Goal: Information Seeking & Learning: Learn about a topic

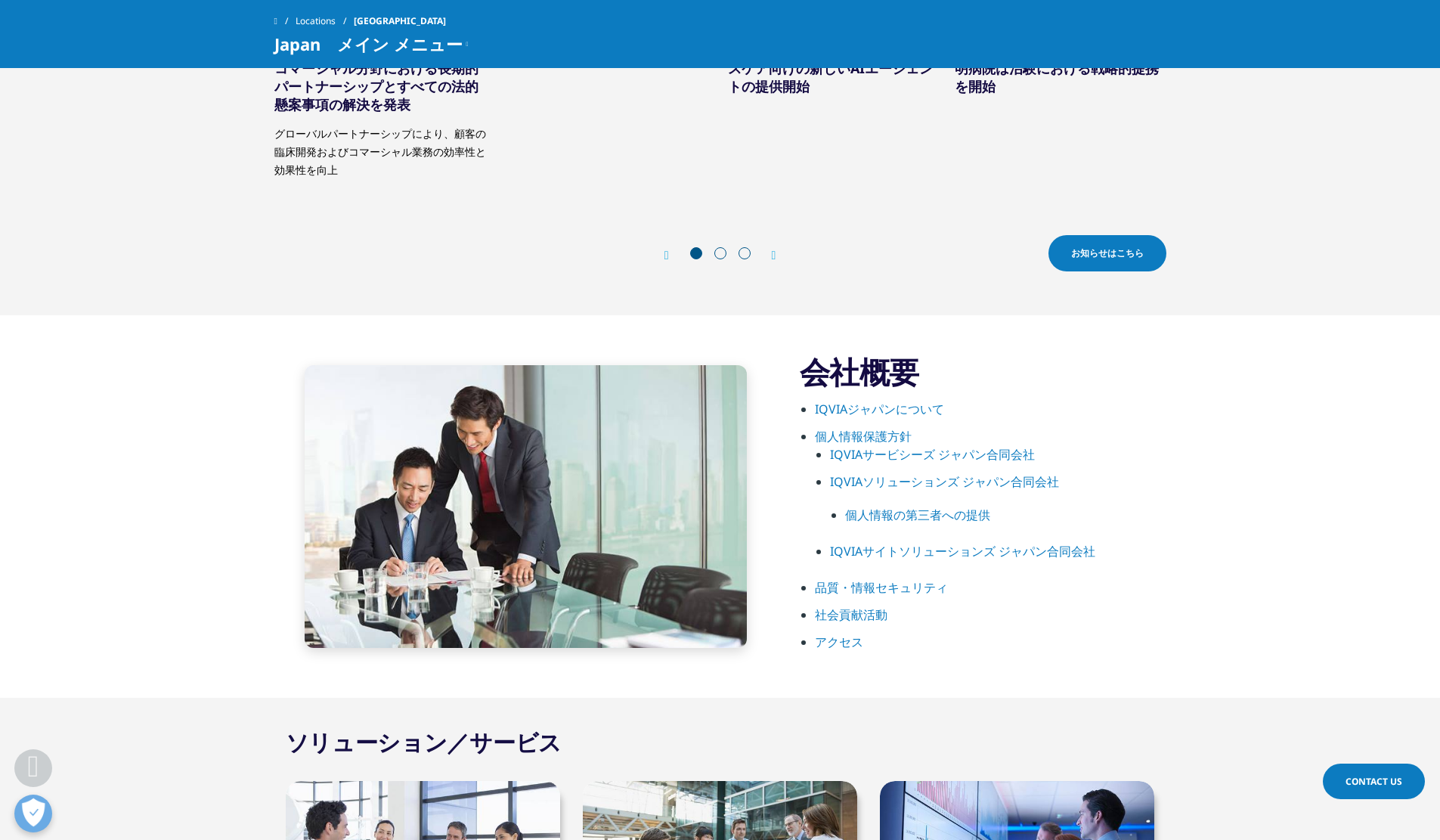
scroll to position [604, 0]
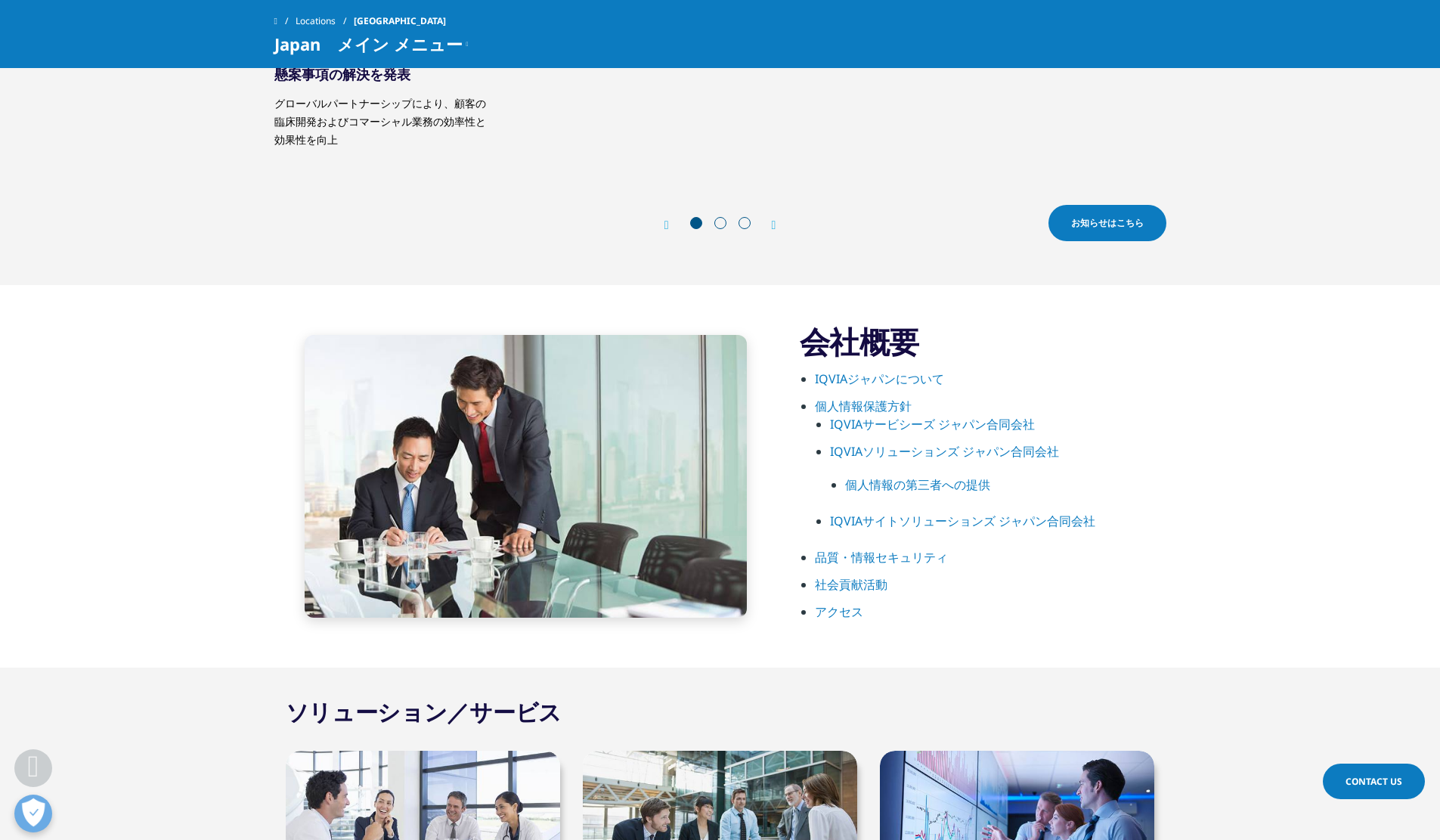
drag, startPoint x: 1432, startPoint y: 189, endPoint x: 1442, endPoint y: 188, distance: 10.0
click at [1432, 189] on section "お知らせ 【米国本社発表プレスリリース】IQVIAとVeeva、臨床開発およびコマーシャル分野における長期的パートナーシップとすべての法的懸案事項の解決を発表…" at bounding box center [720, 90] width 1440 height 391
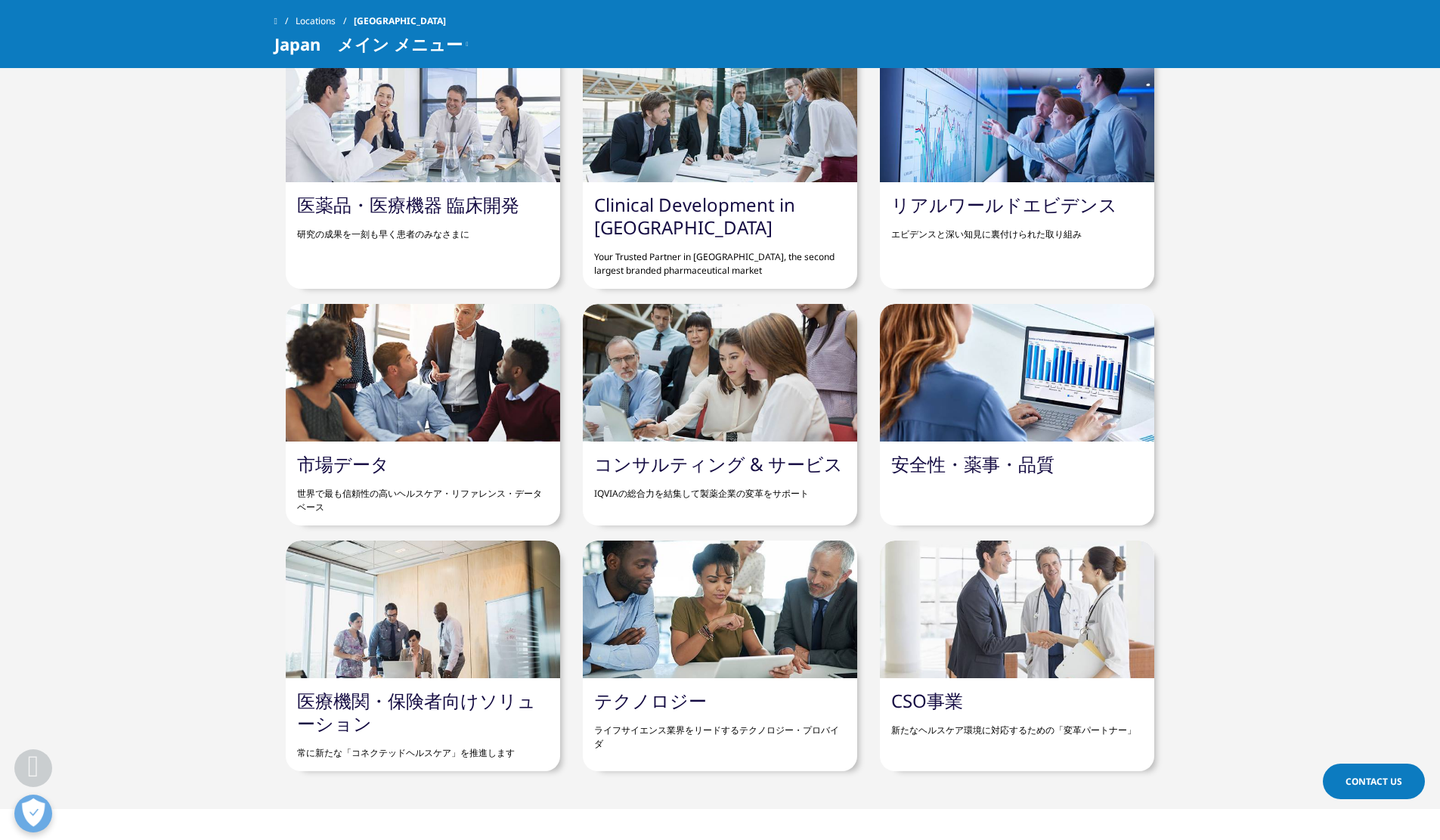
scroll to position [1336, 0]
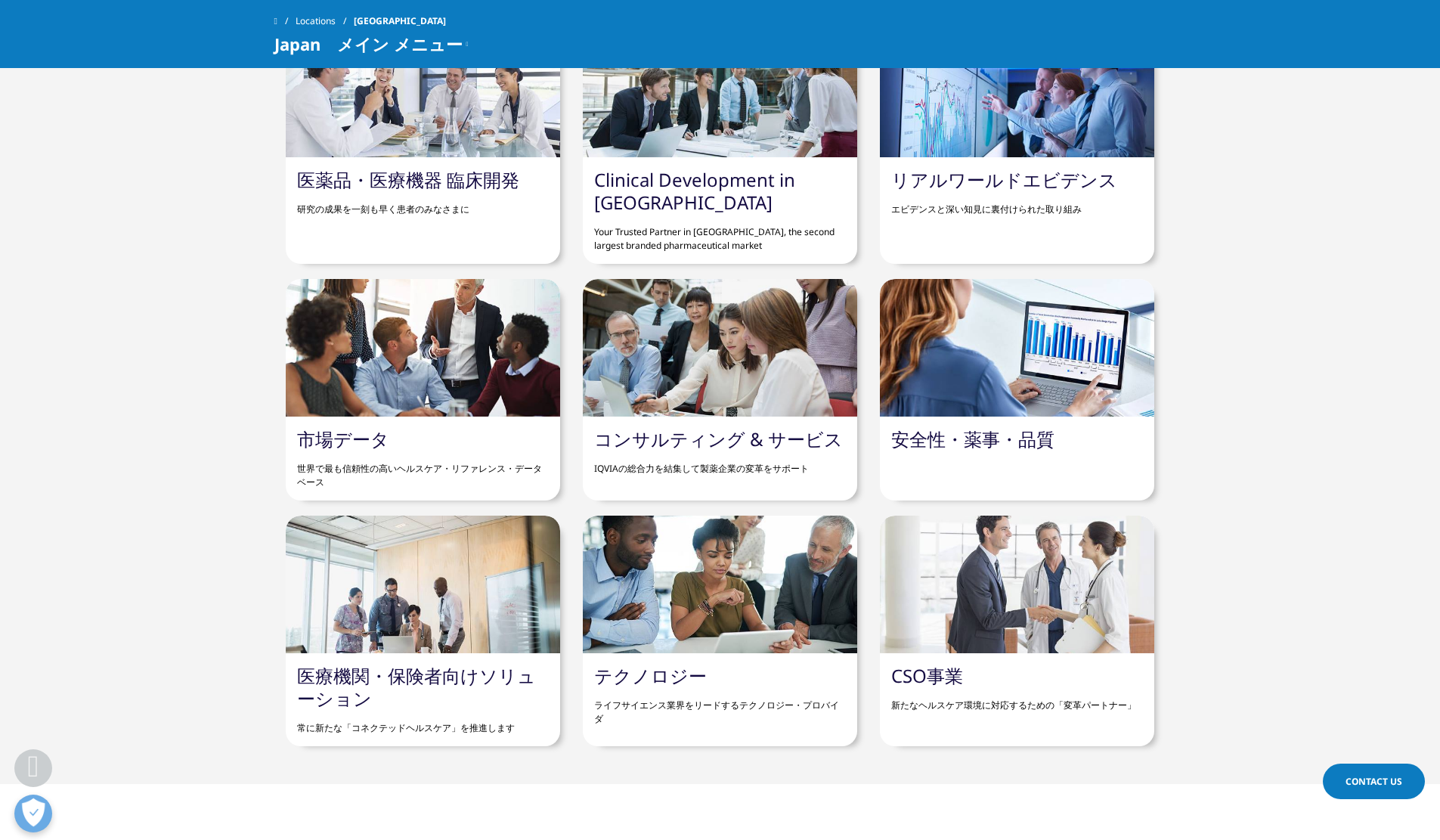
click at [446, 444] on div "市場データ 世界で最も信頼性の高いヘルスケア・リファレンス・データベース" at bounding box center [423, 459] width 275 height 84
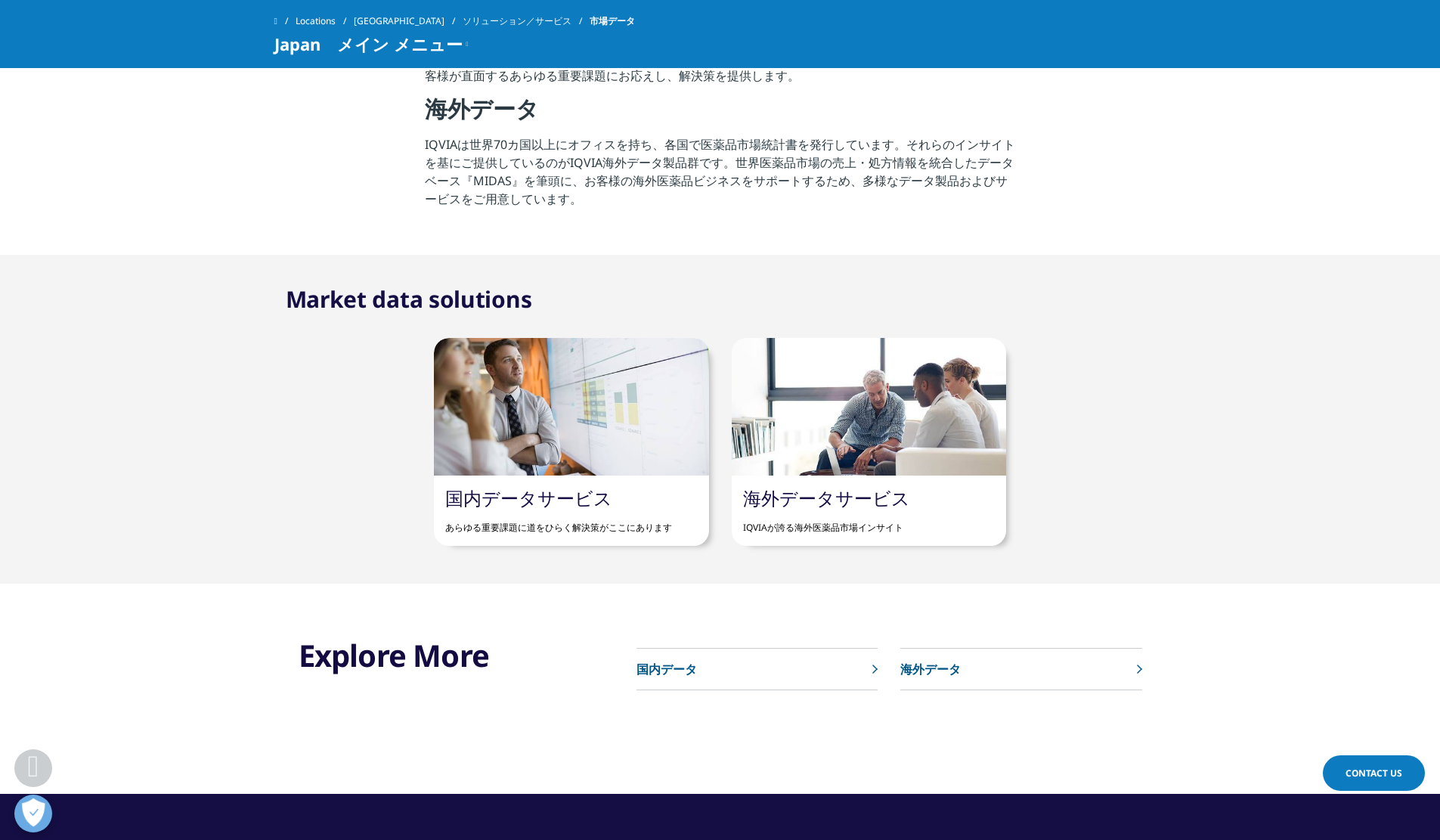
scroll to position [604, 0]
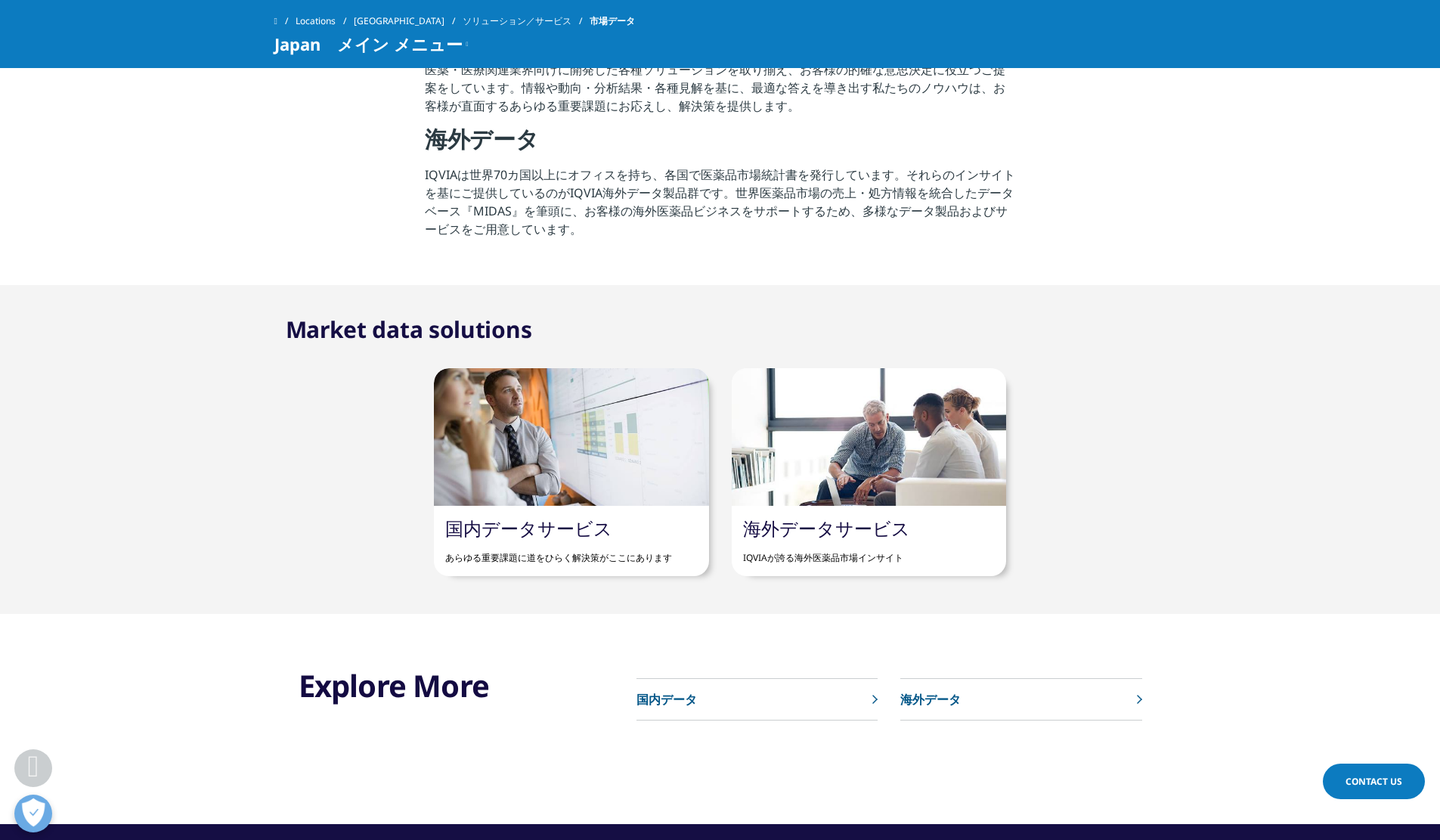
click at [772, 468] on div at bounding box center [869, 437] width 275 height 138
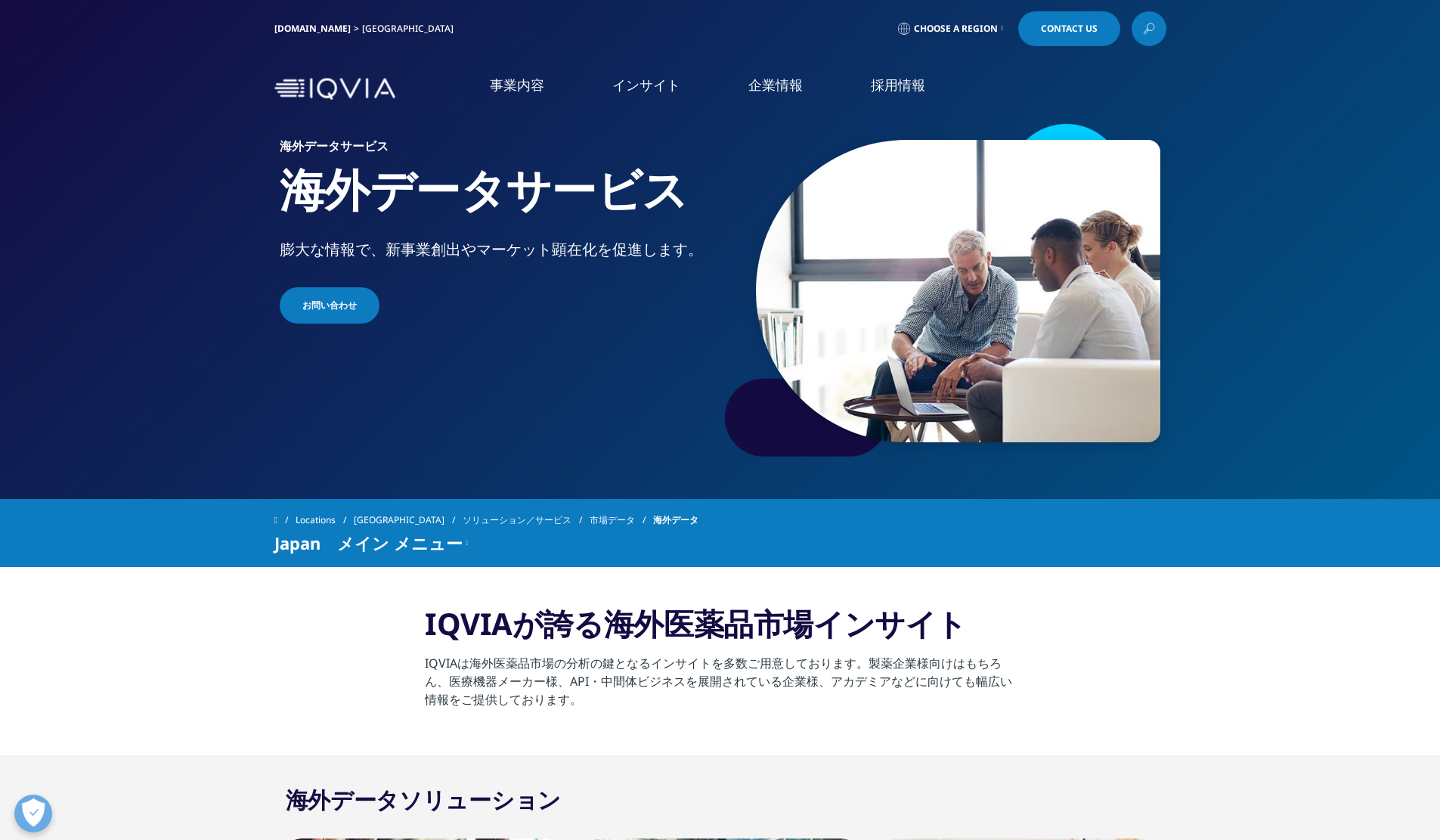
click at [292, 28] on link "[DOMAIN_NAME]" at bounding box center [313, 28] width 77 height 13
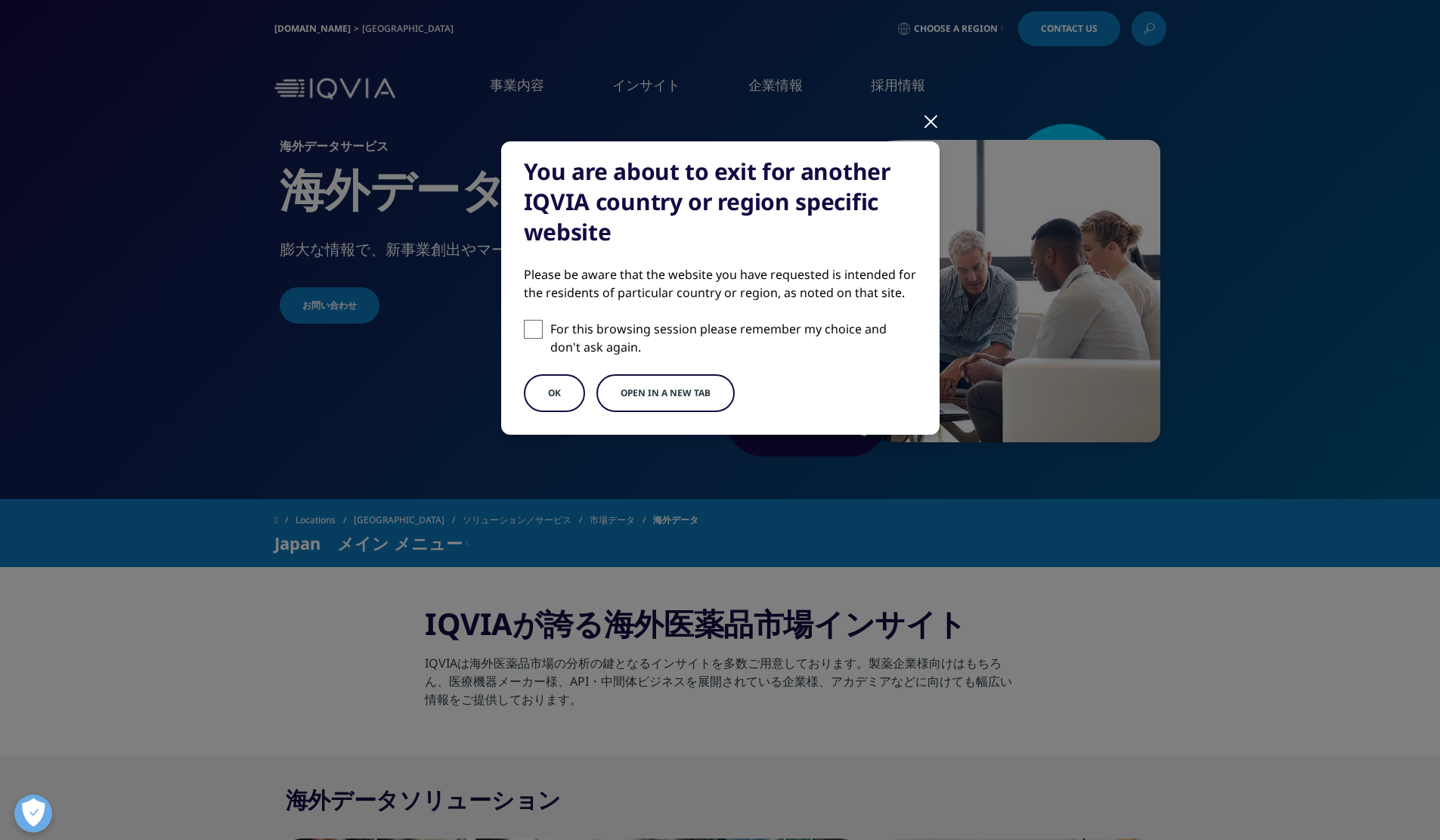
click at [534, 320] on span at bounding box center [534, 330] width 19 height 19
click at [534, 320] on input "For this browsing session please remember my choice and don't ask again." at bounding box center [534, 330] width 19 height 19
checkbox input "true"
click at [568, 401] on button "OK" at bounding box center [555, 393] width 61 height 38
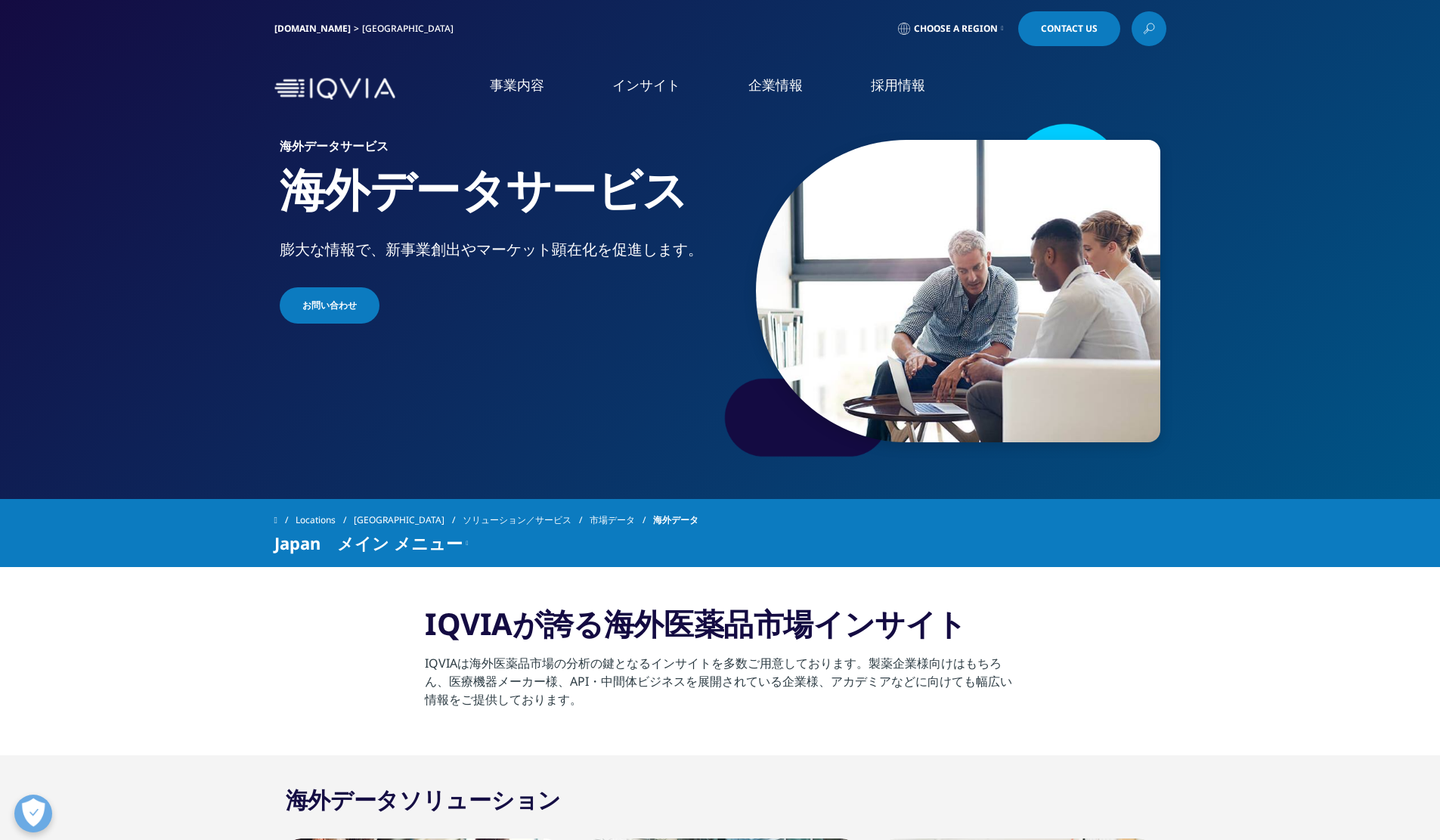
click at [338, 99] on img at bounding box center [335, 88] width 121 height 22
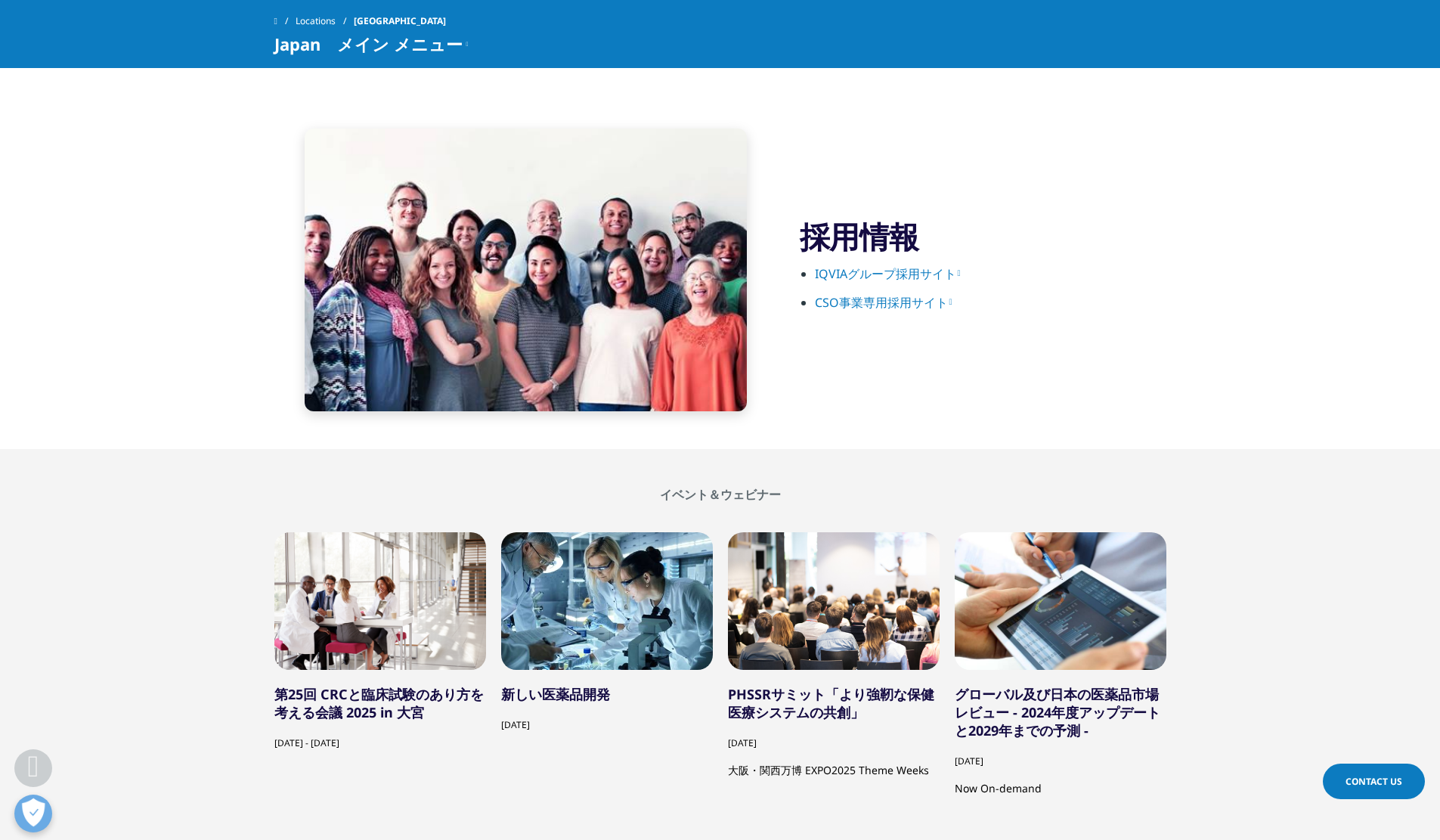
scroll to position [2612, 0]
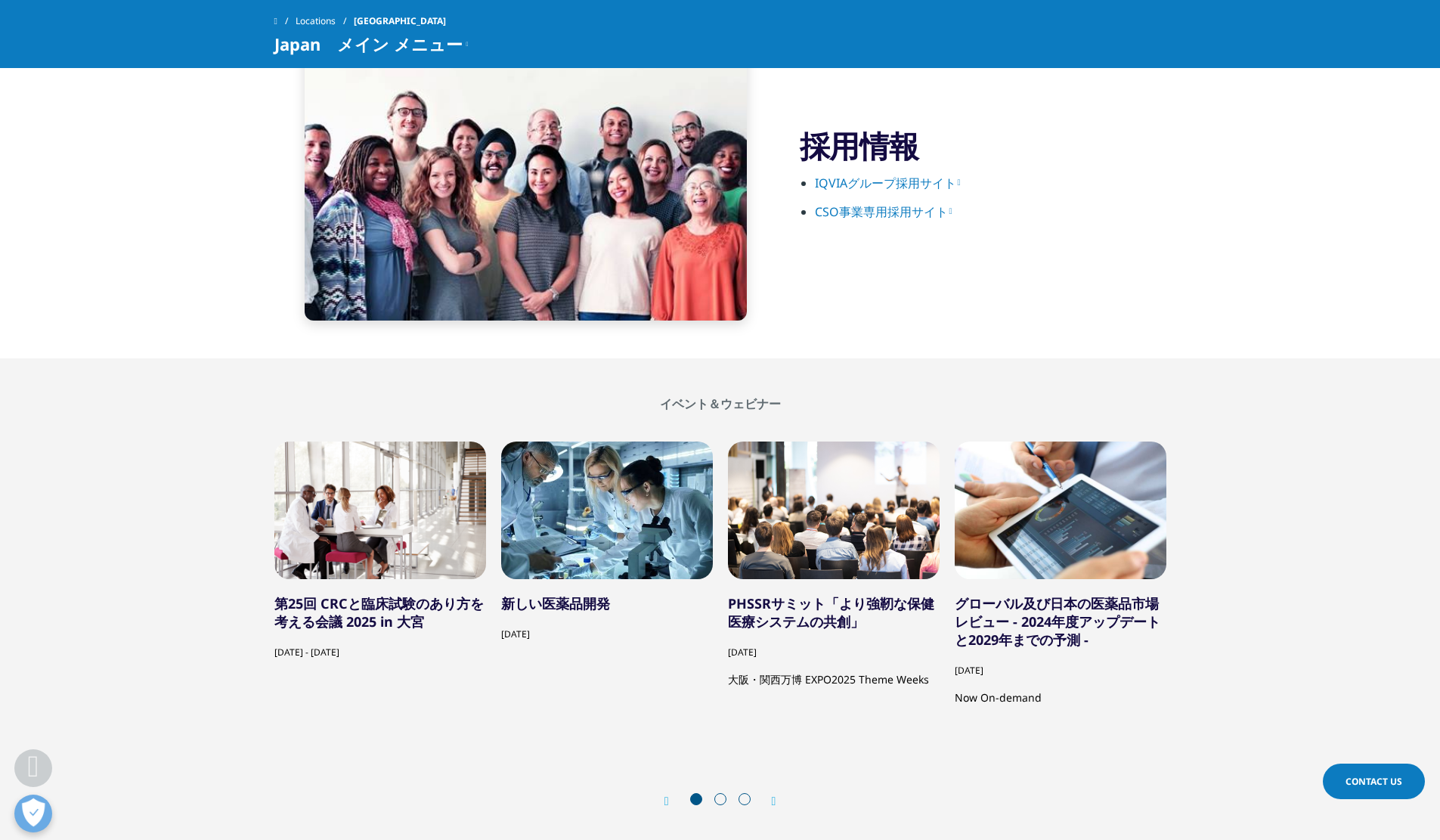
click at [1056, 577] on div "4 / 11" at bounding box center [1061, 510] width 212 height 138
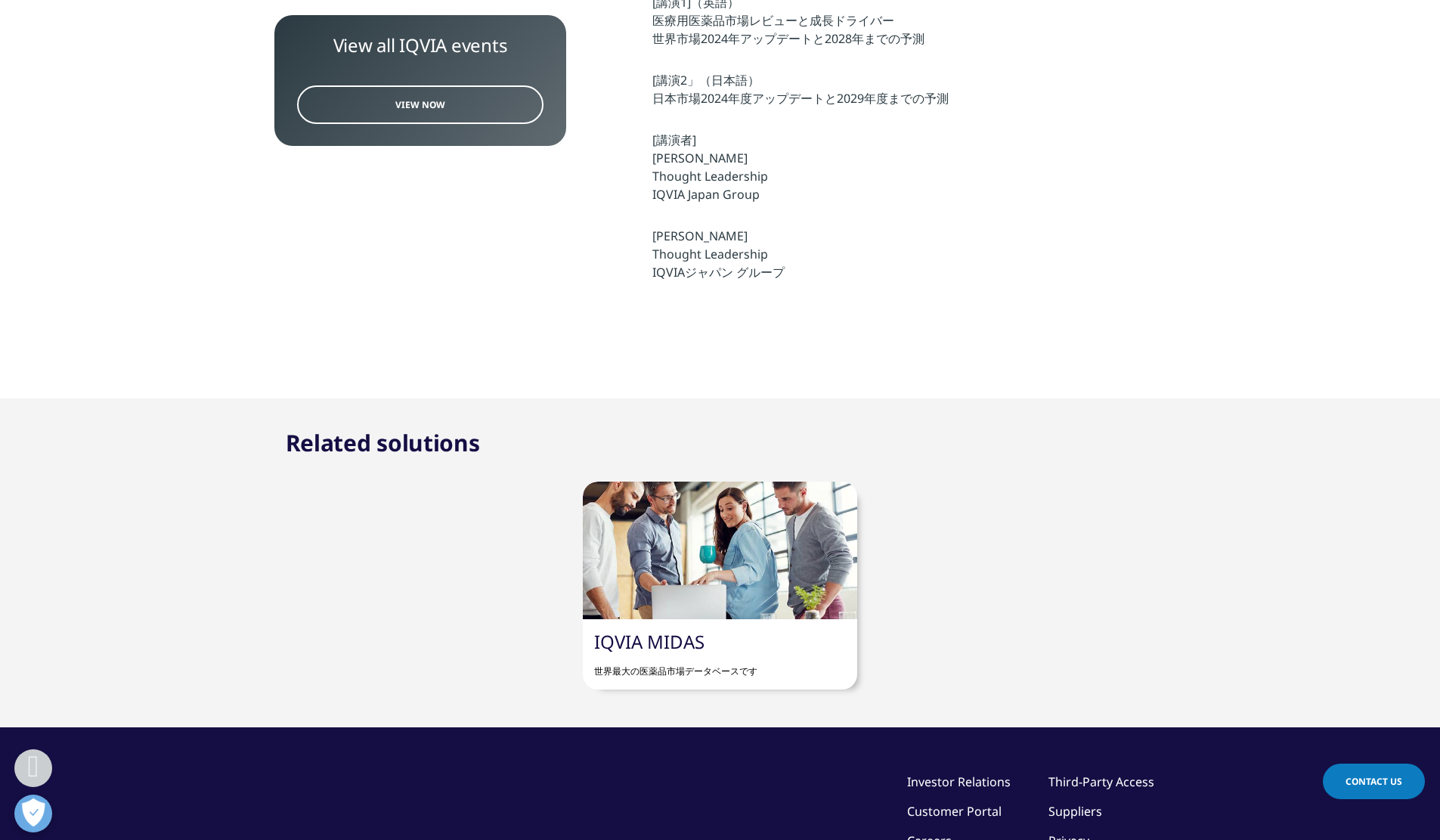
scroll to position [786, 0]
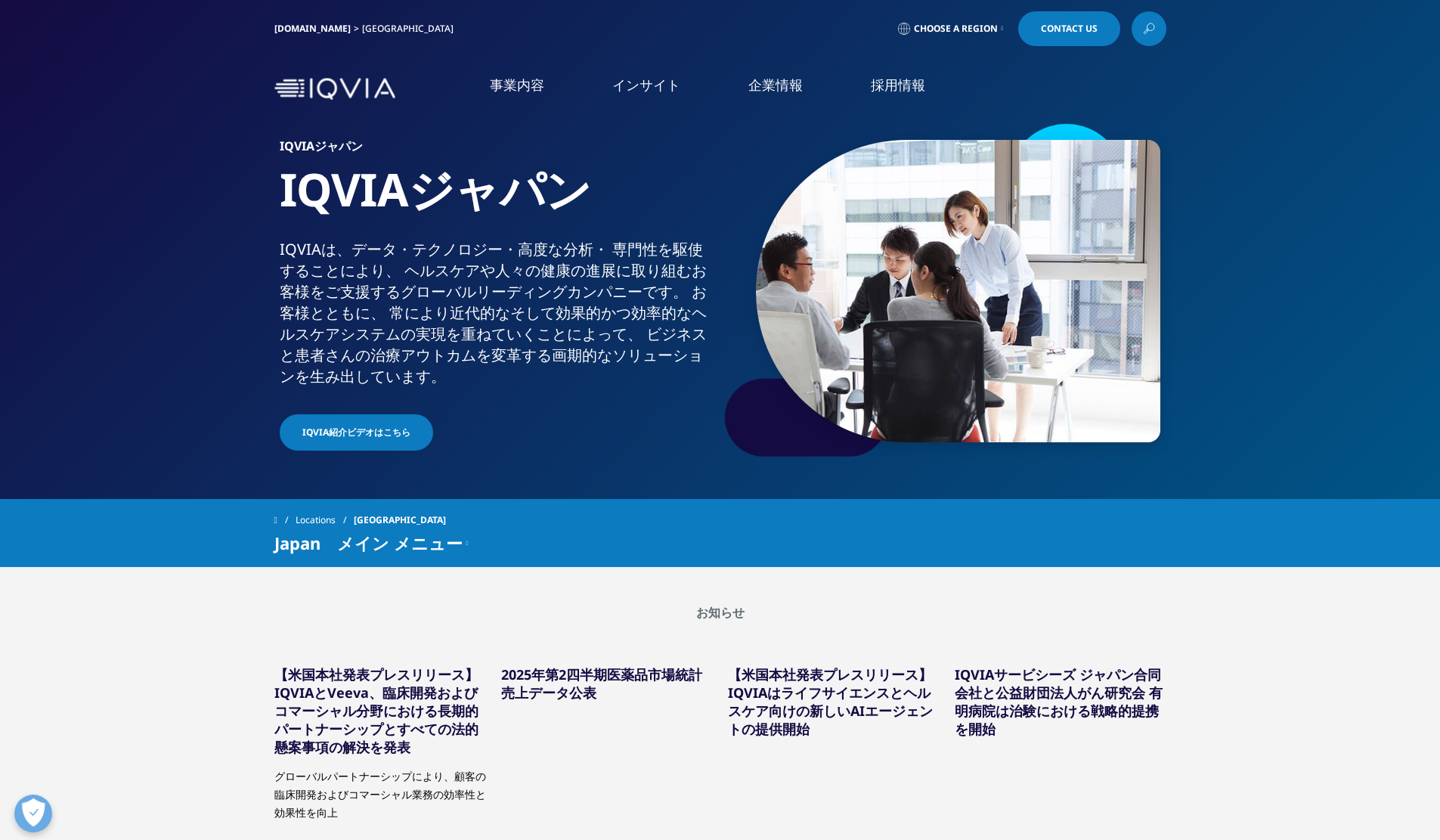
click at [201, 534] on div "Locations Japan Japan　メイン メニュー IQVIAジャパンについて Insights お知らせ ソリューション／サービス Thought…" at bounding box center [720, 533] width 1440 height 68
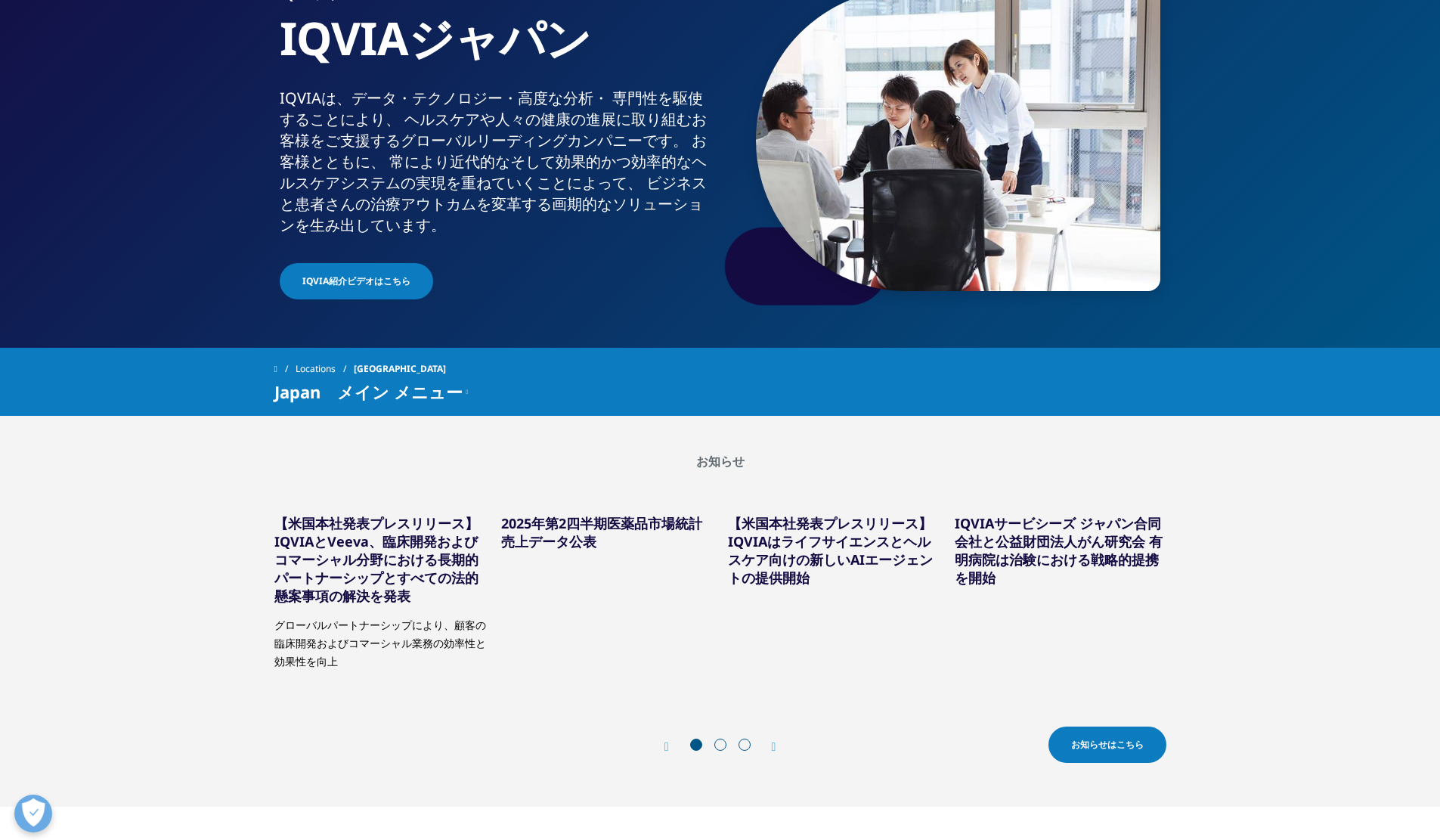
scroll to position [272, 0]
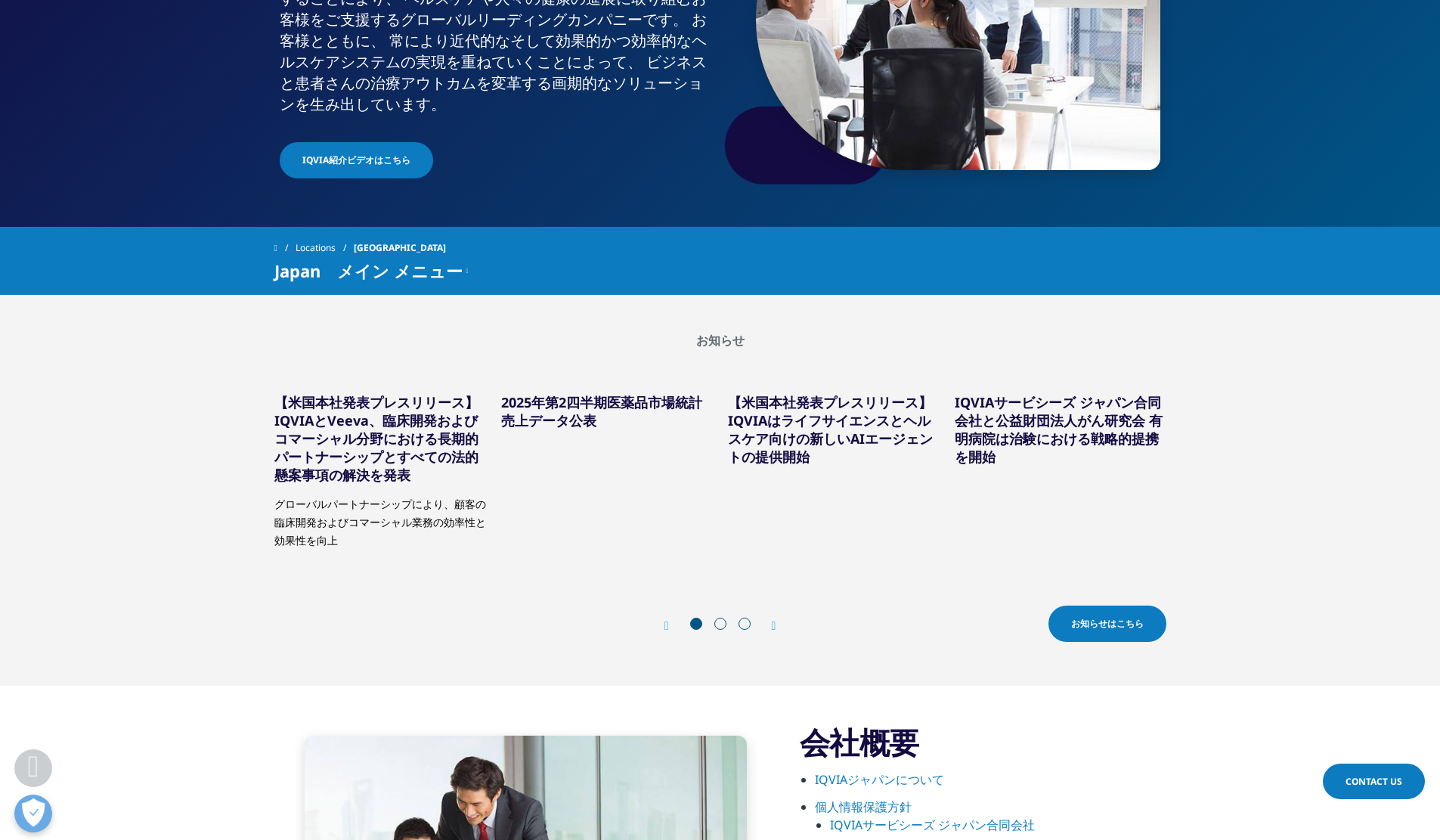
click at [776, 627] on icon "Next slide" at bounding box center [774, 626] width 4 height 12
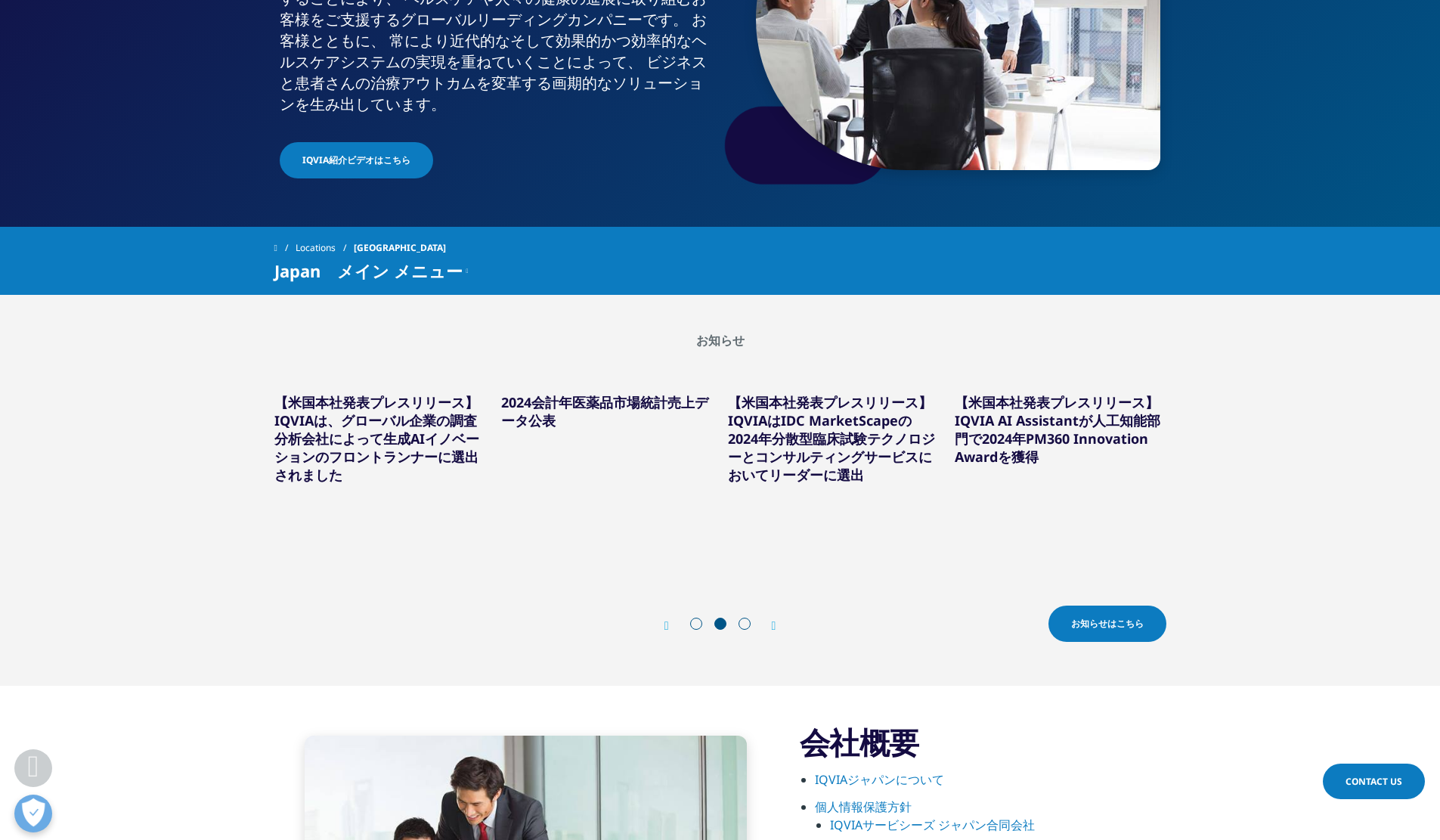
click at [776, 627] on icon "Next slide" at bounding box center [774, 626] width 4 height 12
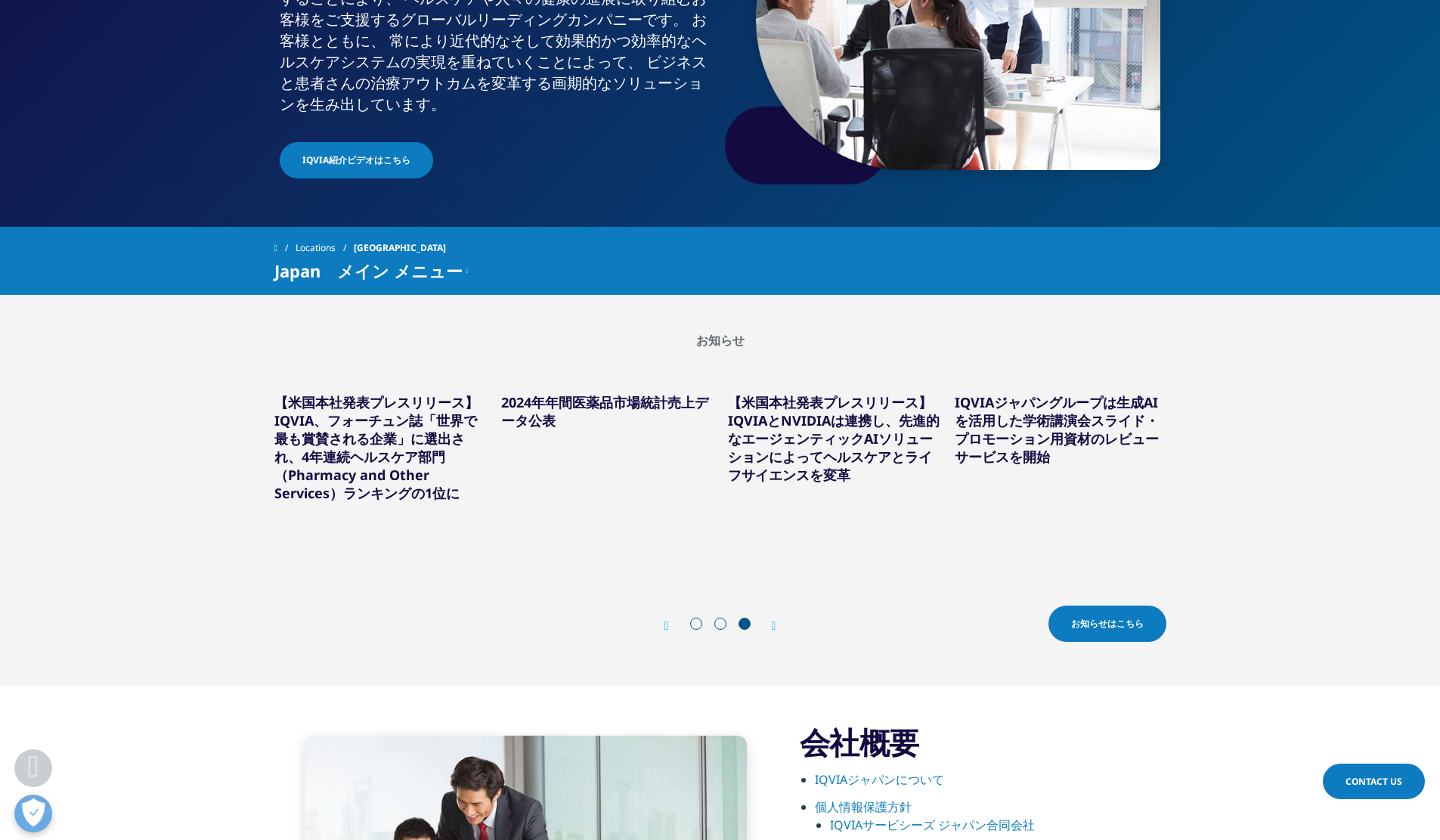
click at [557, 412] on h5 "2024年年間医薬品市場統計売上データ公表" at bounding box center [607, 403] width 212 height 51
click at [556, 408] on link "2024年年間医薬品市場統計売上データ公表" at bounding box center [604, 412] width 207 height 37
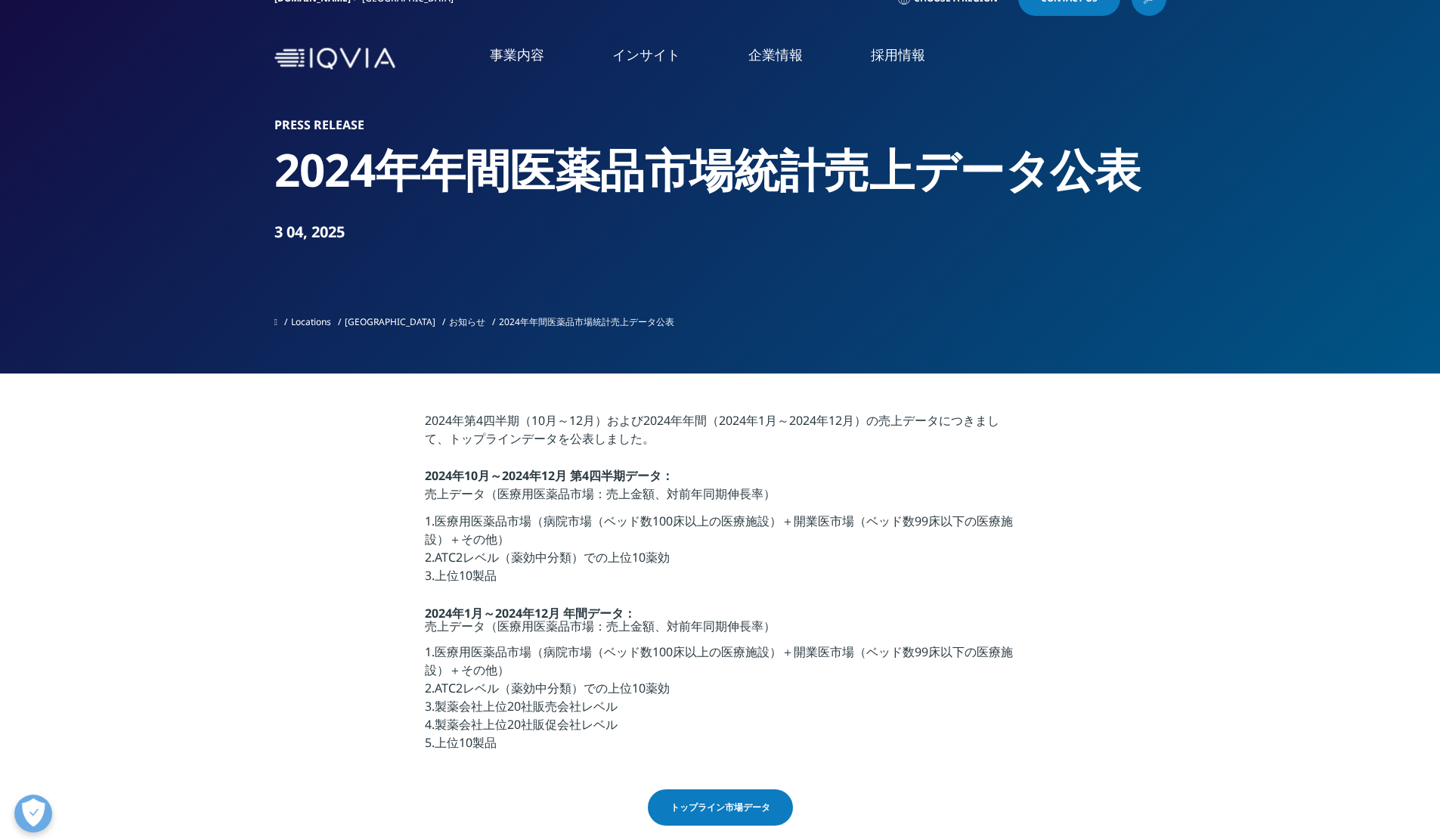
scroll to position [303, 0]
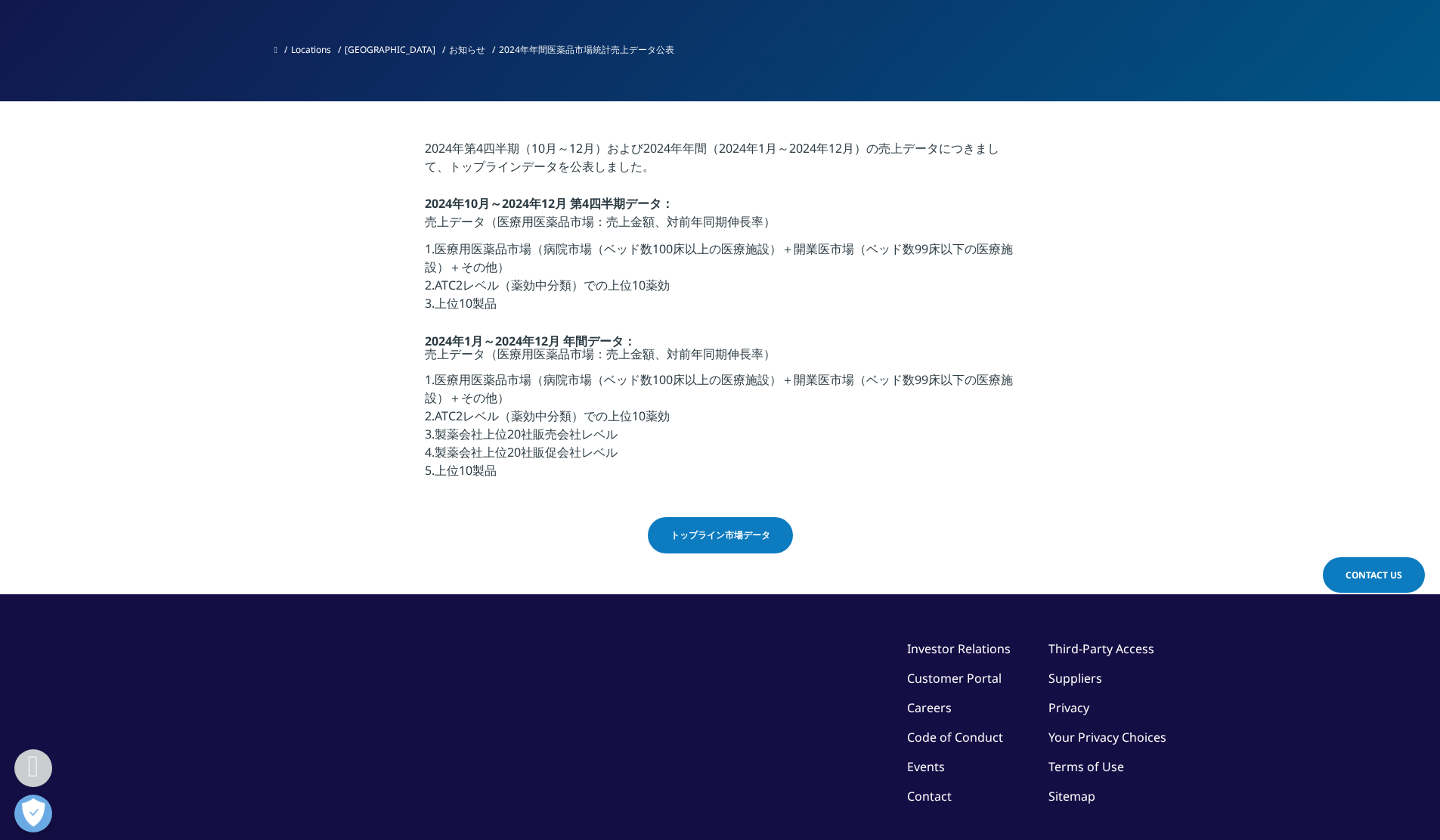
click at [695, 533] on span "トップライン市場データ" at bounding box center [720, 536] width 99 height 14
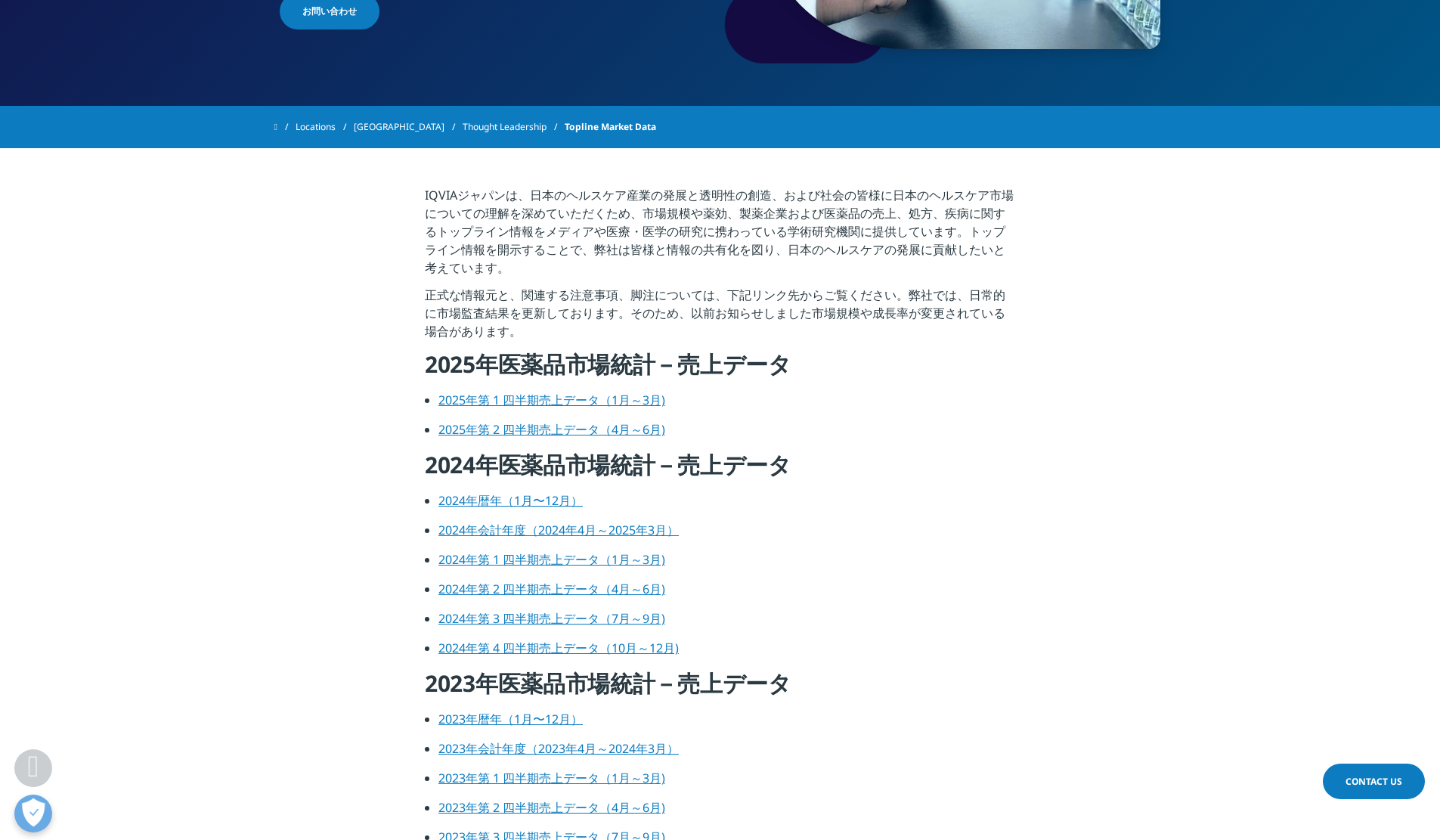
scroll to position [514, 0]
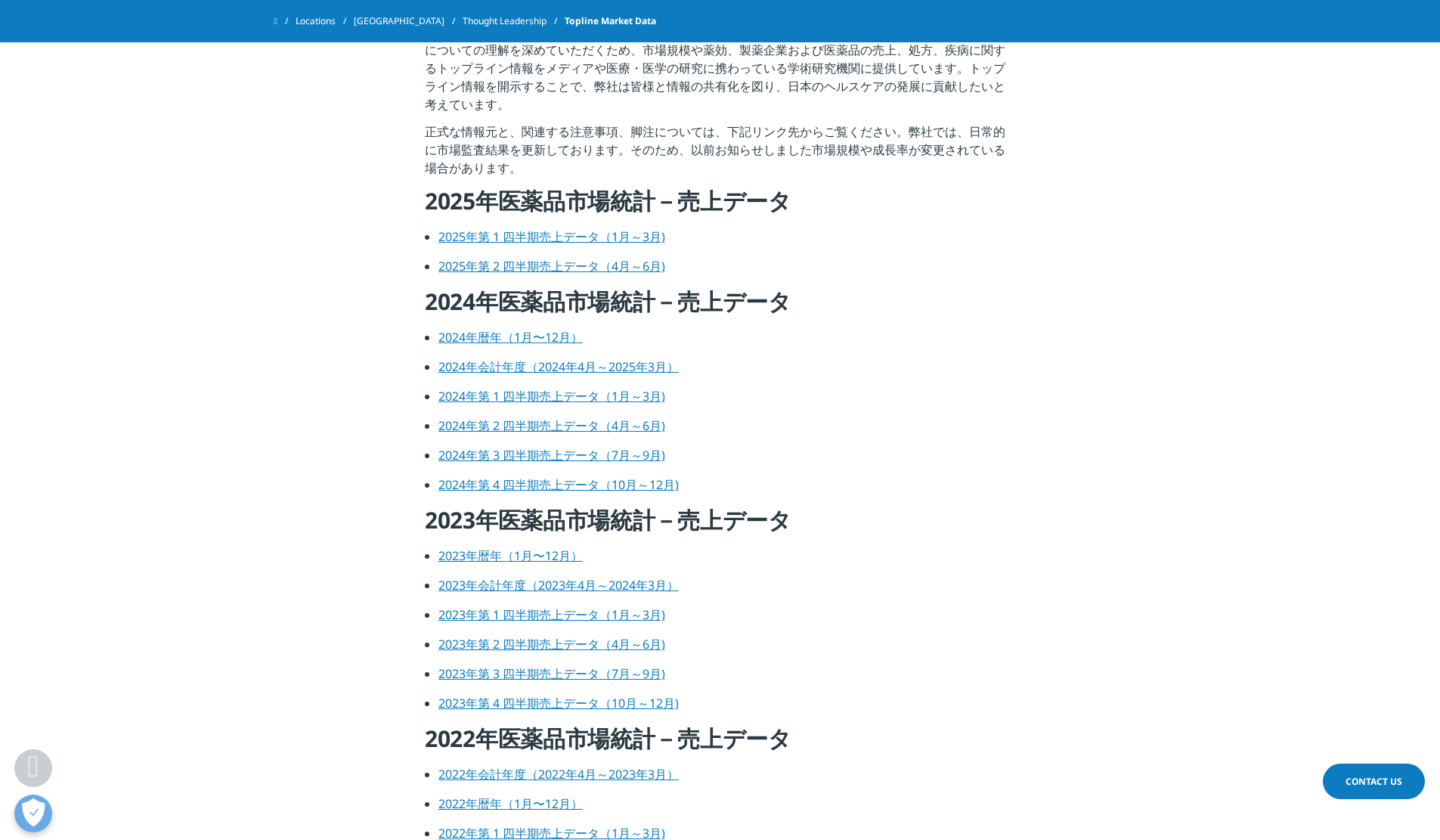
click at [570, 235] on link "2025年第 1 四半期売上データ（1月～3月)" at bounding box center [552, 236] width 227 height 17
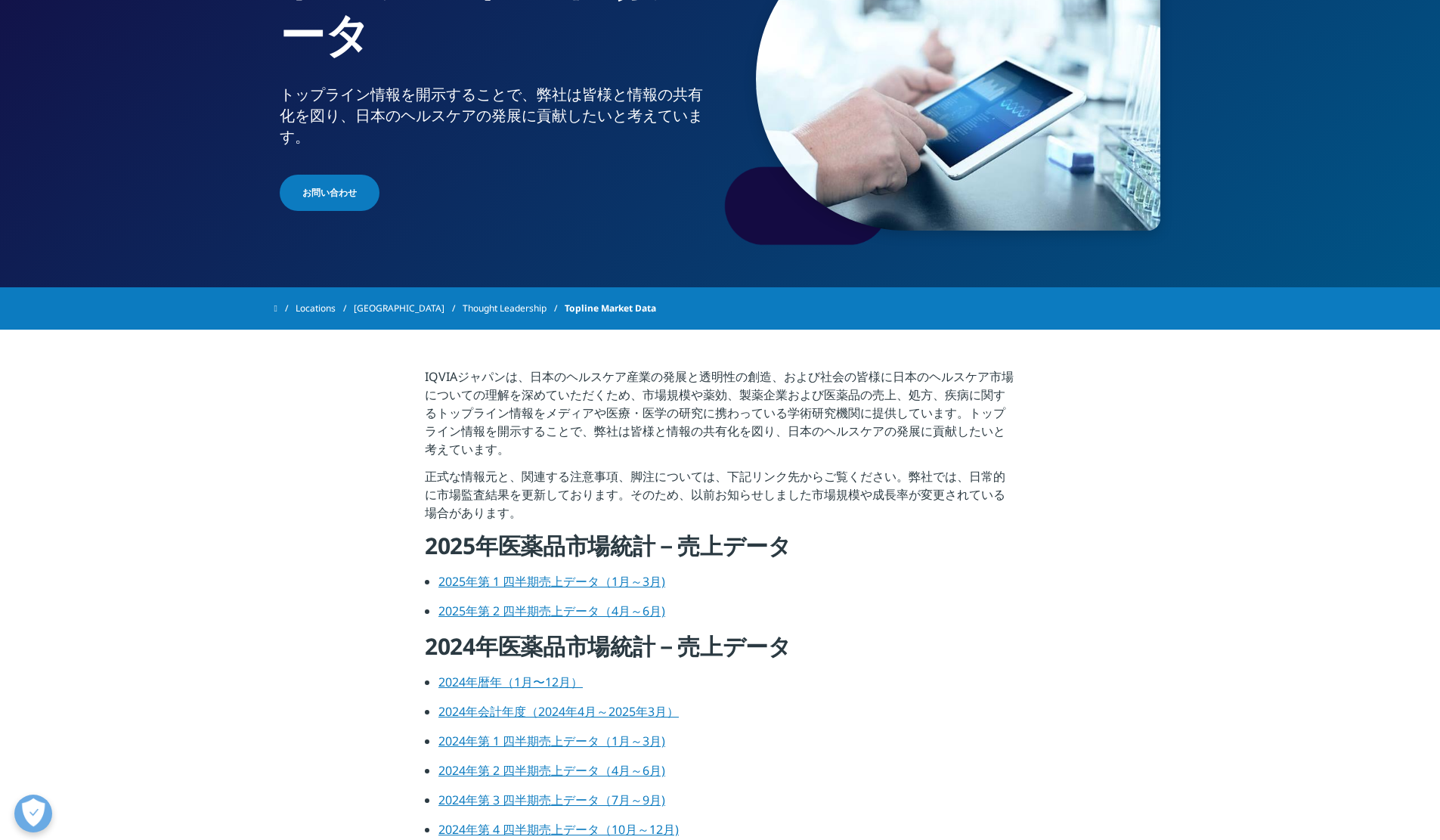
scroll to position [0, 0]
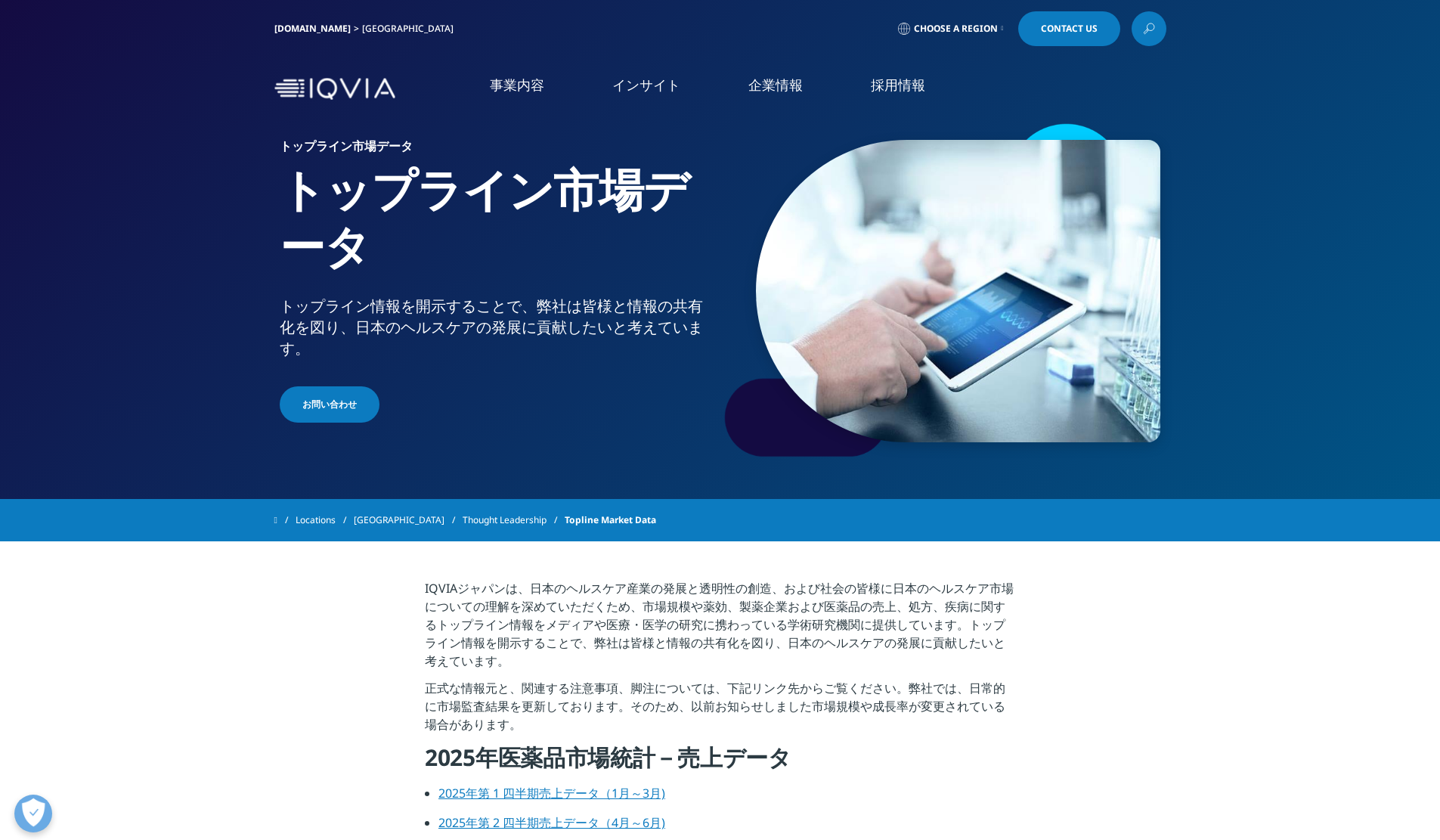
click at [433, 693] on p "正式な情報元と、関連する注意事項、脚注については、下記リンク先からご覧ください。弊社では、日常的に市場監査結果を更新しております。そのため、以前お知らせしまし…" at bounding box center [720, 710] width 590 height 64
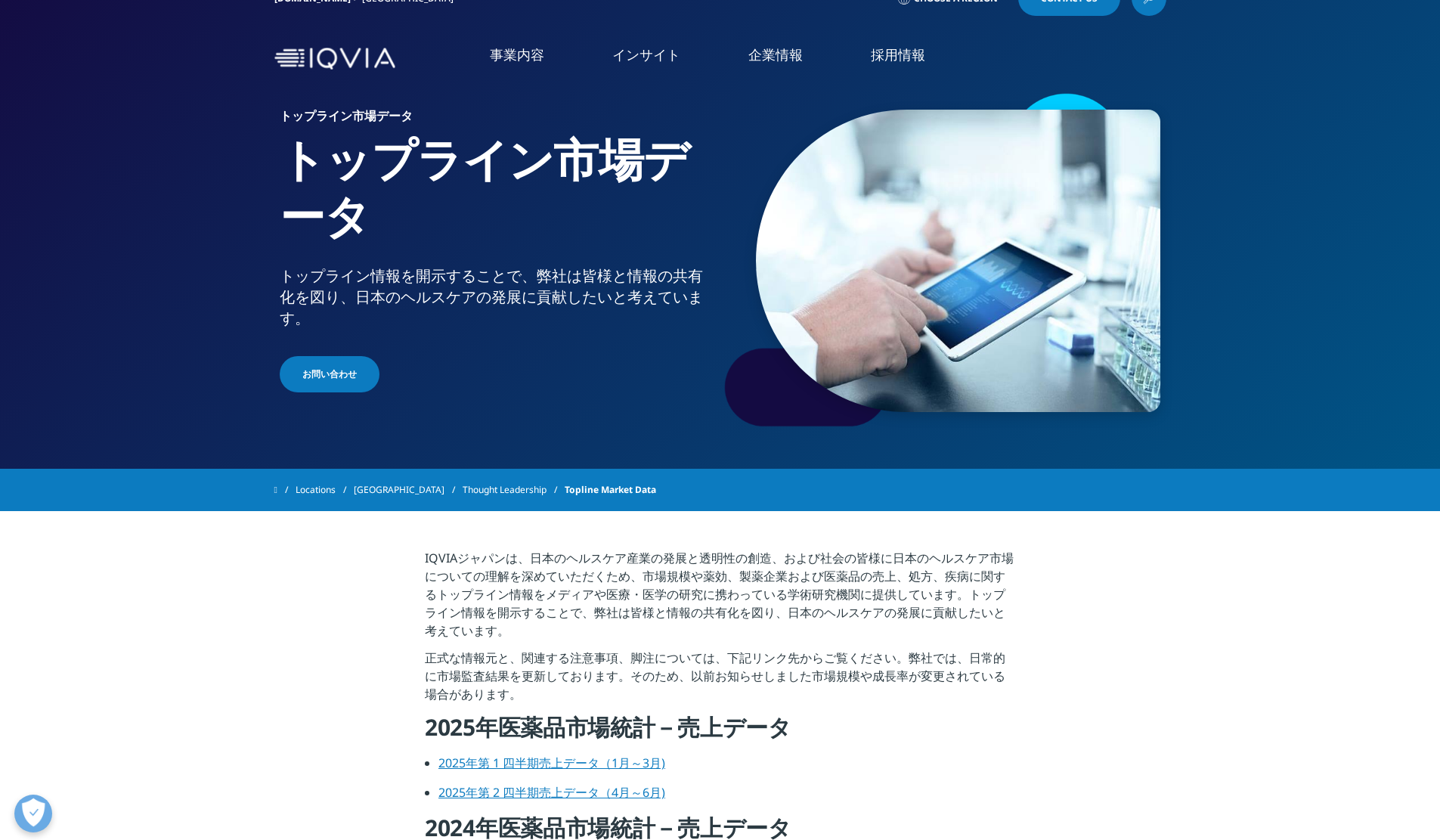
click at [388, 490] on link "[GEOGRAPHIC_DATA]" at bounding box center [408, 489] width 109 height 27
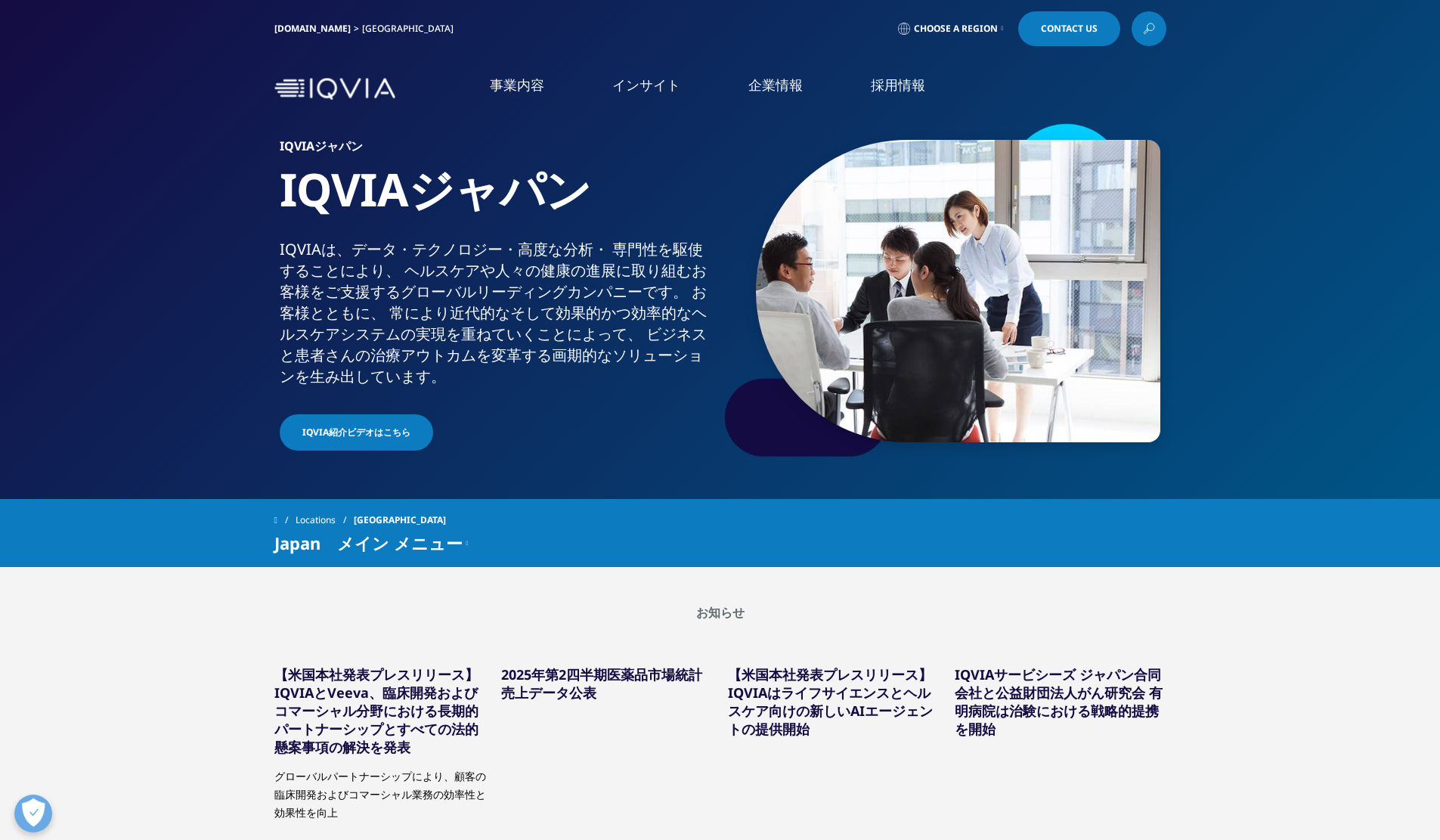
click at [1146, 36] on icon at bounding box center [1150, 29] width 12 height 20
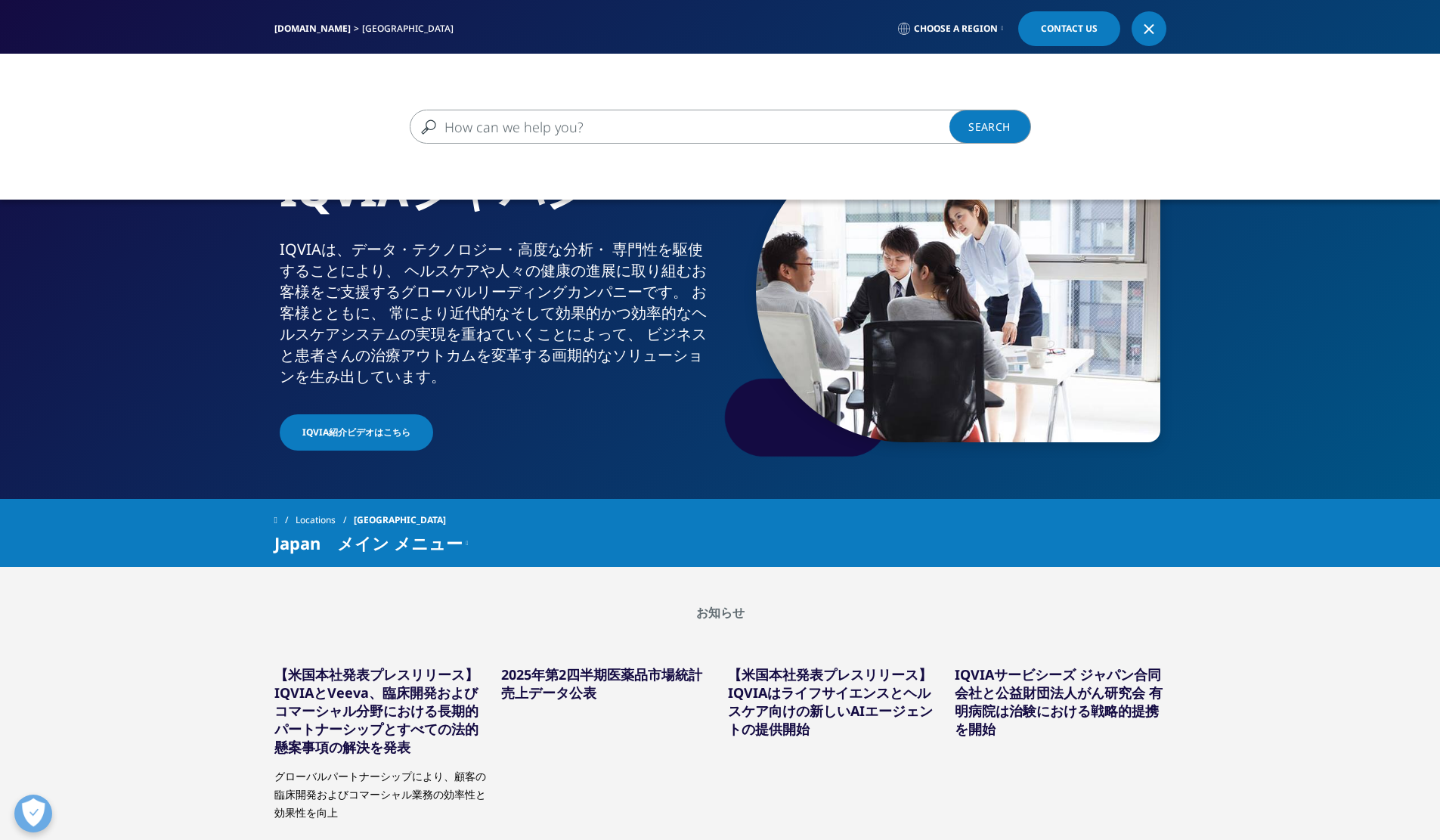
click at [734, 128] on input "検索する" at bounding box center [699, 126] width 577 height 34
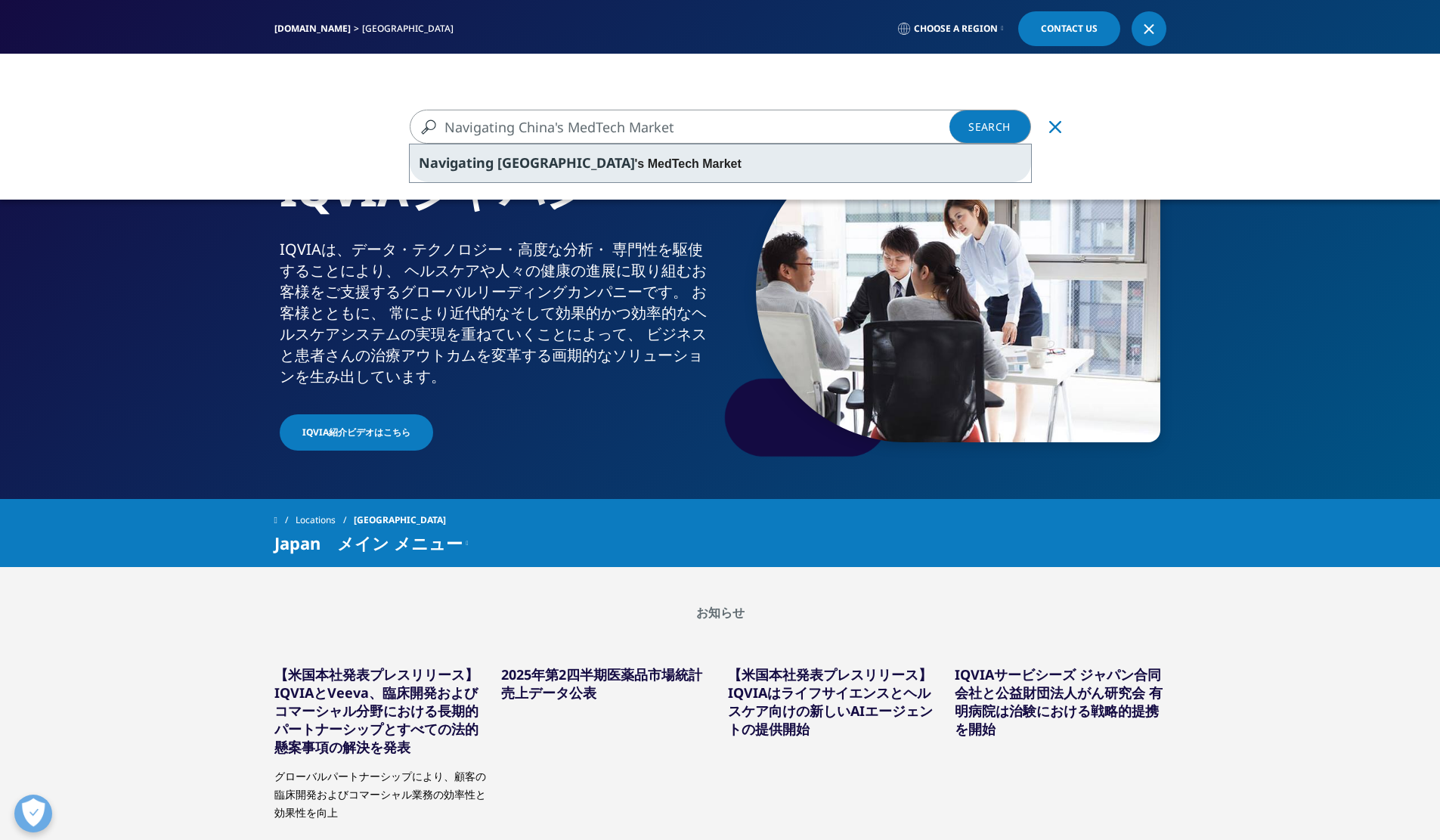
type input "Navigating China's MedTech Market"
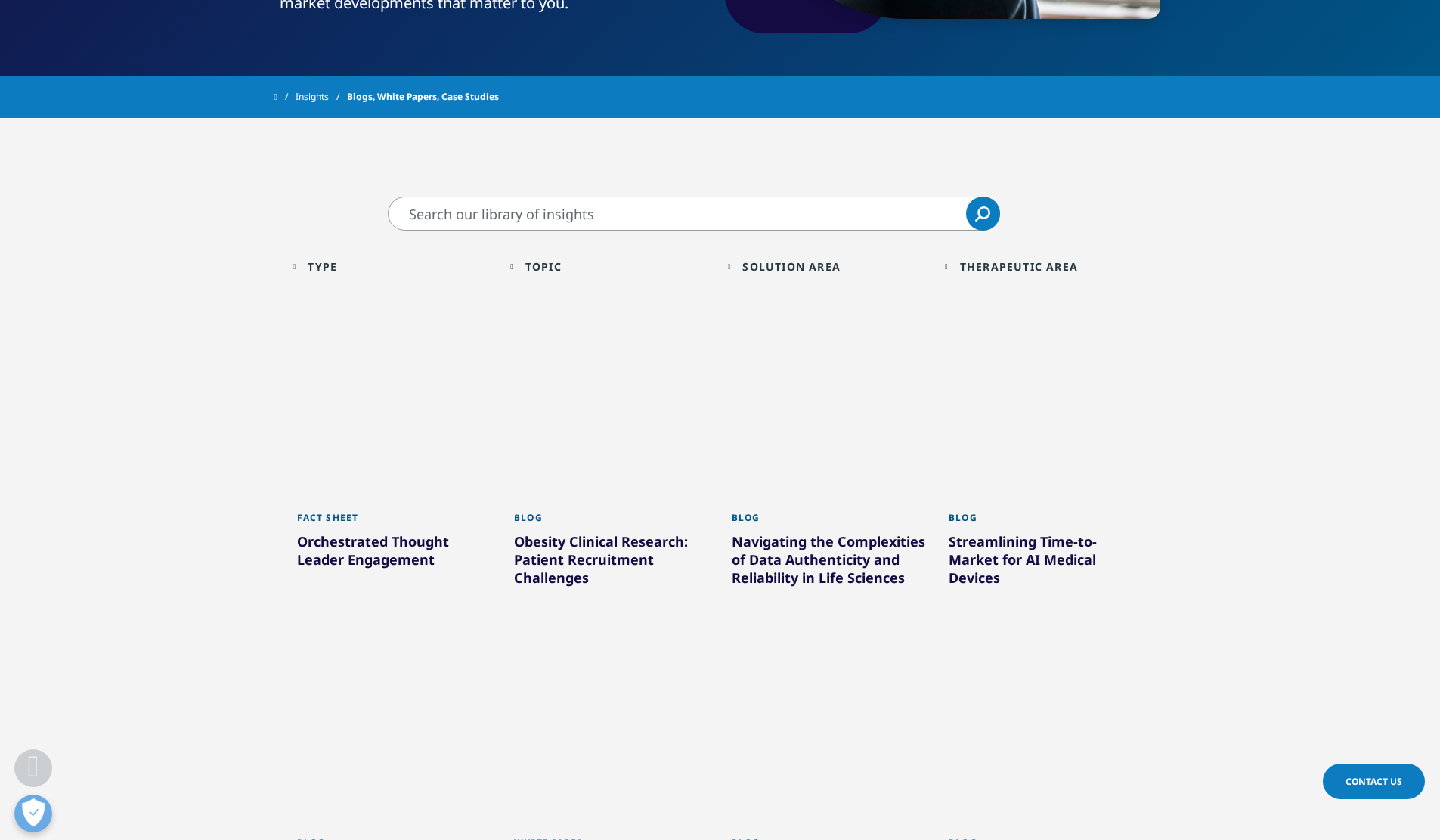
scroll to position [332, 0]
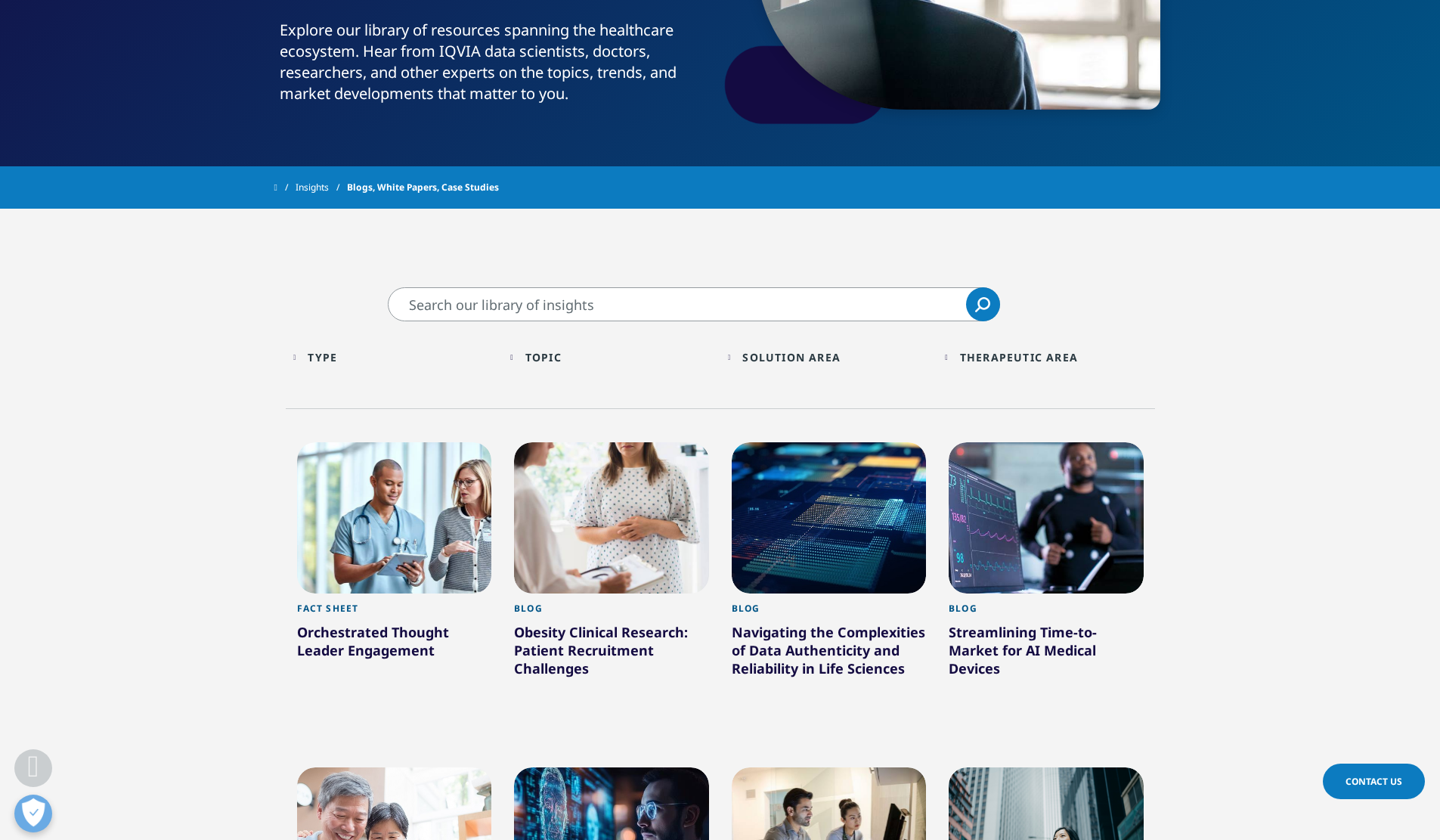
click at [570, 294] on input "Search" at bounding box center [694, 304] width 612 height 34
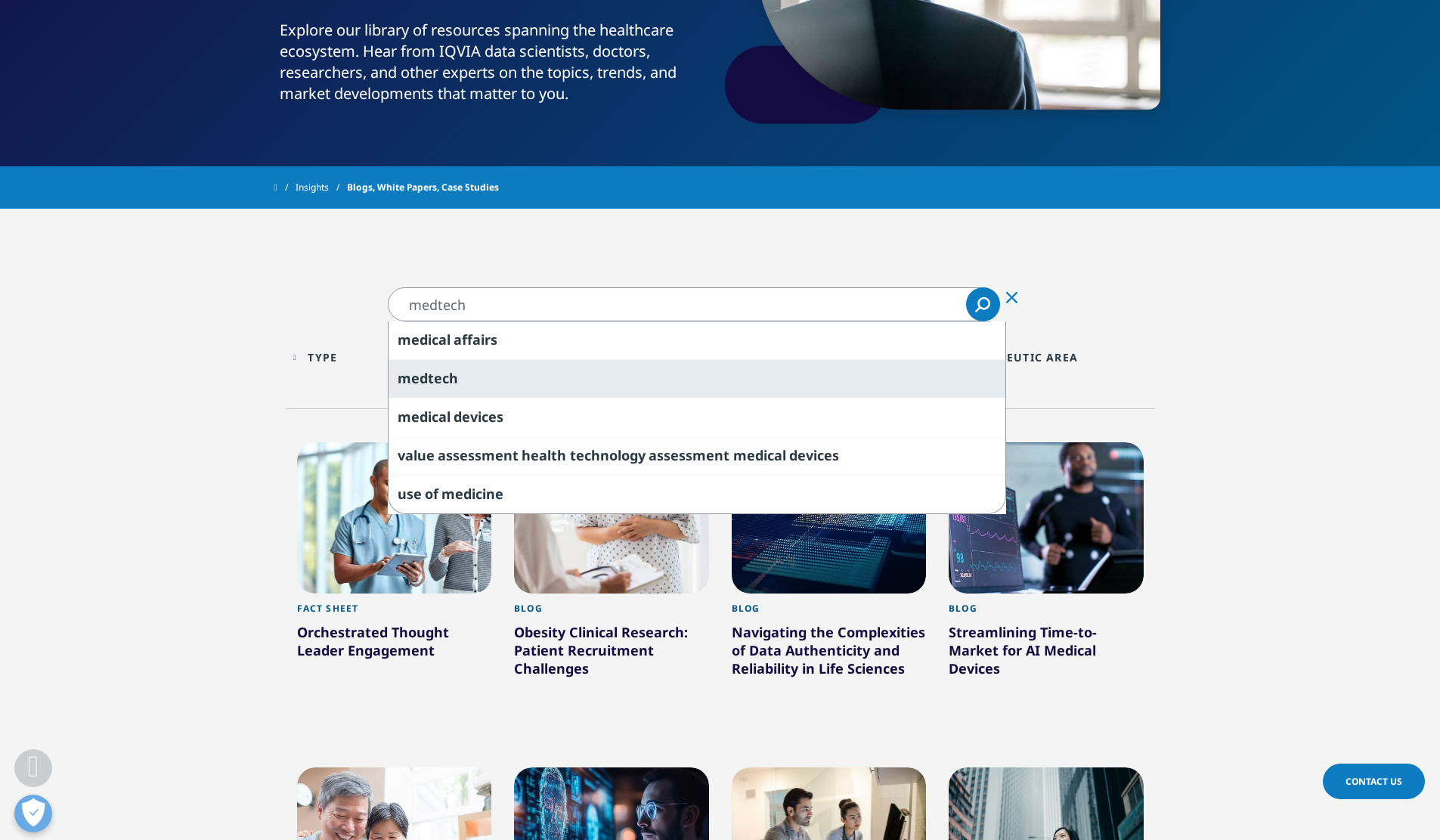
type input "medtech"
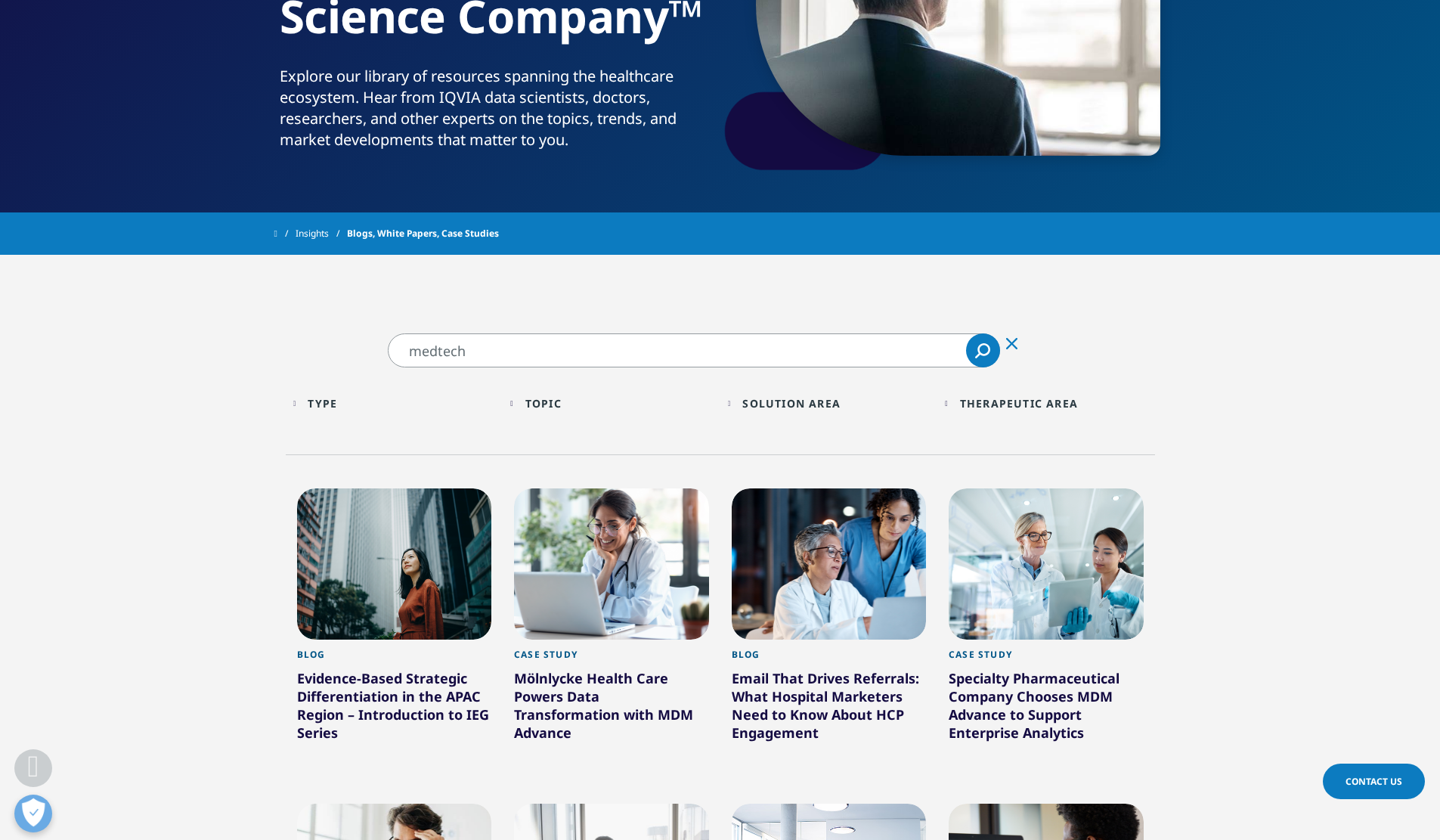
scroll to position [284, 0]
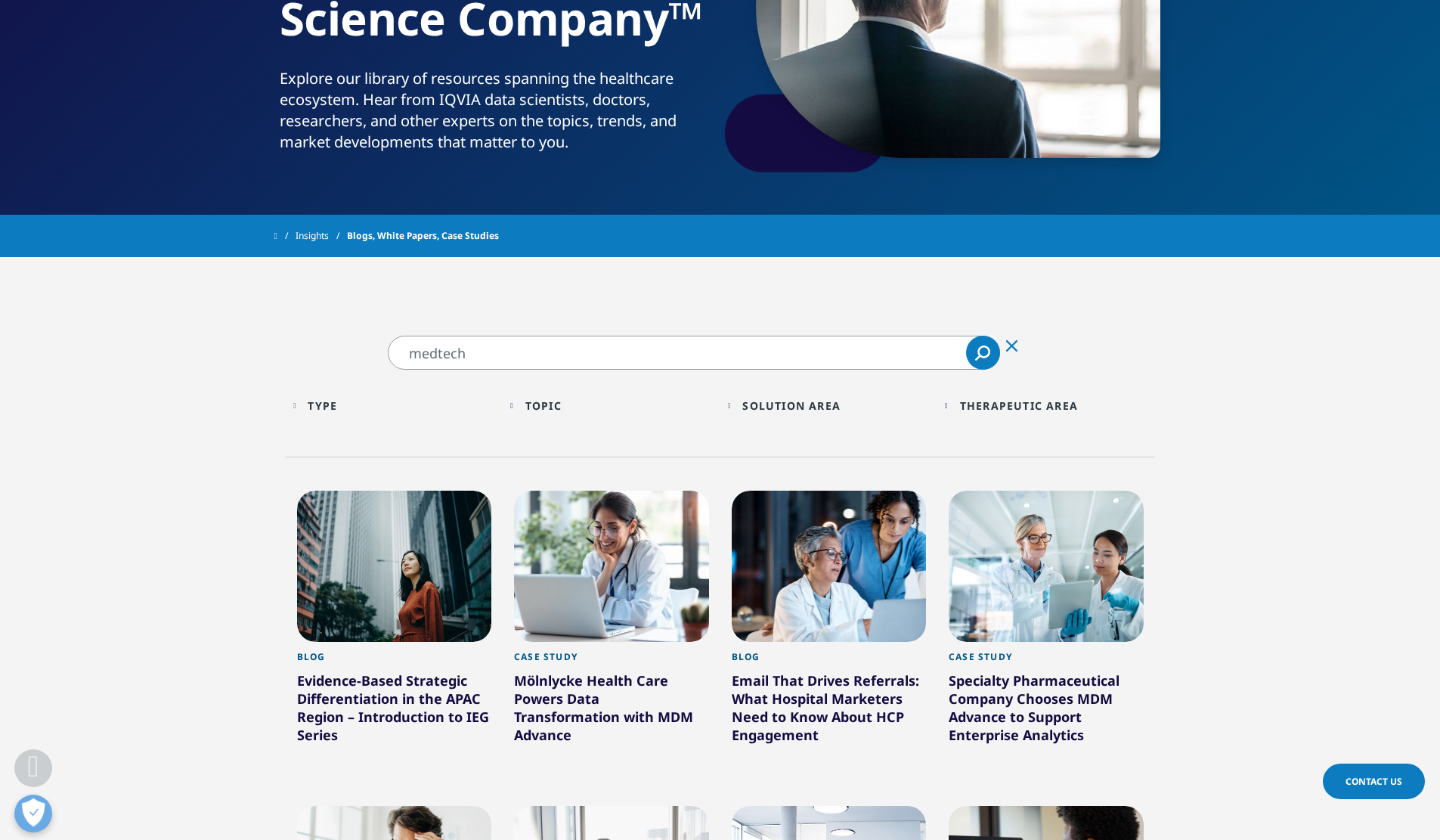
click at [316, 236] on link "Insights" at bounding box center [321, 236] width 51 height 27
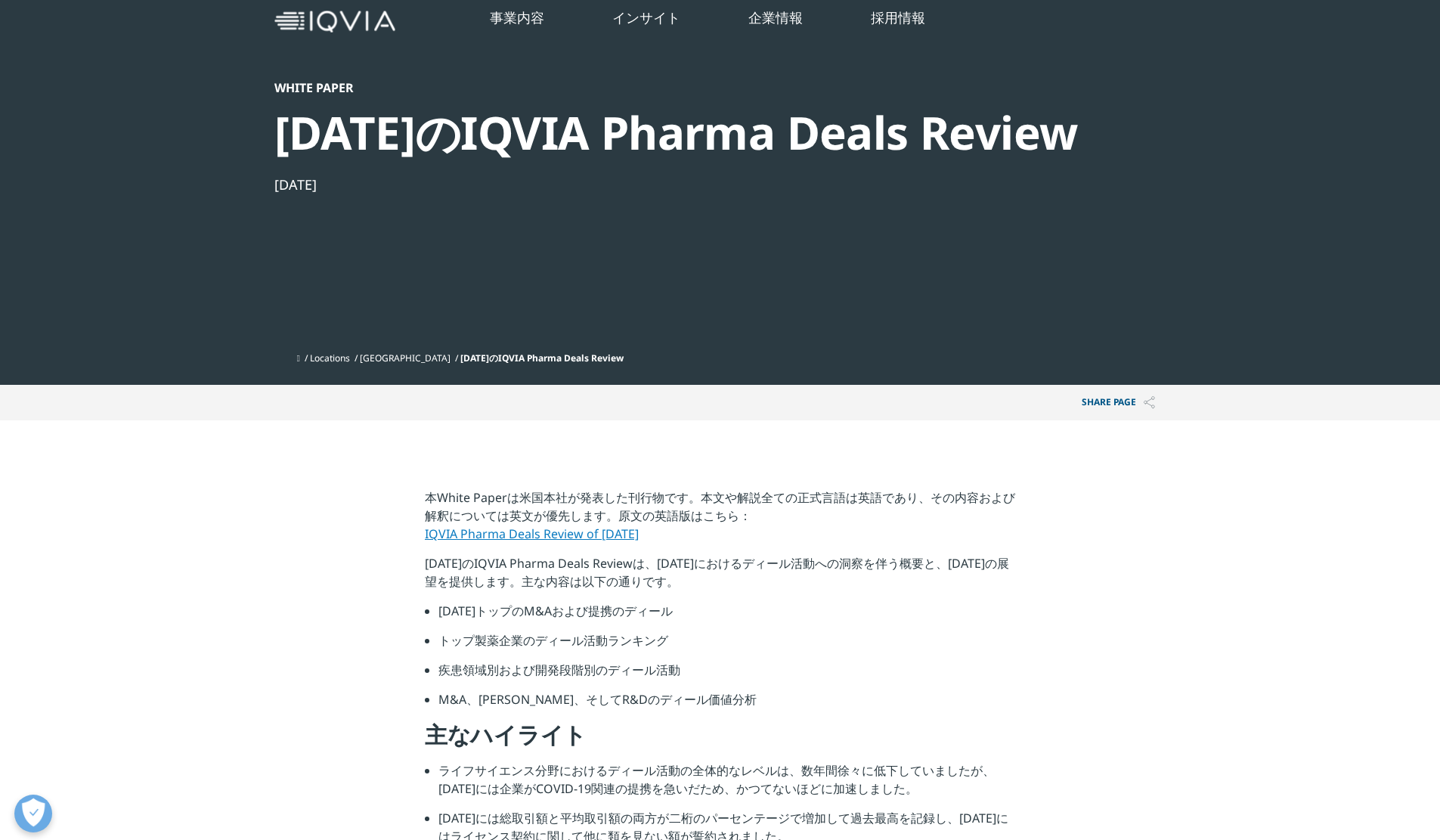
scroll to position [43, 0]
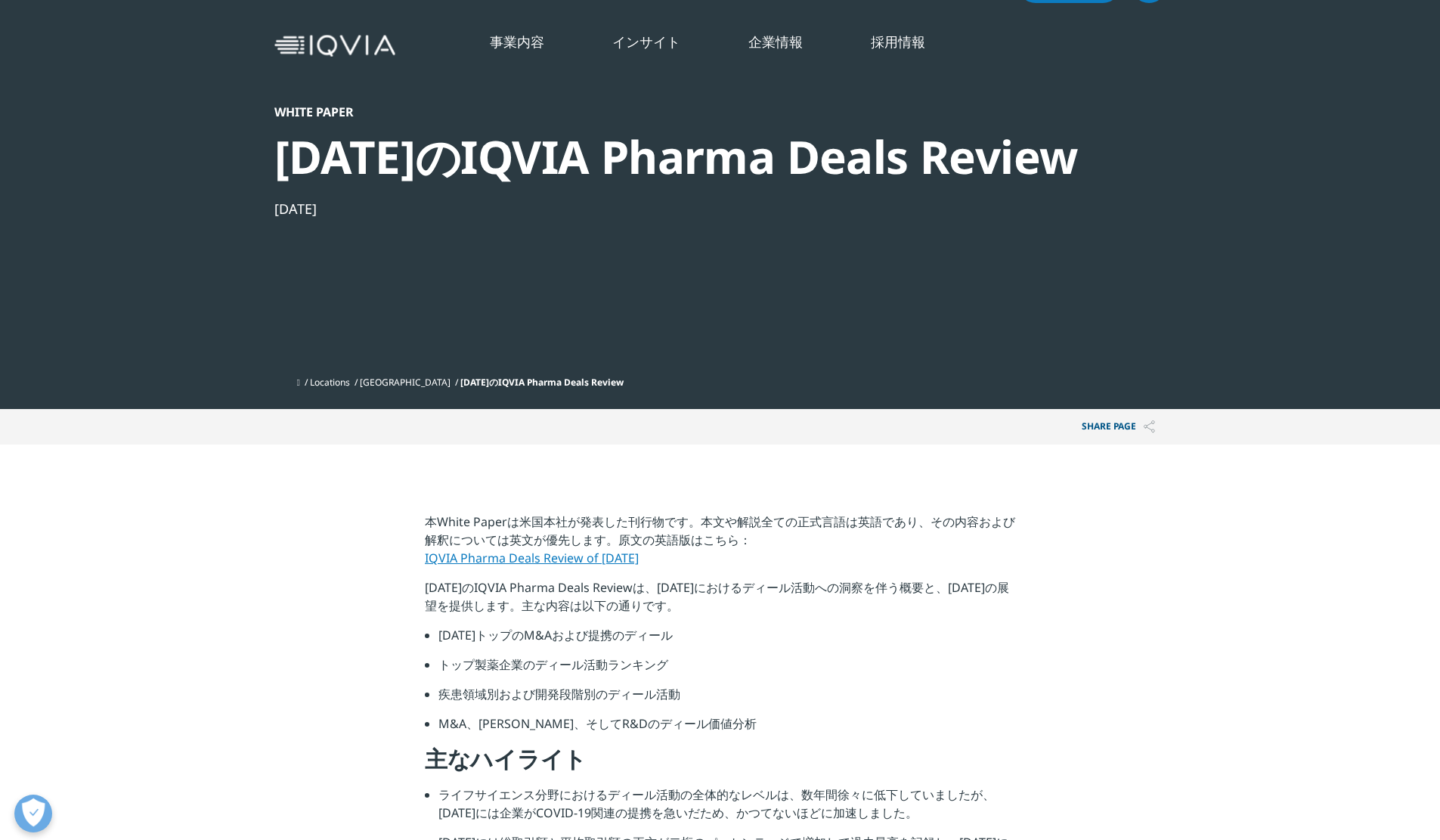
click at [370, 379] on link "[GEOGRAPHIC_DATA]" at bounding box center [406, 382] width 91 height 13
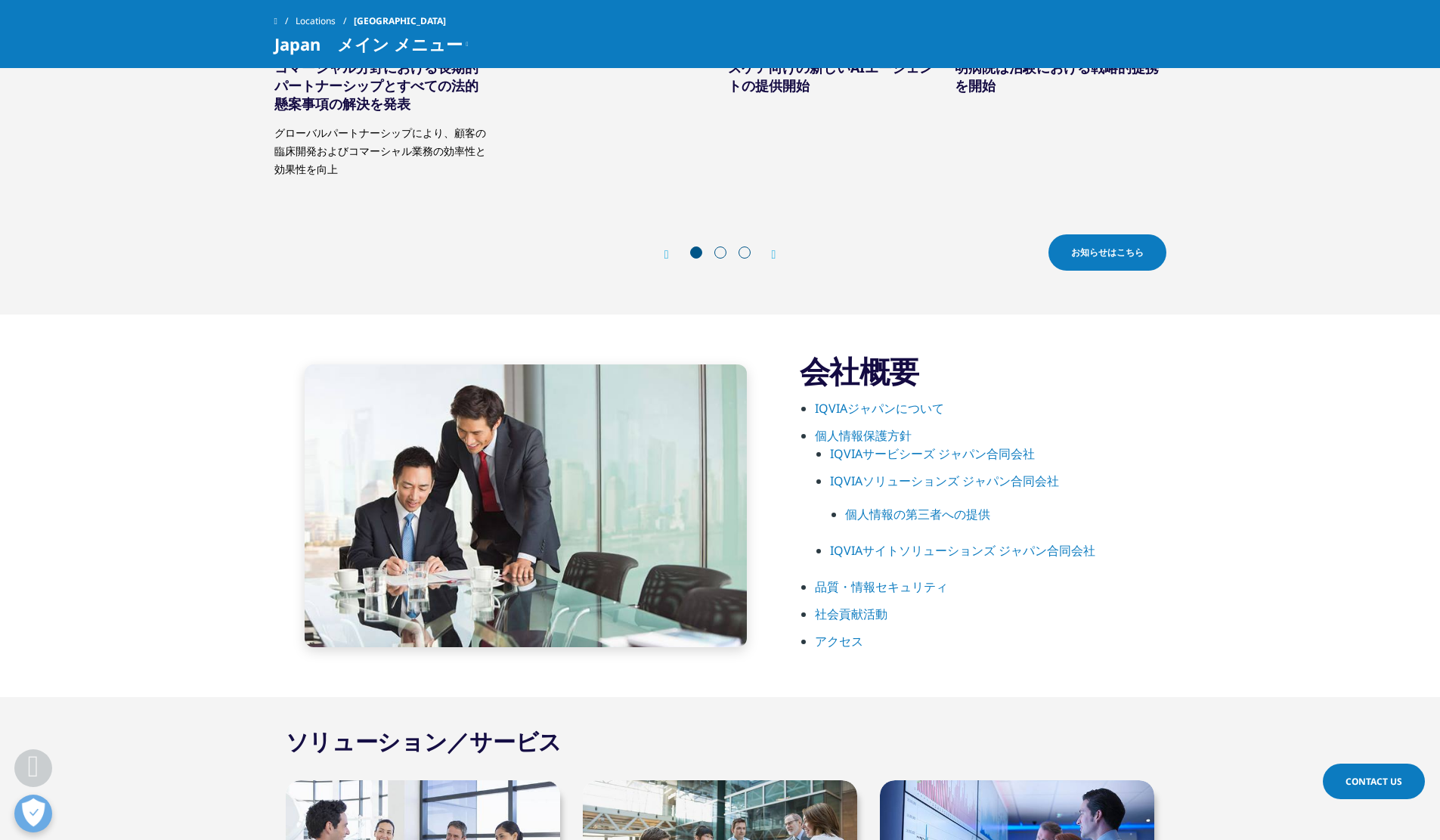
scroll to position [579, 0]
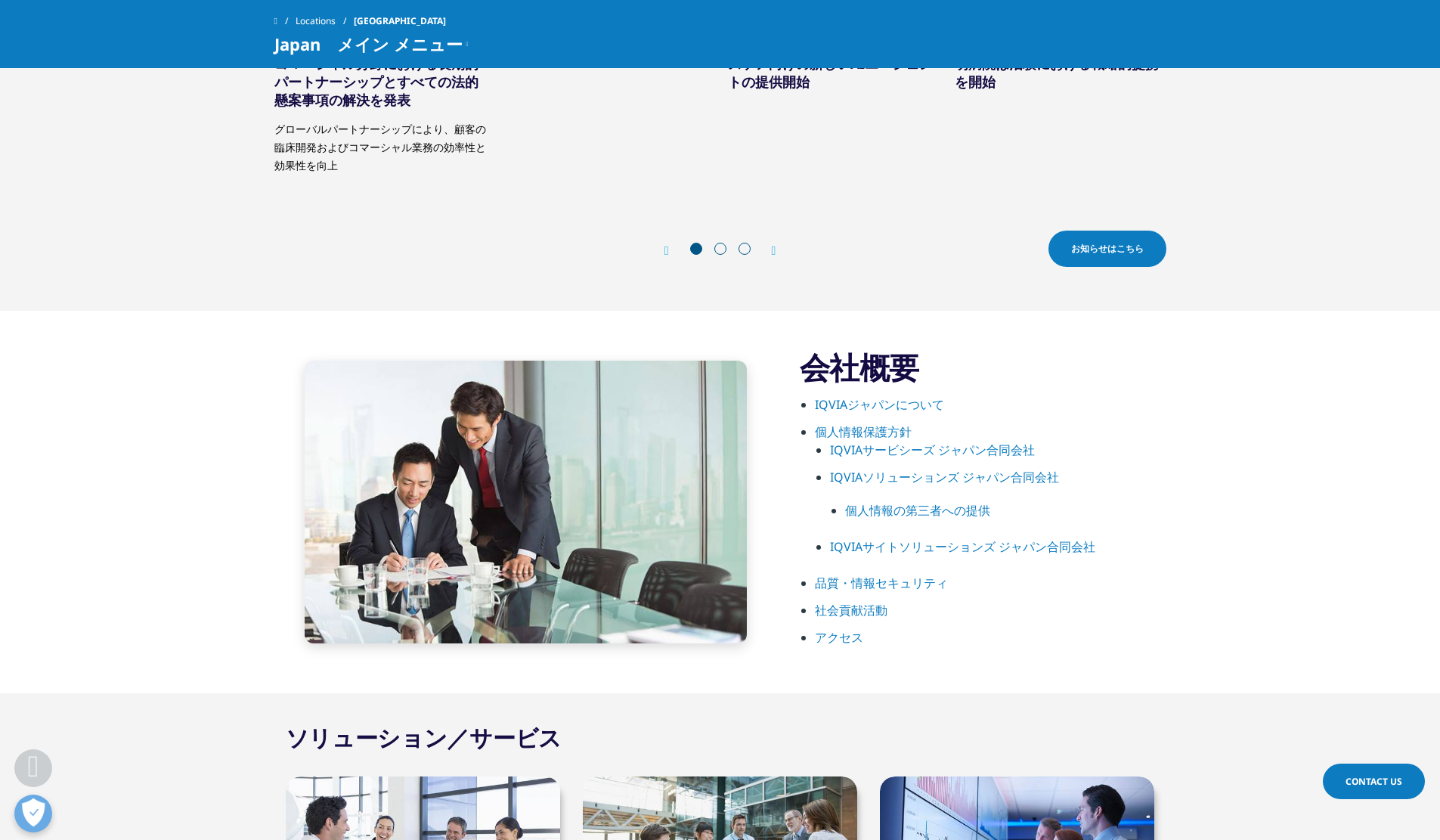
click at [1072, 254] on span "お知らせはこちら" at bounding box center [1107, 249] width 72 height 14
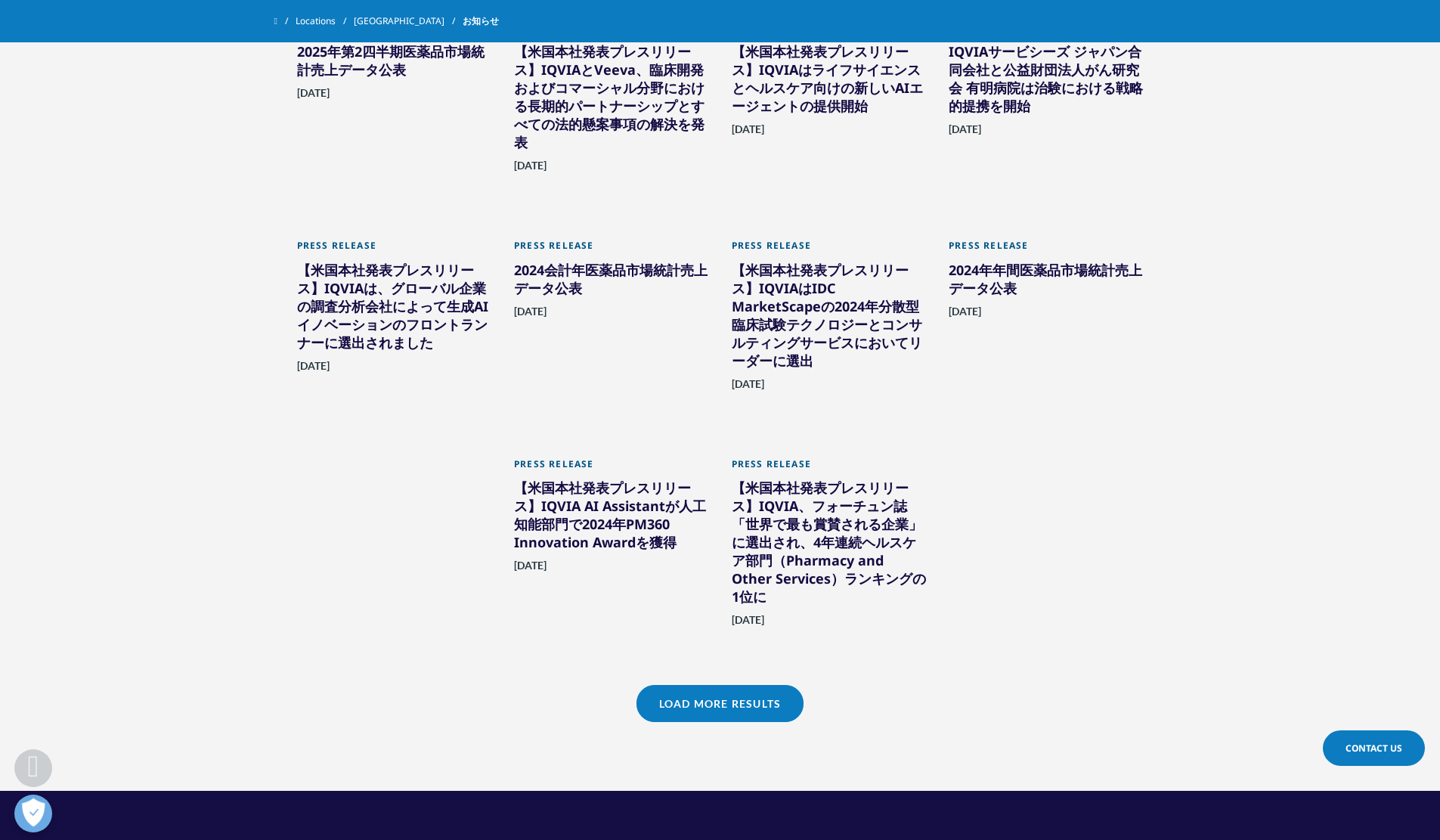
scroll to position [899, 0]
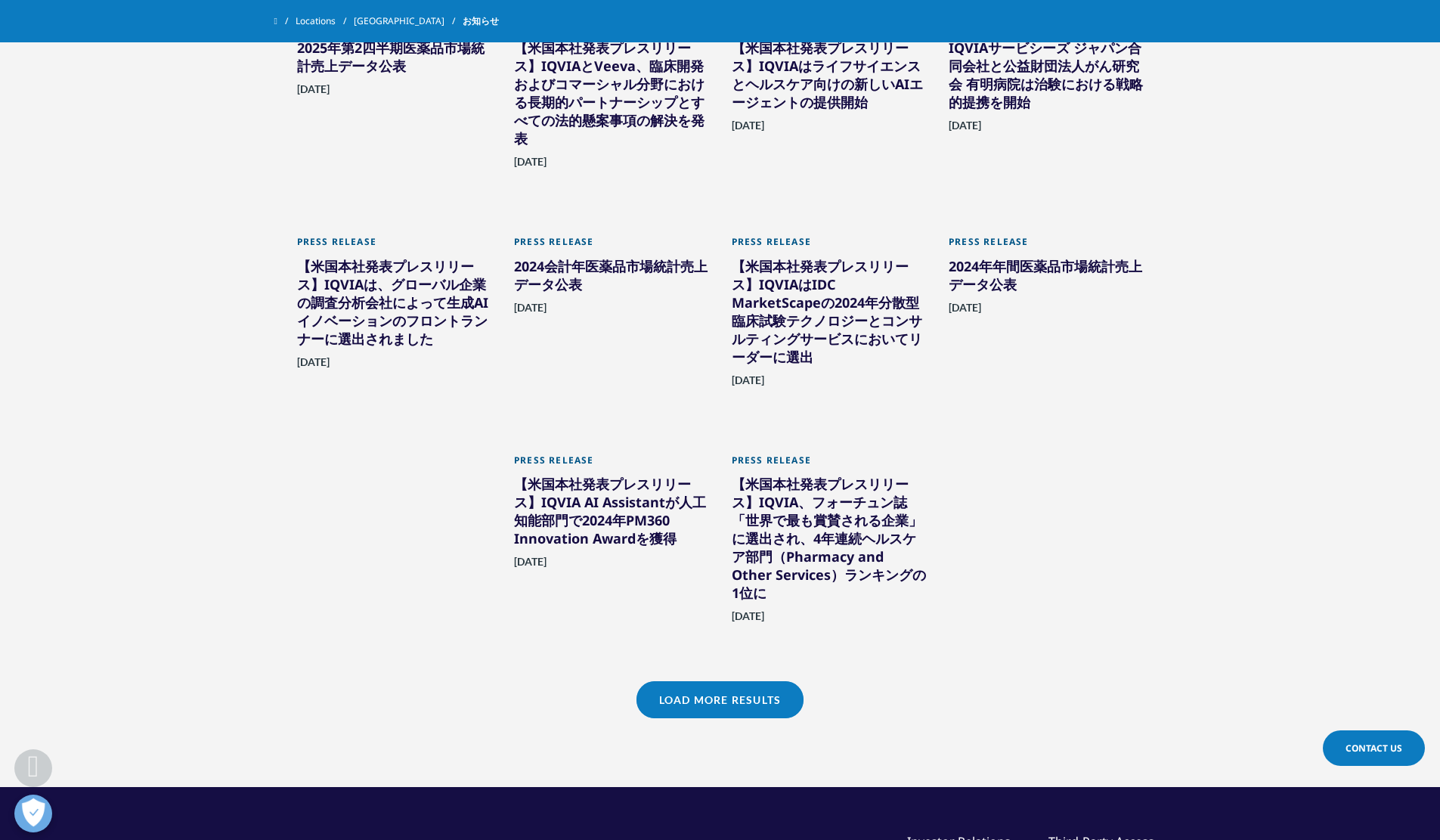
click at [767, 681] on link "Load More Results" at bounding box center [720, 700] width 167 height 37
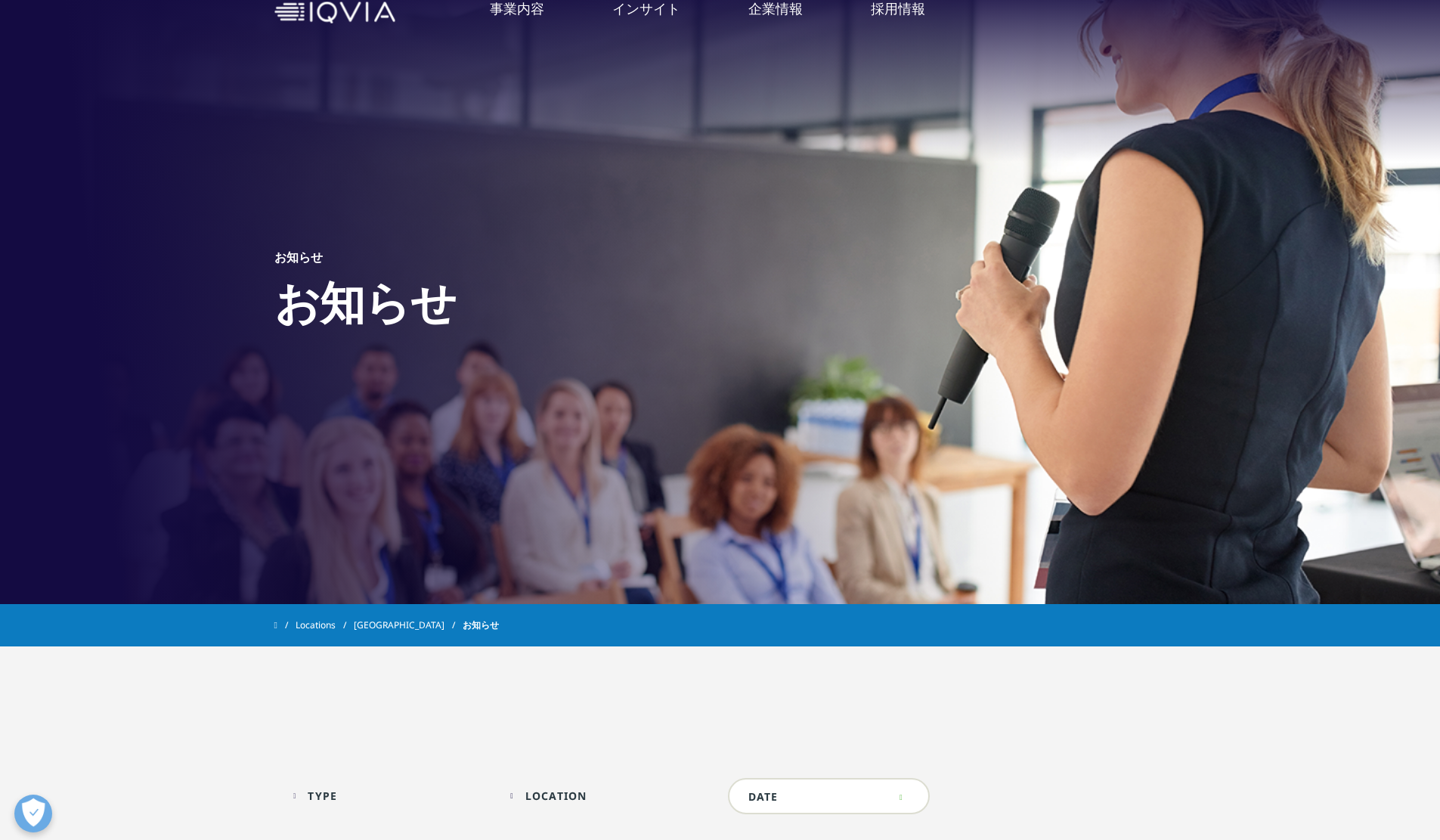
scroll to position [0, 0]
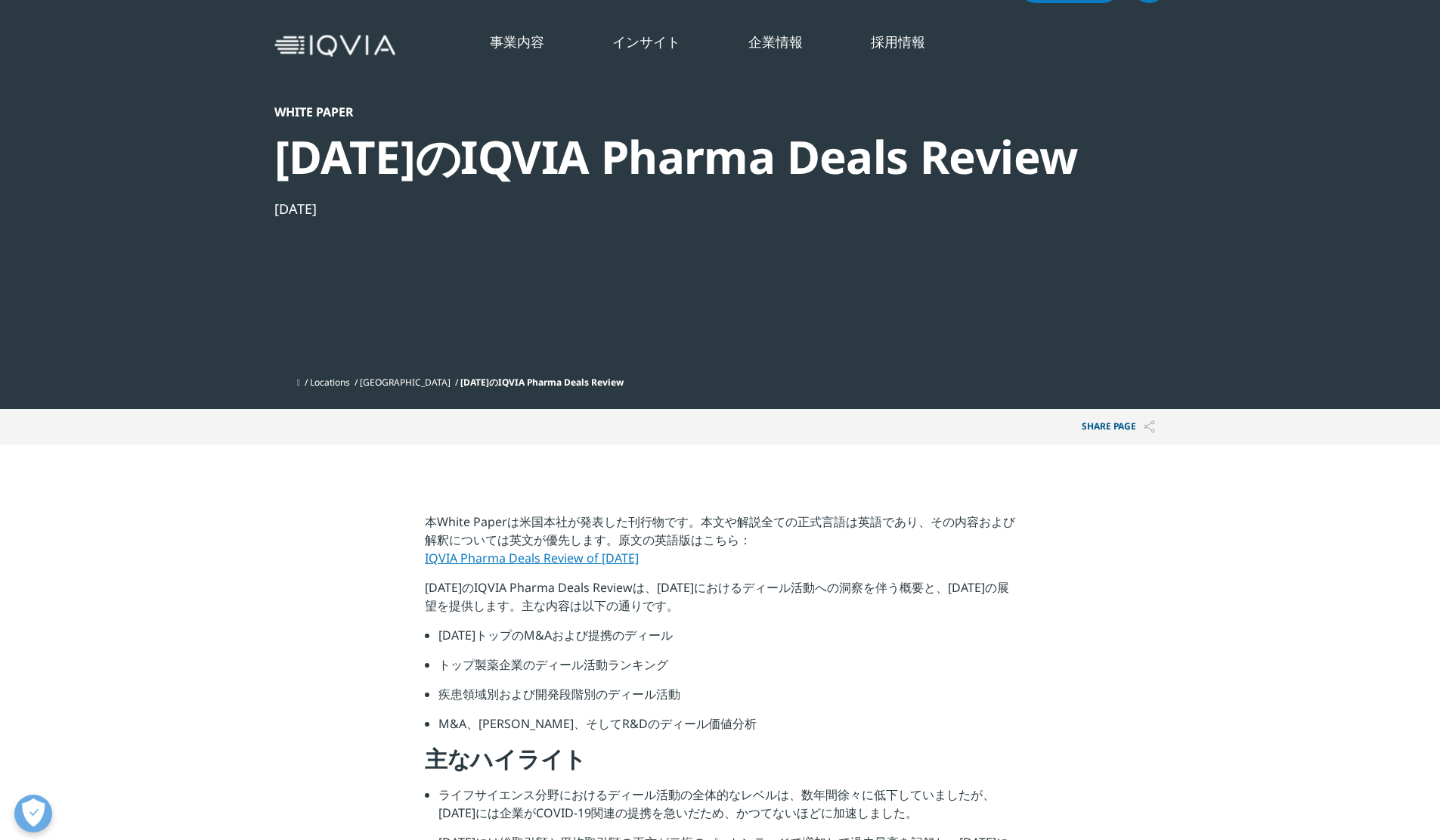
scroll to position [406, 892]
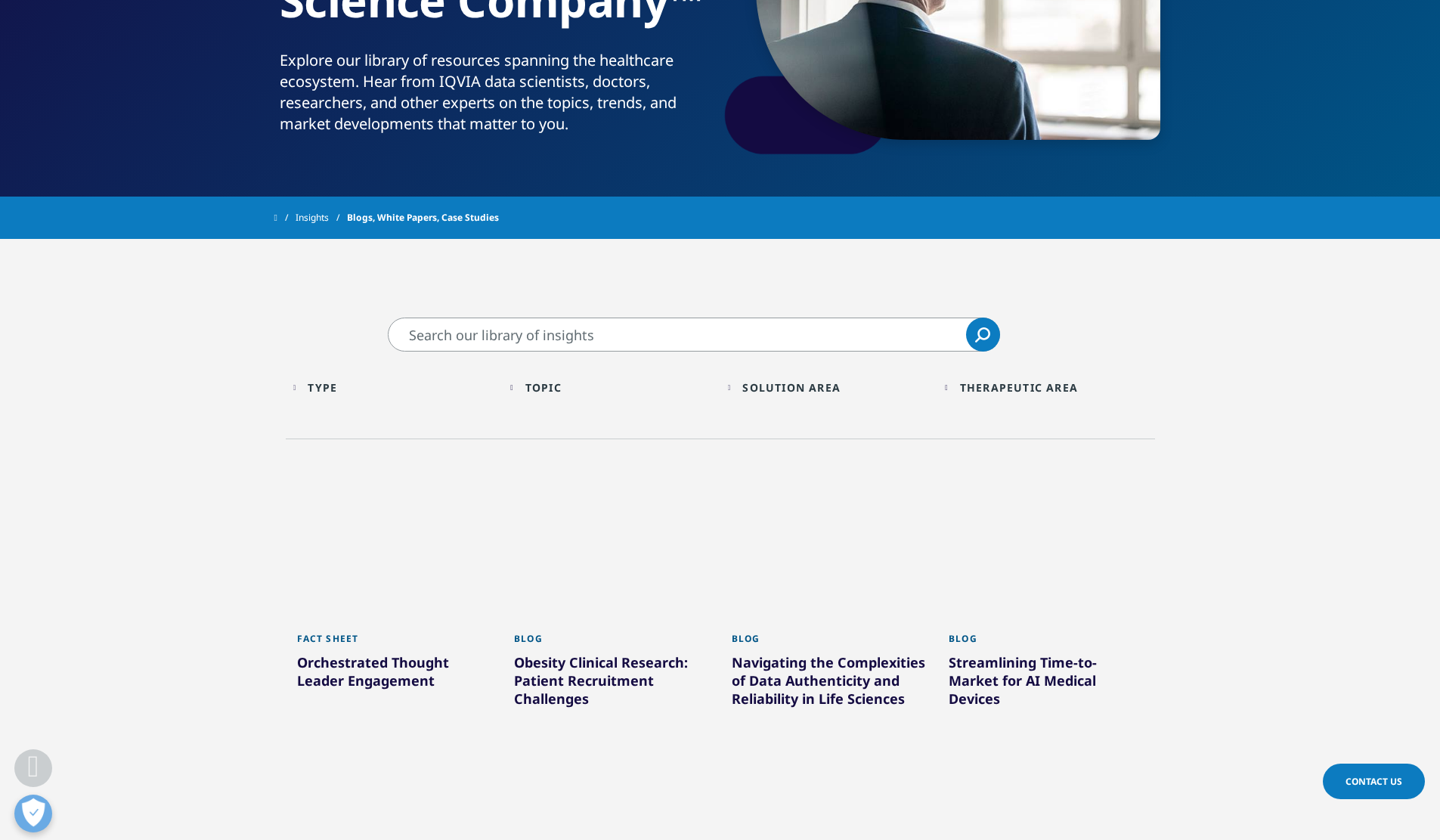
scroll to position [181, 0]
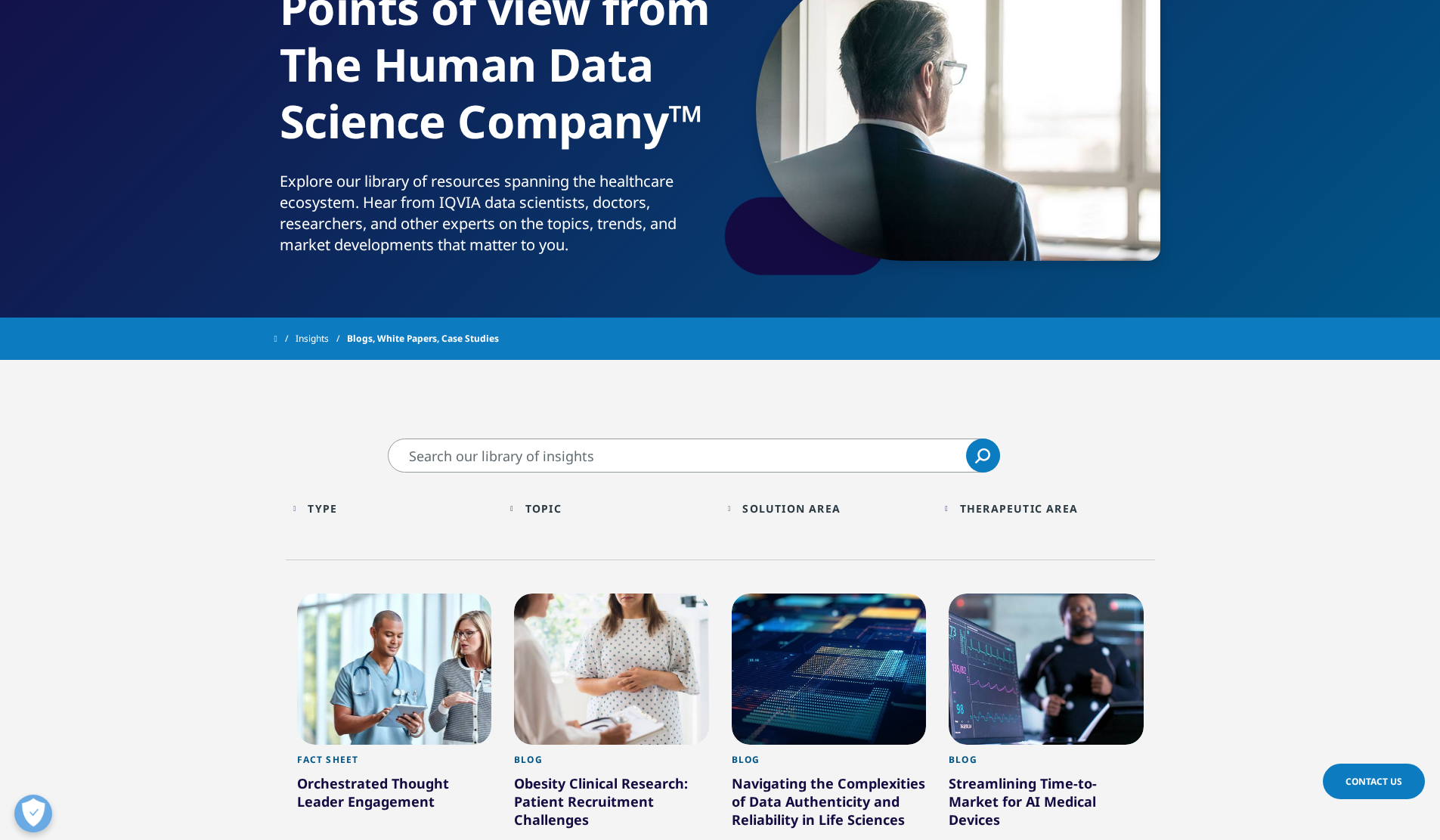
click at [434, 455] on input "Search" at bounding box center [694, 455] width 612 height 34
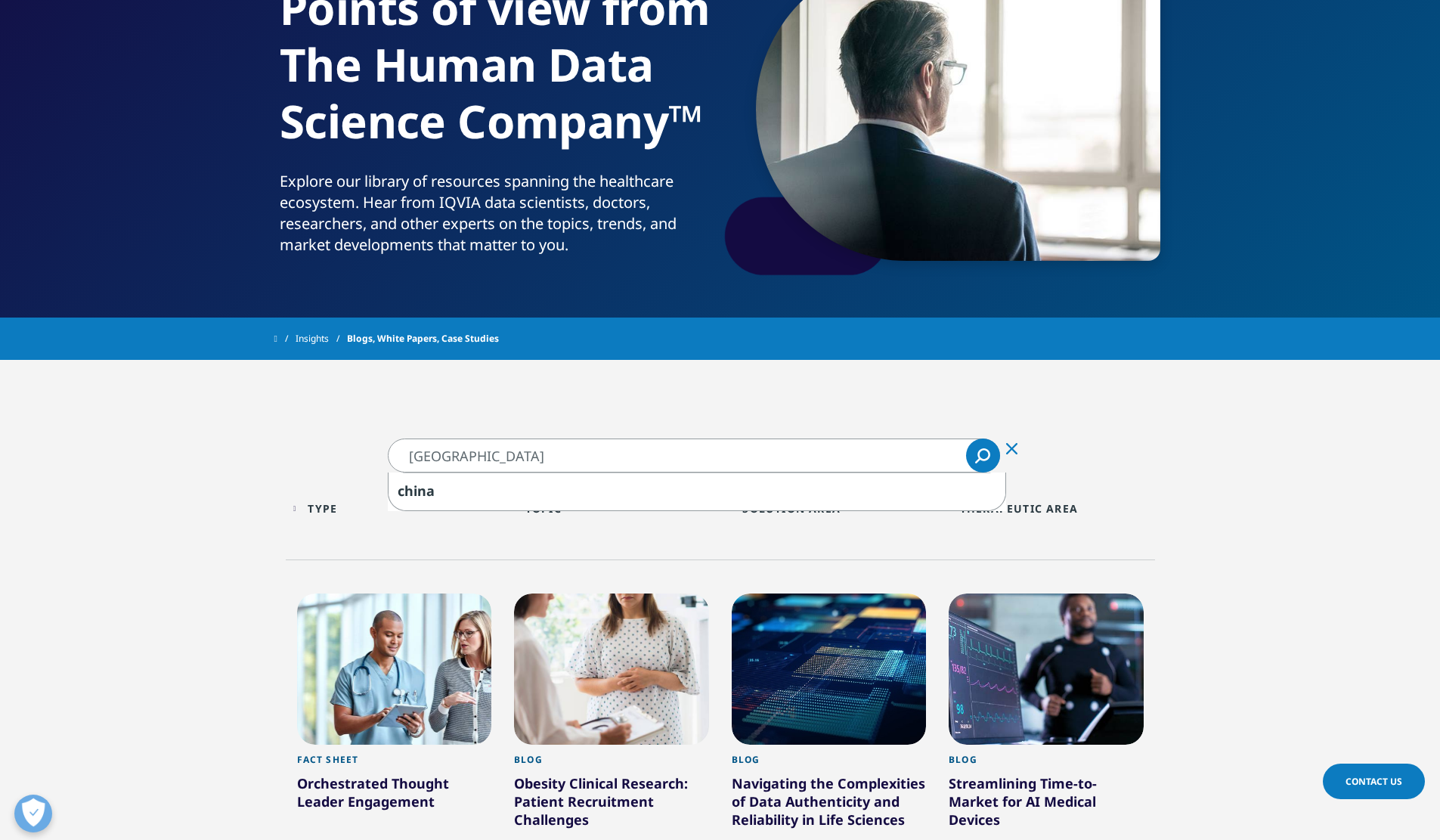
type input "[GEOGRAPHIC_DATA]"
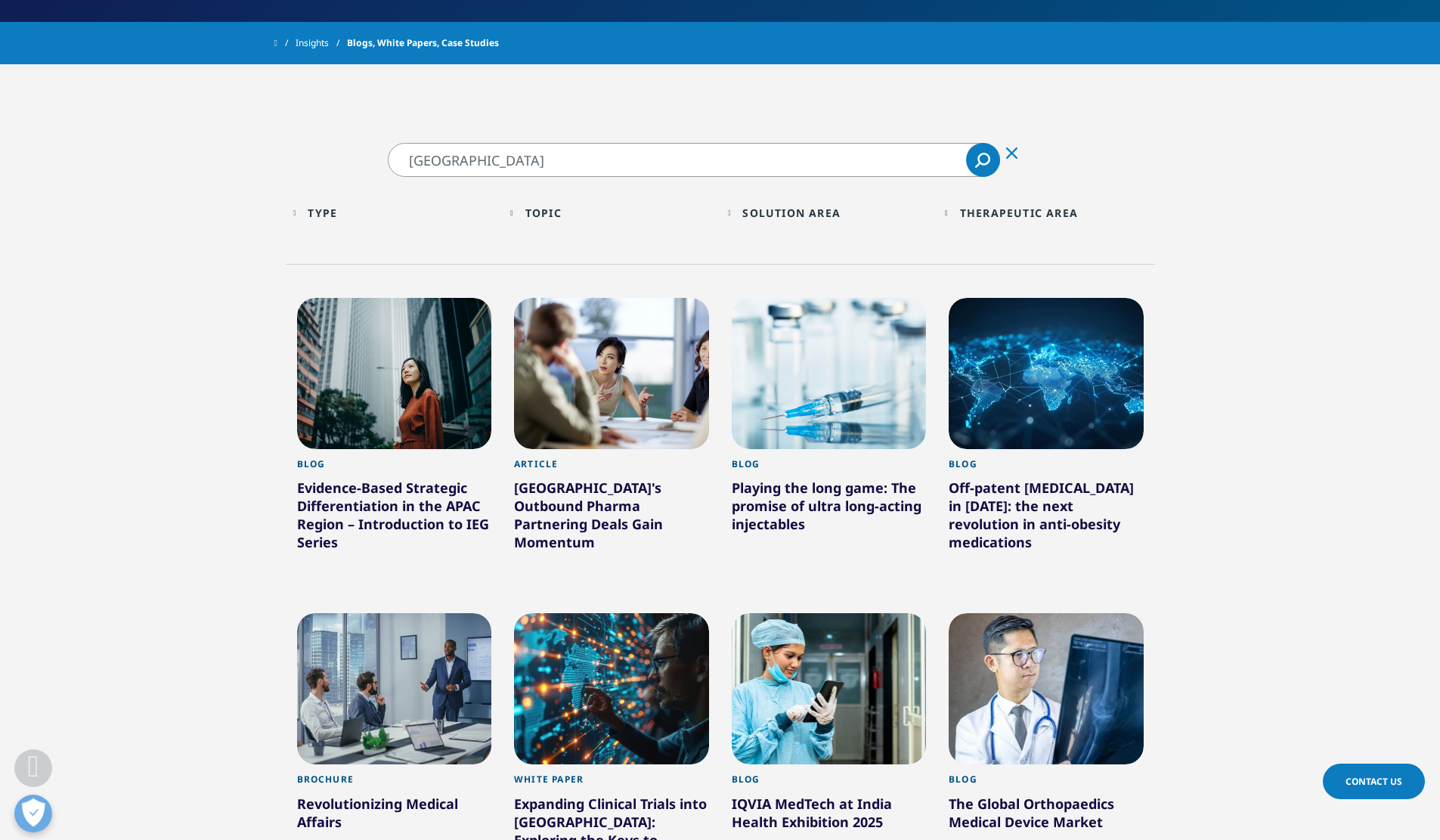
scroll to position [269, 0]
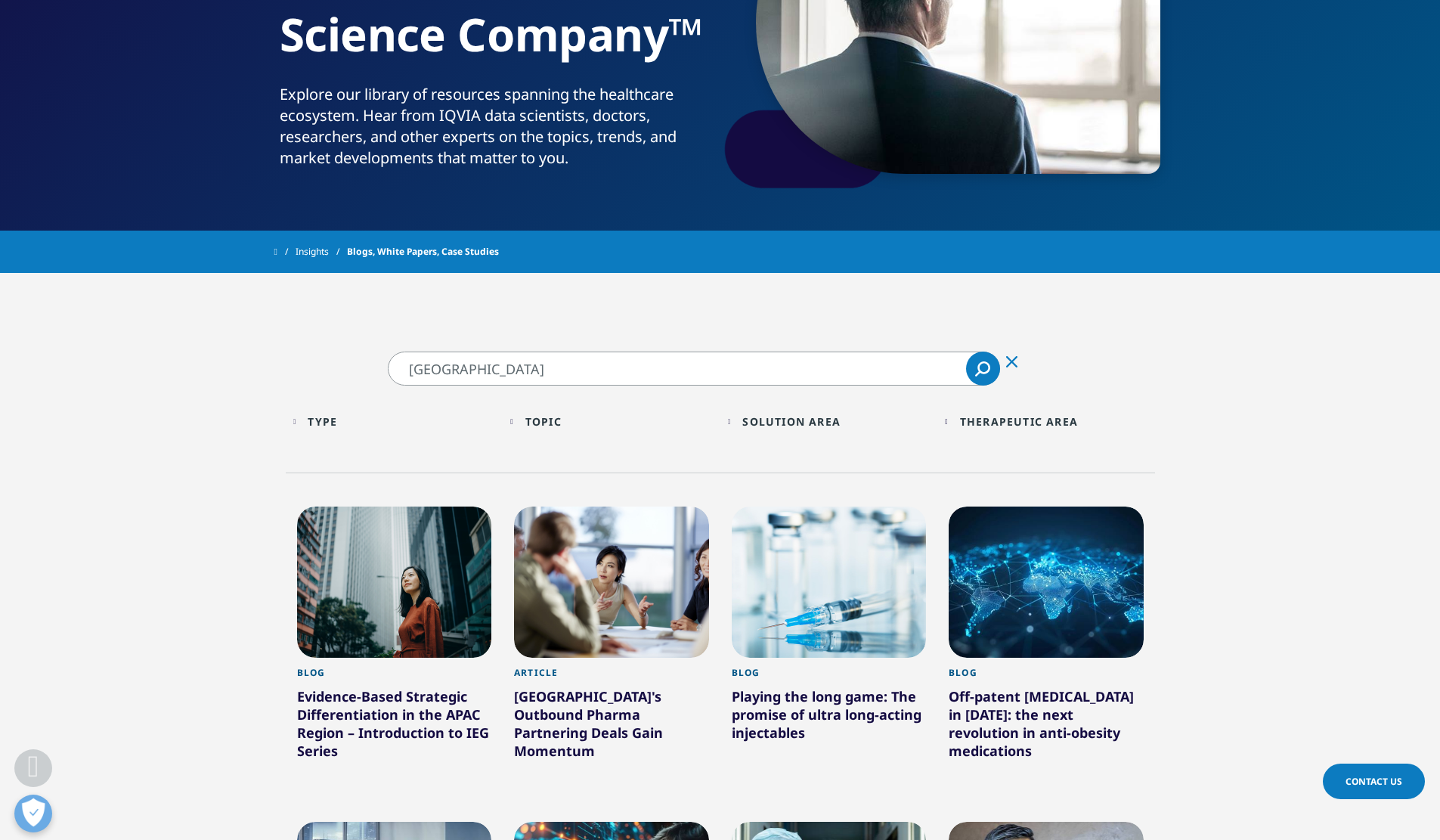
click at [329, 249] on link "Insights" at bounding box center [321, 251] width 51 height 27
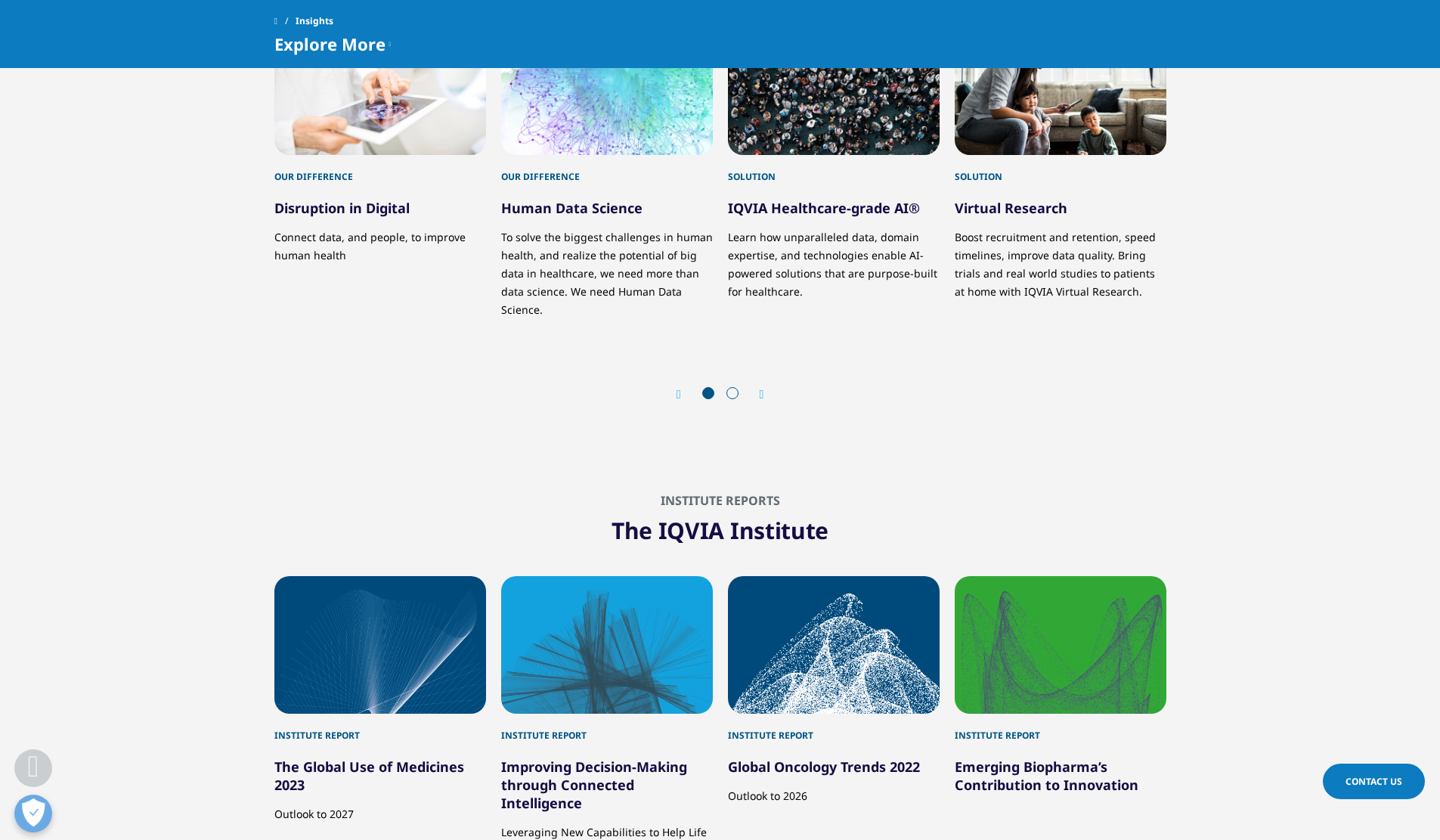
scroll to position [2489, 0]
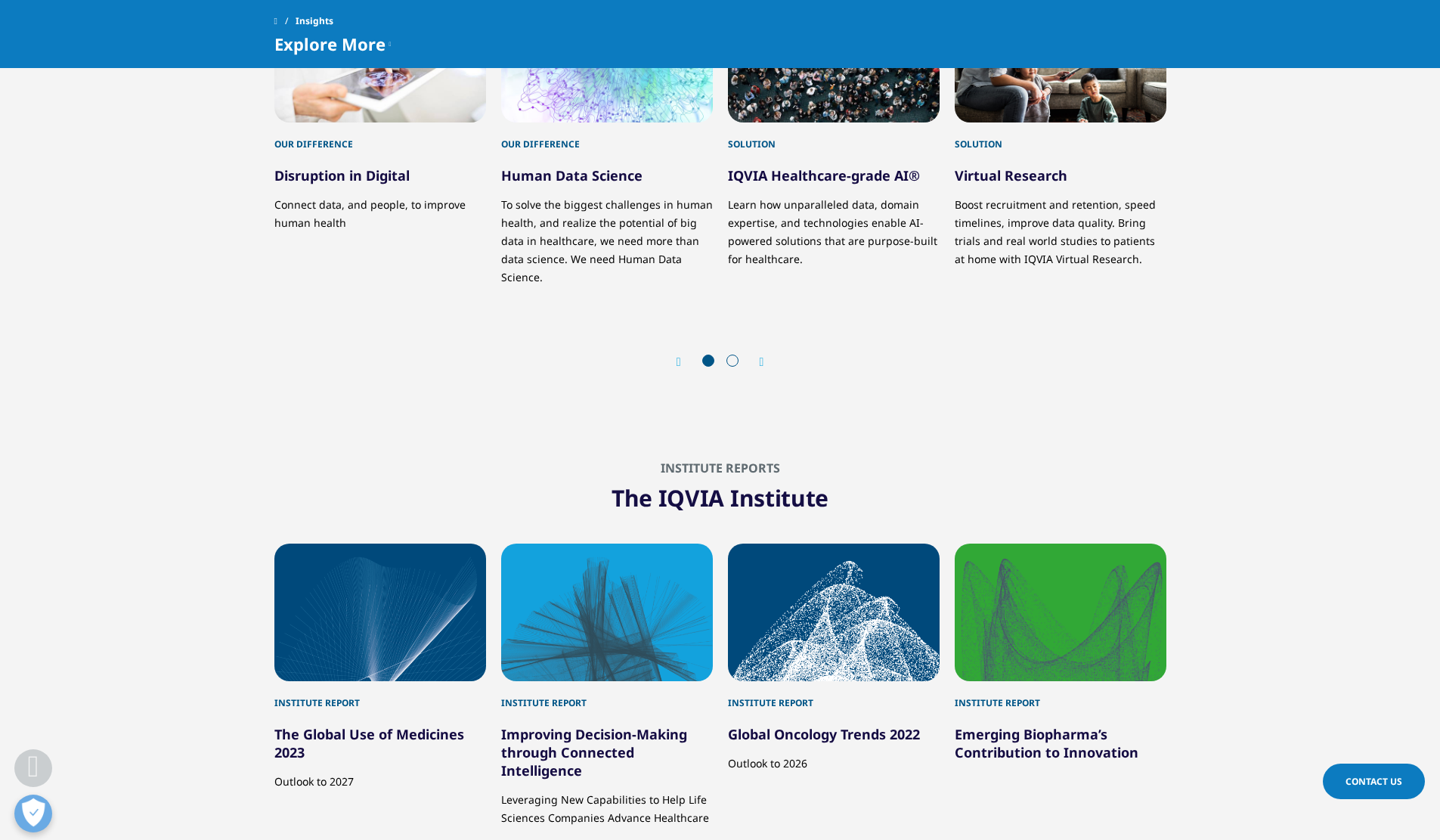
drag, startPoint x: 1436, startPoint y: 598, endPoint x: 1433, endPoint y: 612, distance: 14.3
click at [1433, 612] on section "Institute Reports The IQVIA Institute Institute Report The Global Use of Medici…" at bounding box center [720, 693] width 1440 height 541
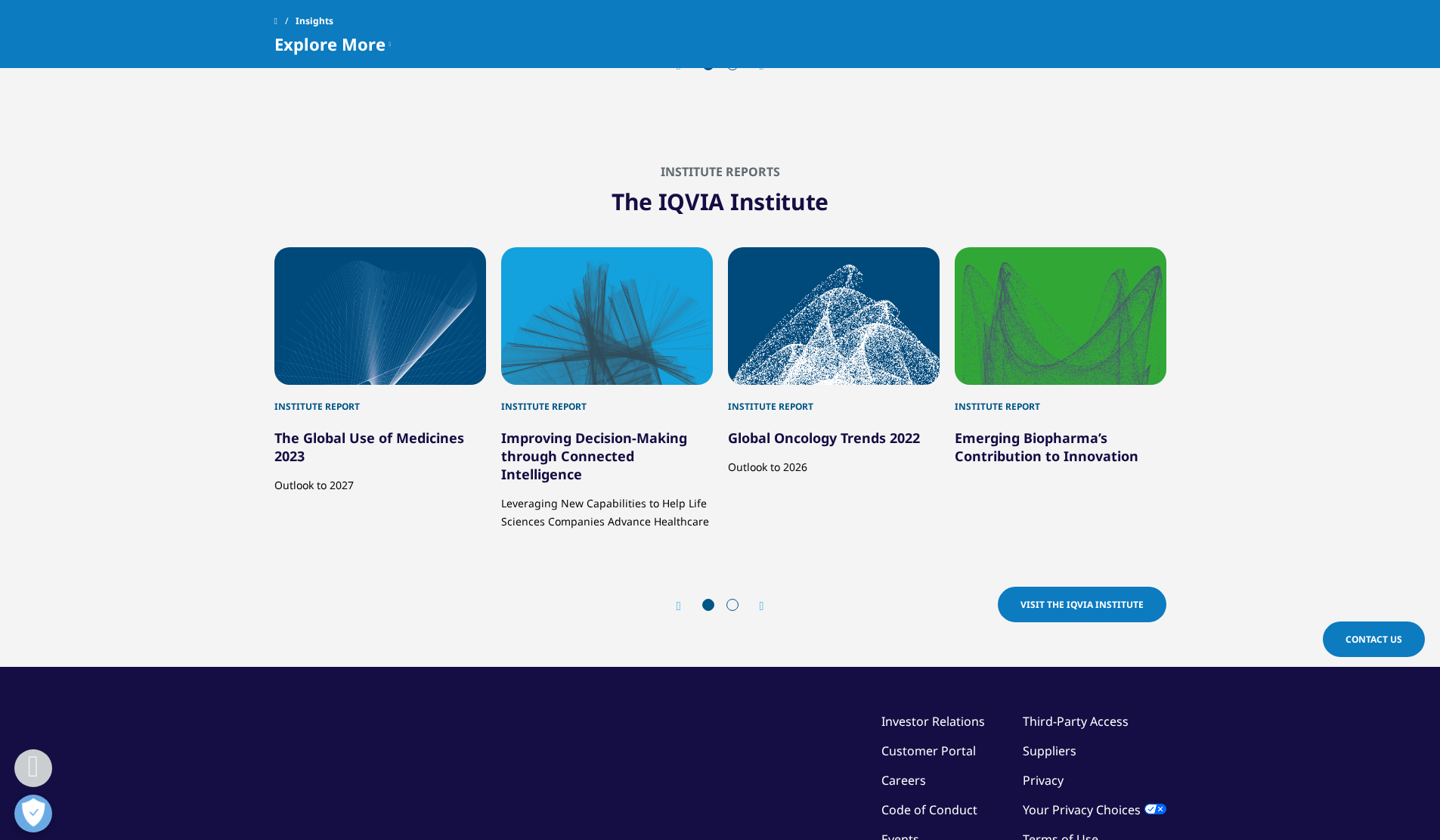
scroll to position [2792, 0]
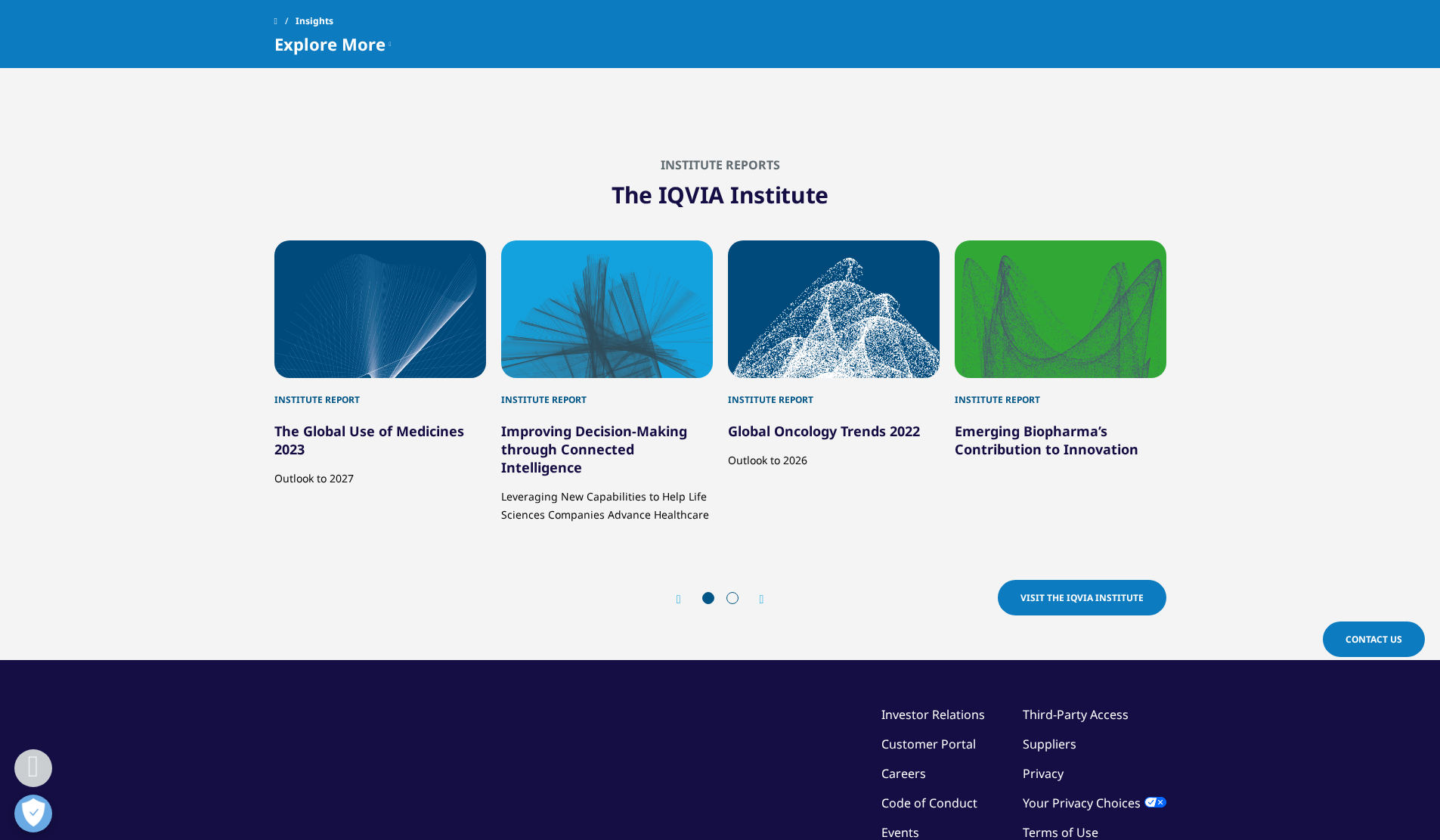
click at [1114, 613] on link "Visit the IQVIA Institute" at bounding box center [1082, 598] width 168 height 36
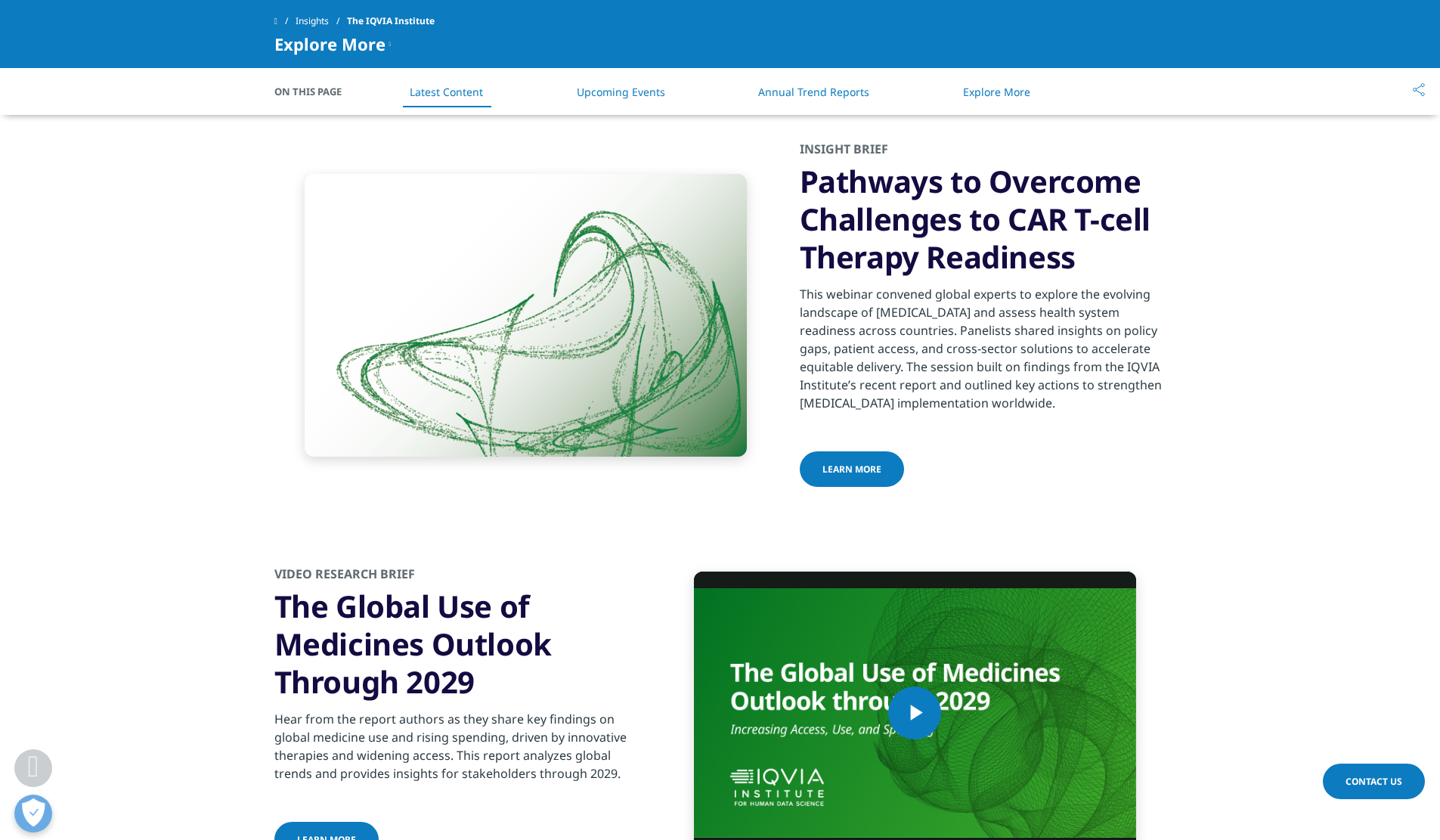
scroll to position [2353, 0]
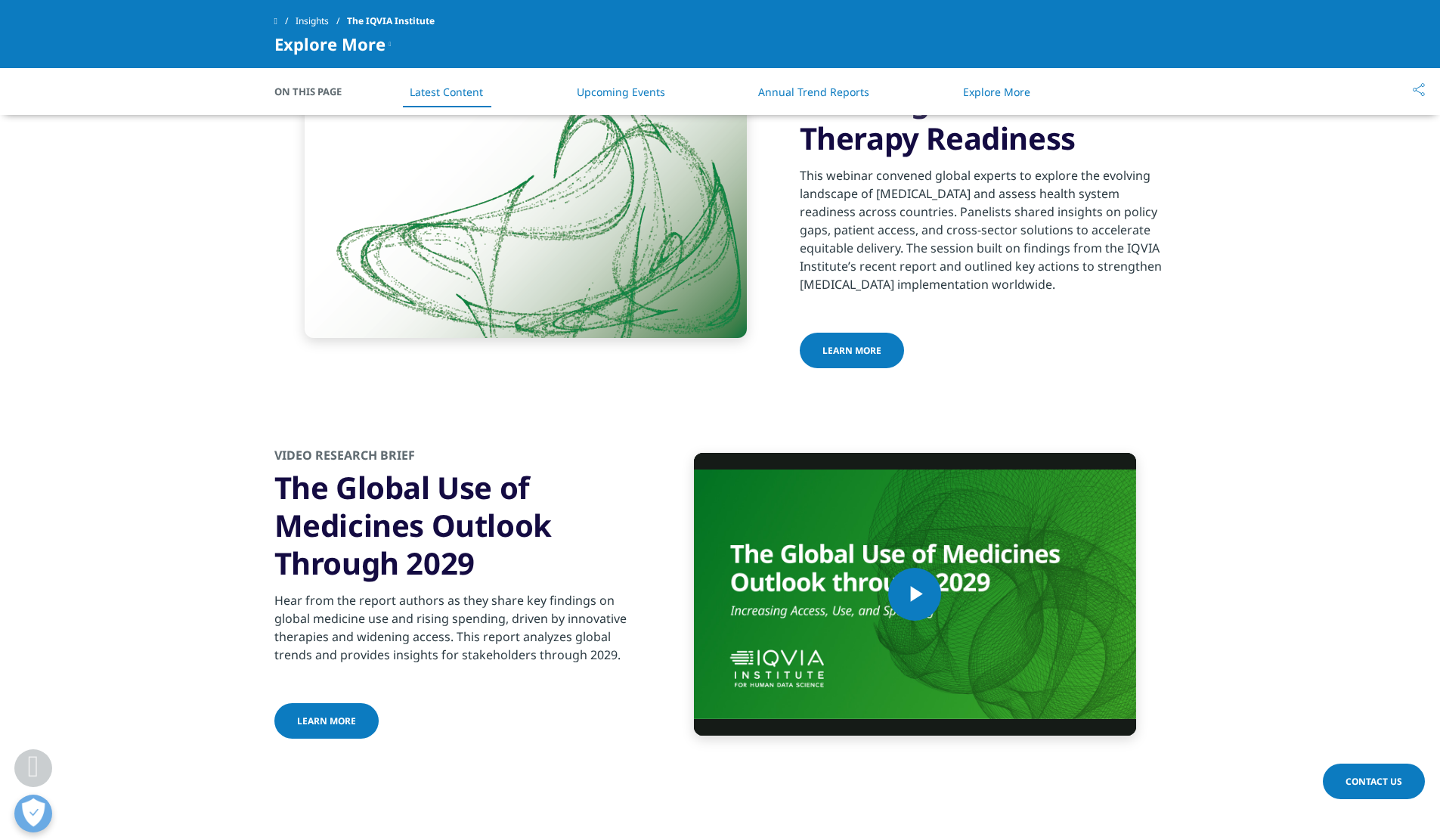
click at [846, 343] on link "learn more" at bounding box center [852, 350] width 105 height 36
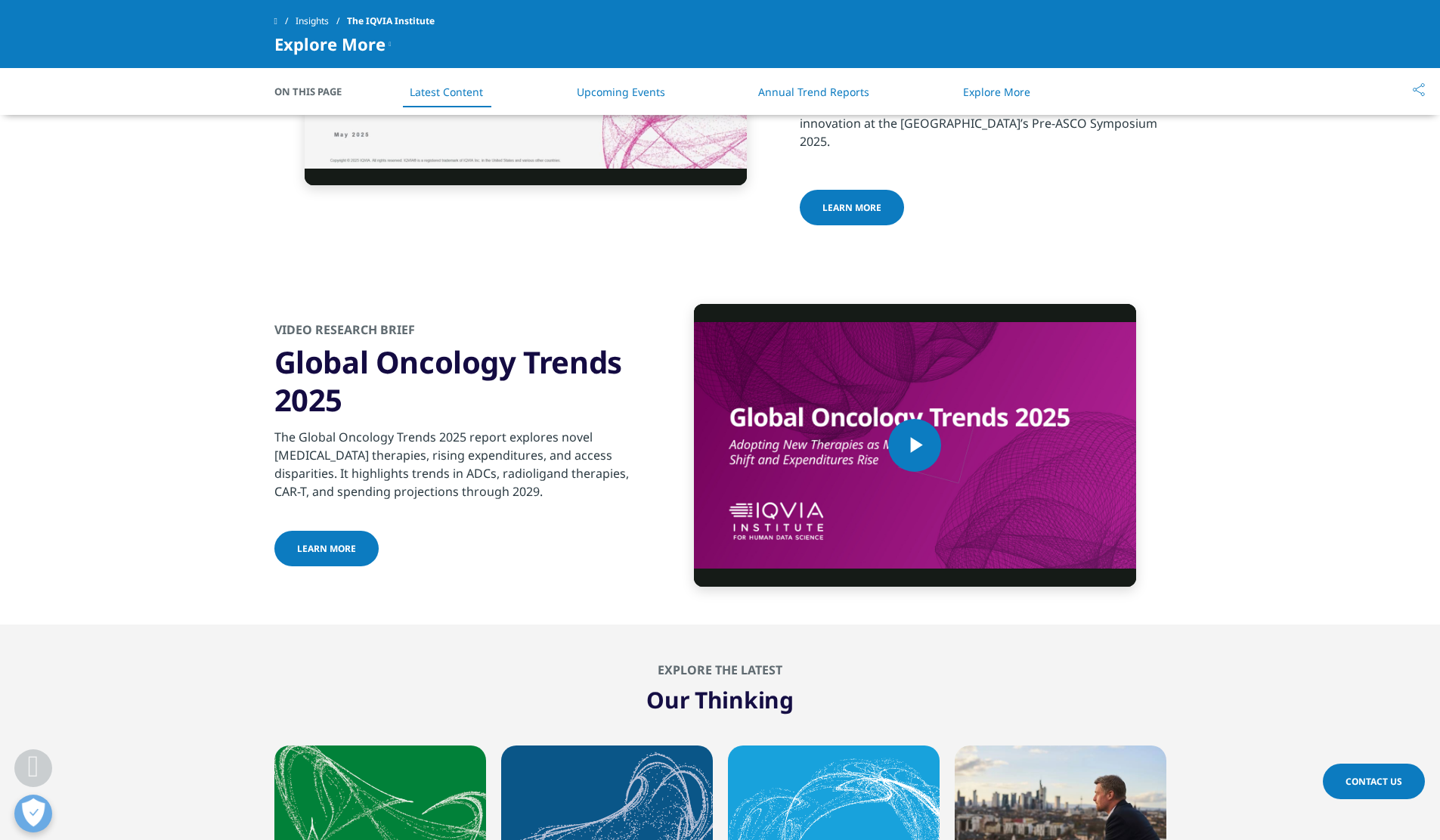
scroll to position [3854, 0]
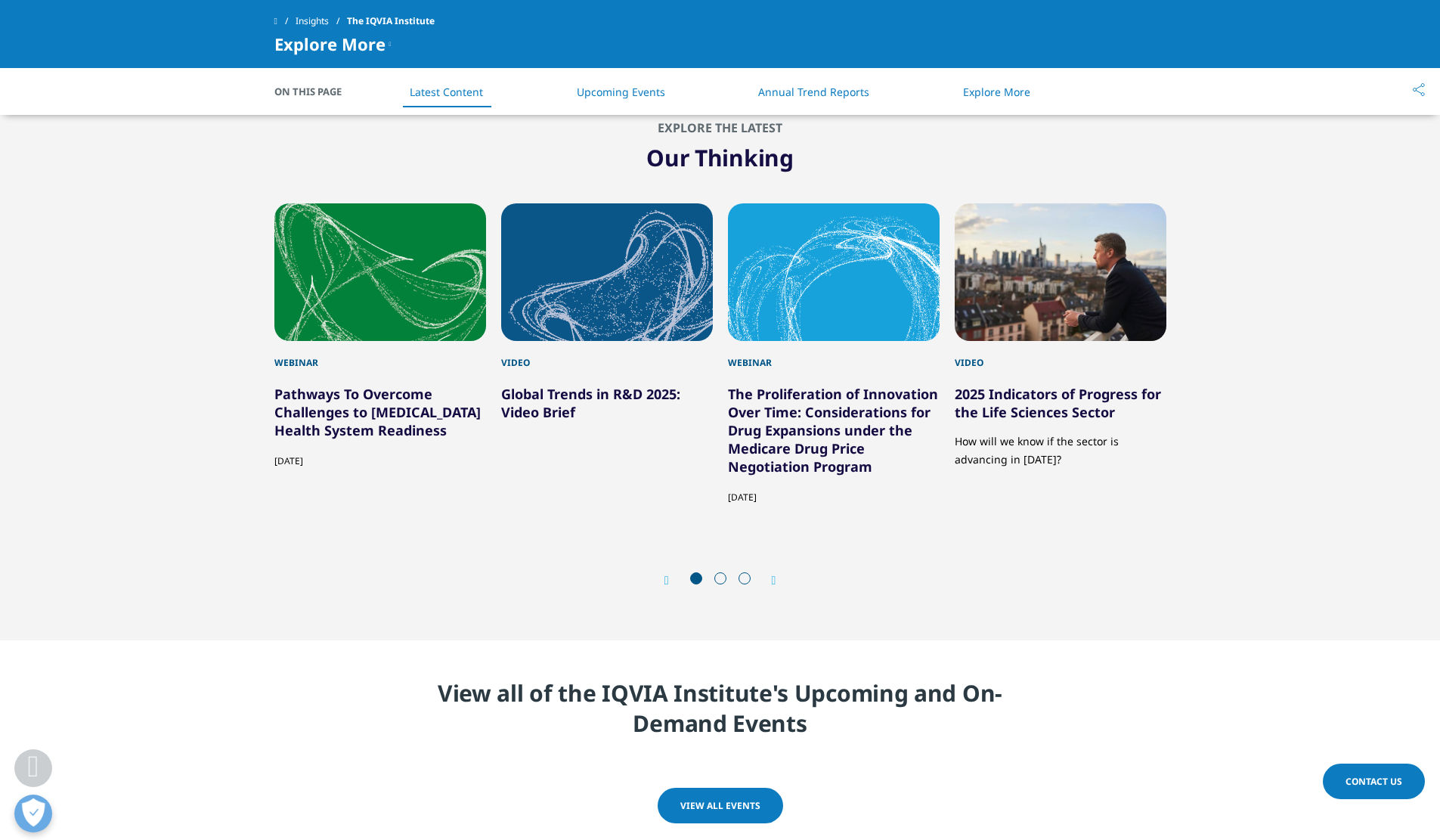
click at [780, 565] on div "Prev Next" at bounding box center [720, 580] width 892 height 45
click at [774, 575] on icon "Next slide" at bounding box center [774, 581] width 4 height 12
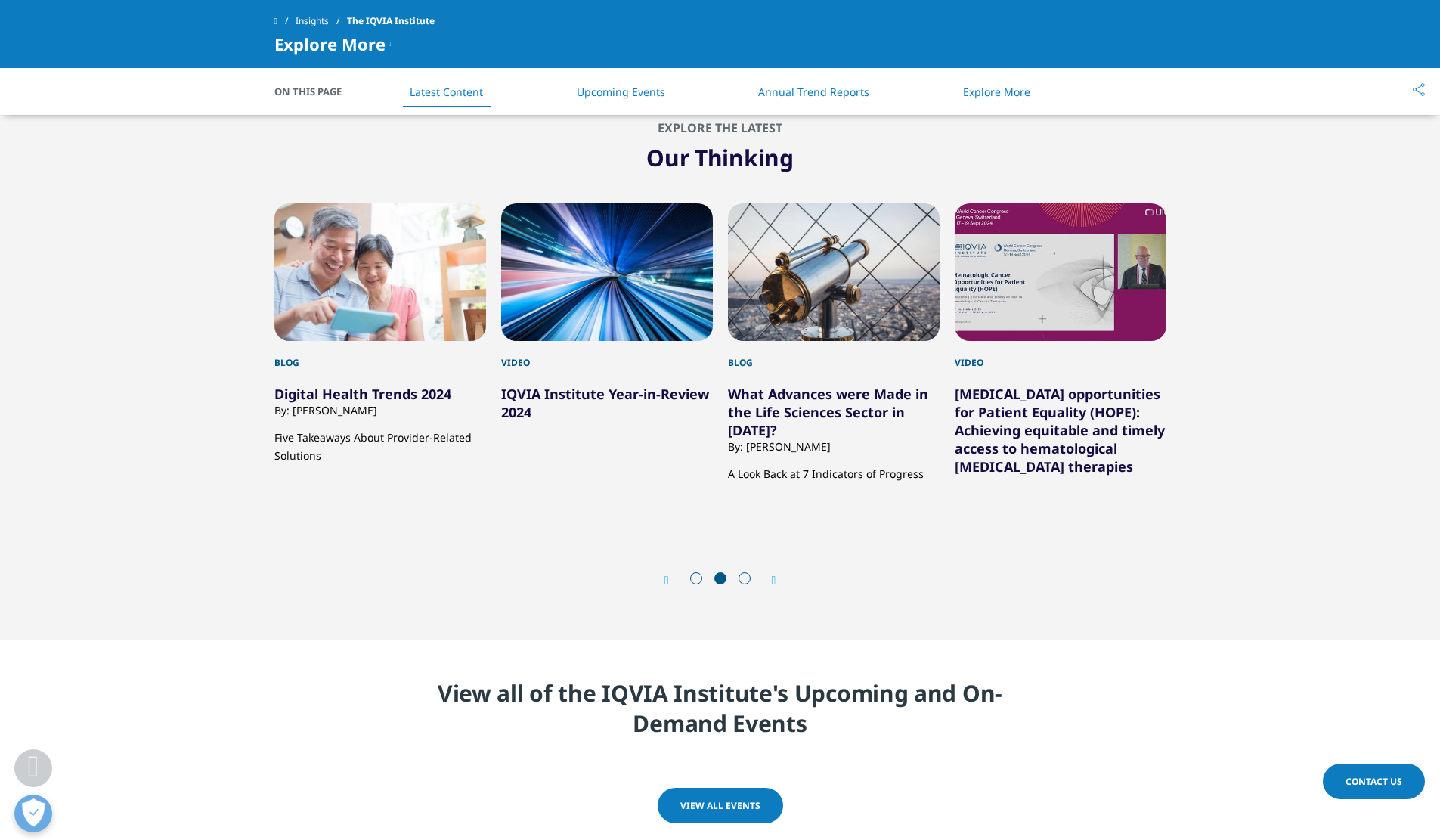
click at [774, 575] on icon "Next slide" at bounding box center [774, 581] width 4 height 12
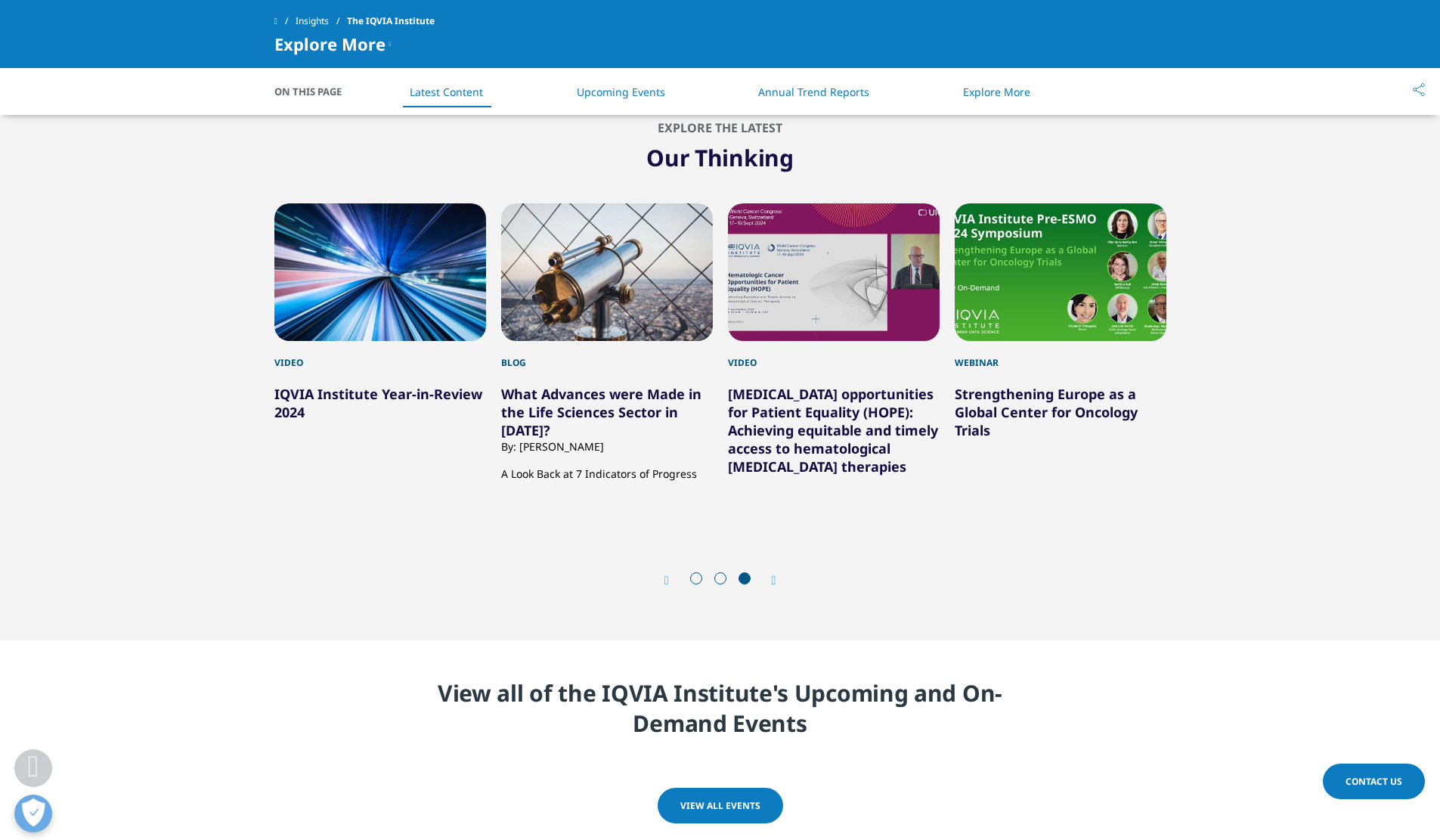
click at [774, 575] on icon "Next slide" at bounding box center [774, 581] width 4 height 12
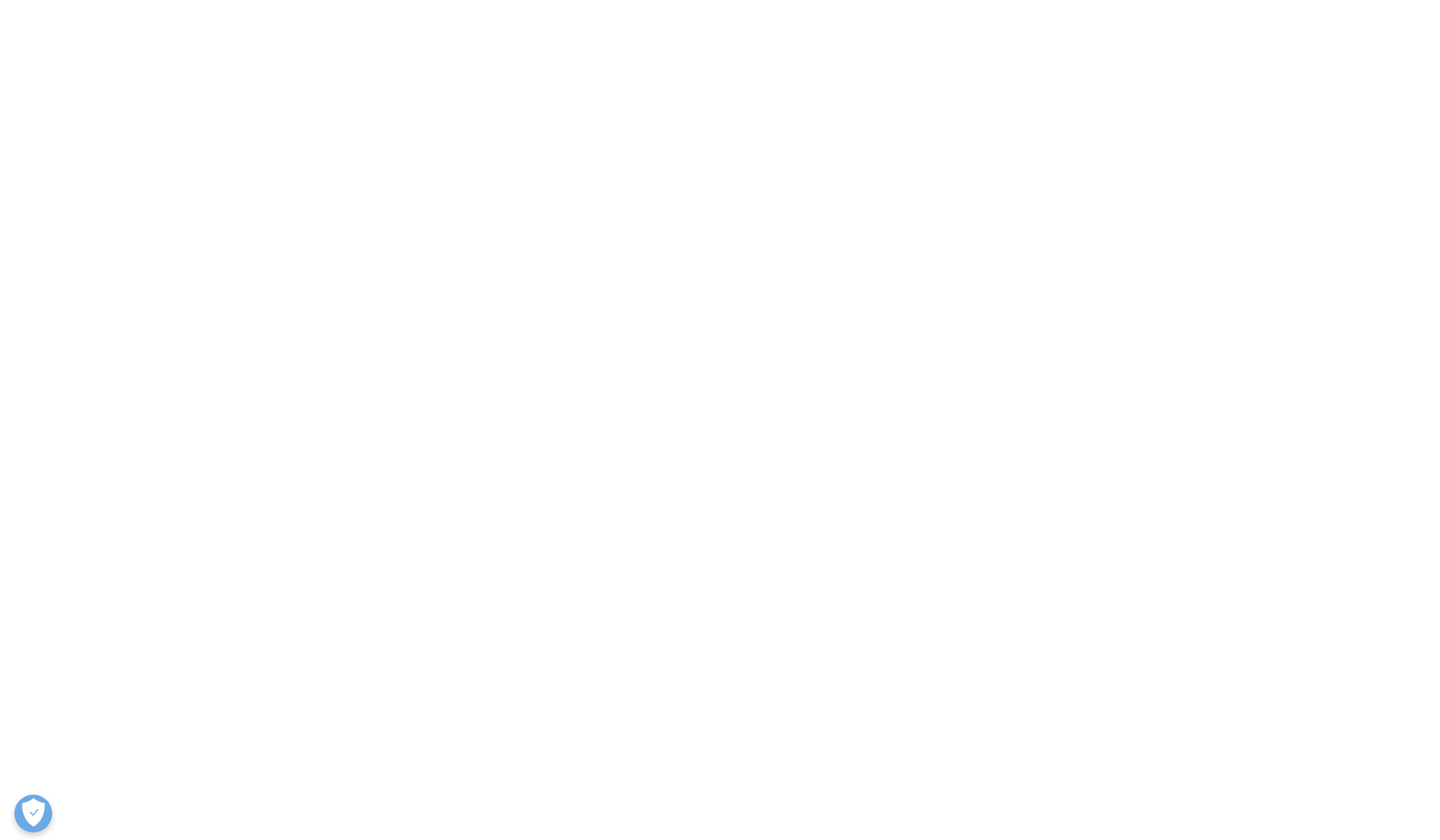
scroll to position [0, 0]
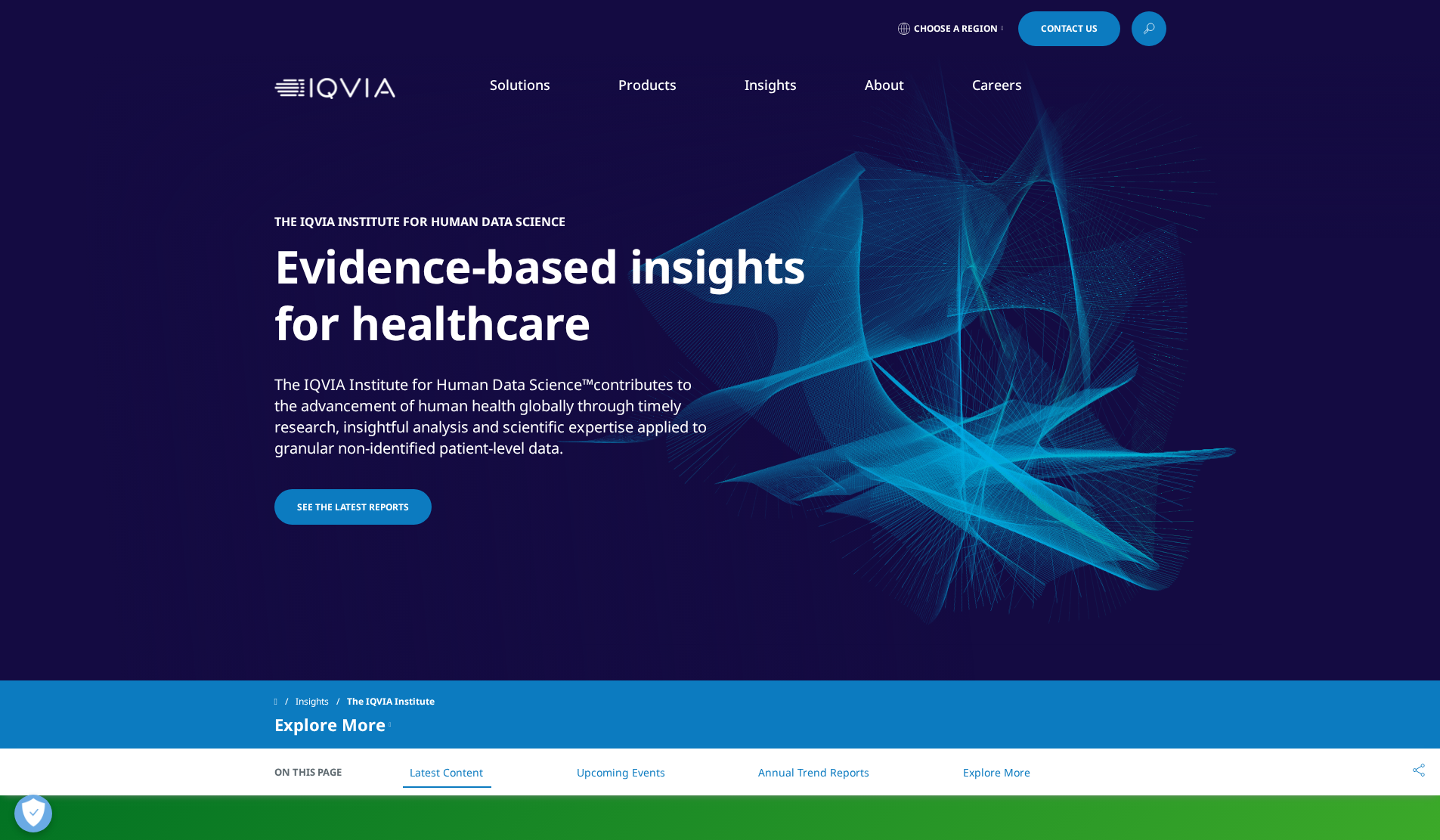
click at [798, 765] on link "Annual Trend Reports" at bounding box center [813, 772] width 111 height 14
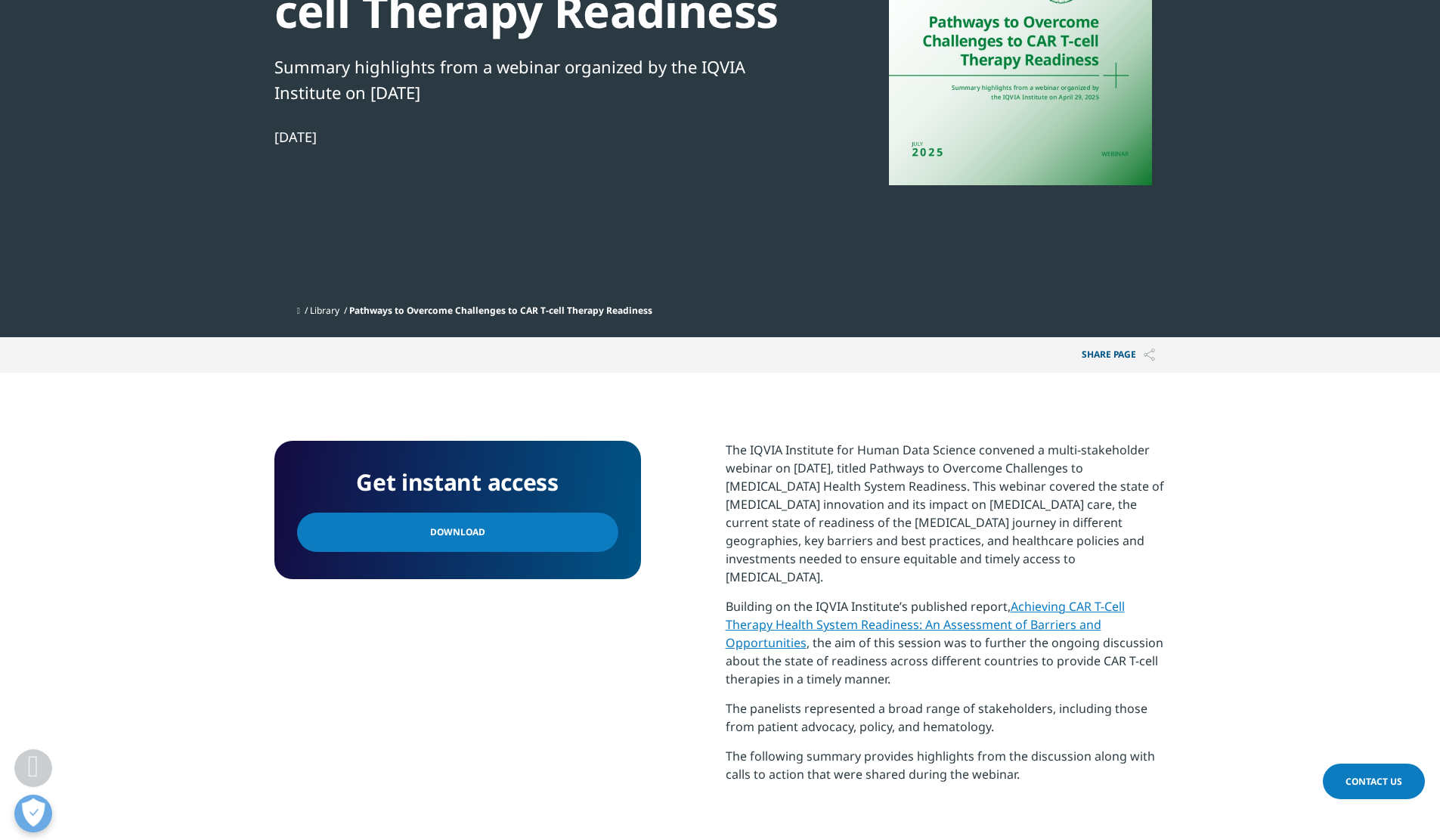
scroll to position [423, 0]
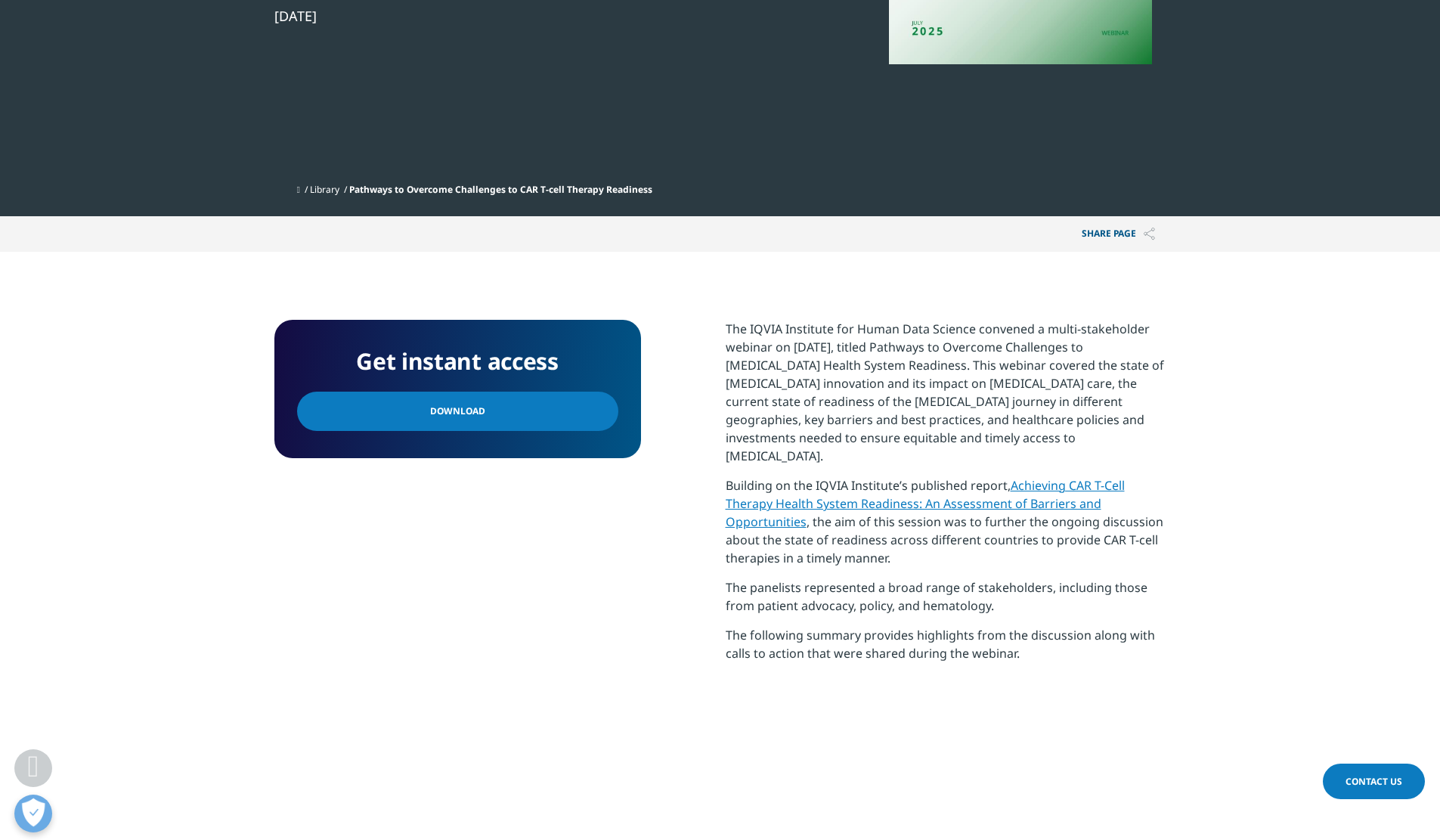
click at [528, 401] on link "Download" at bounding box center [458, 411] width 321 height 39
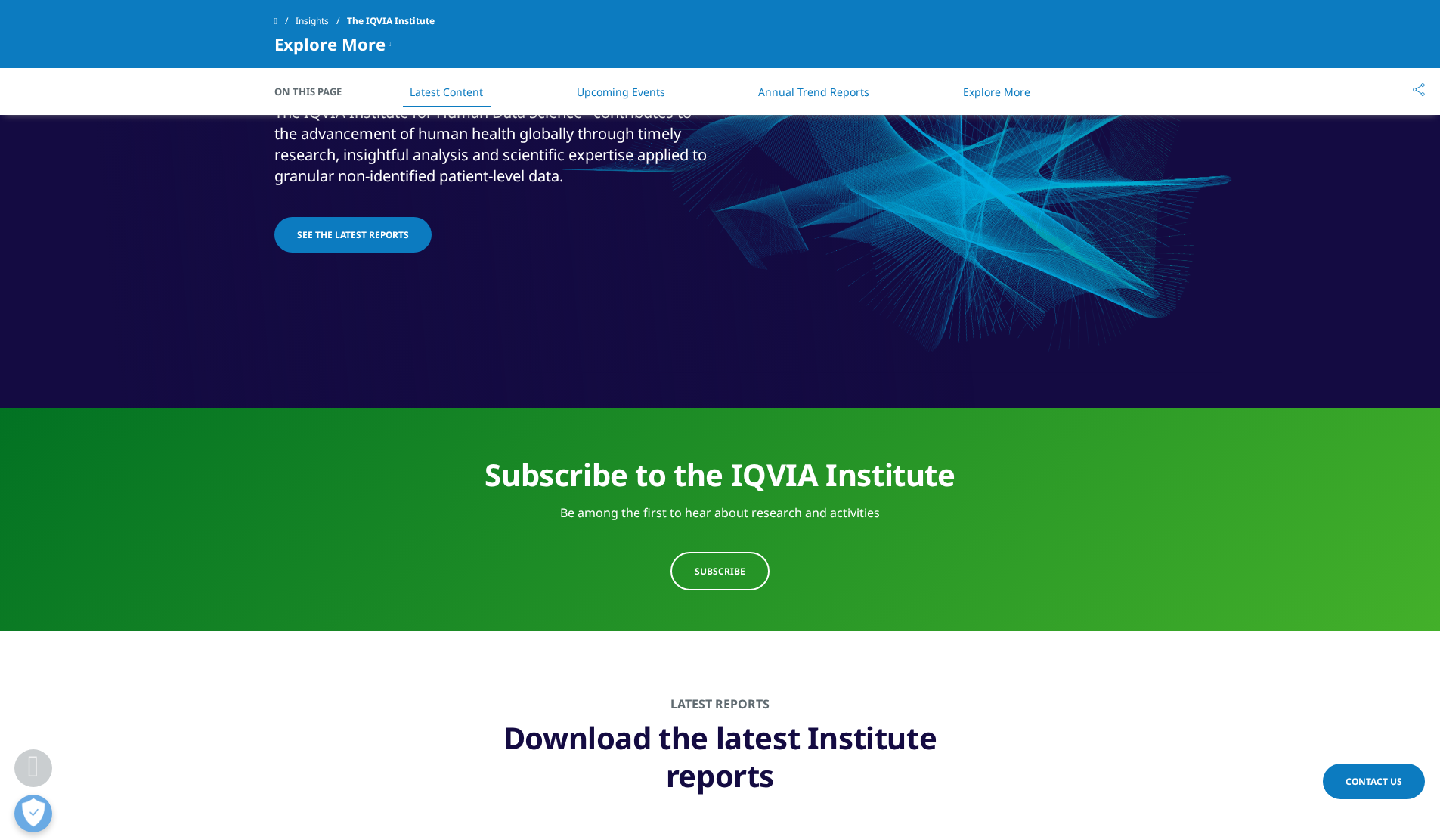
scroll to position [756, 0]
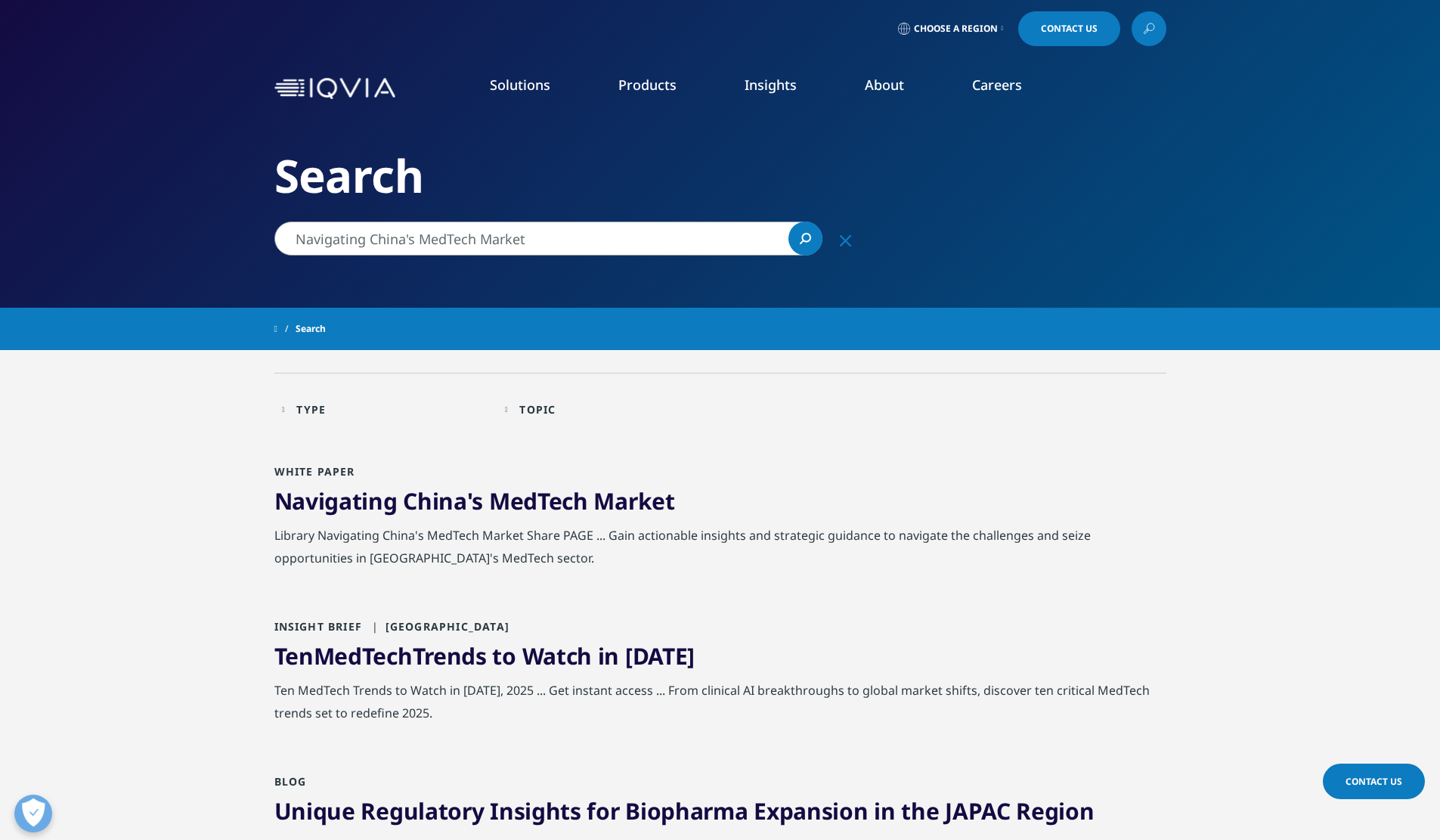
click at [401, 504] on link "Navigating China's MedTech Market" at bounding box center [474, 501] width 400 height 31
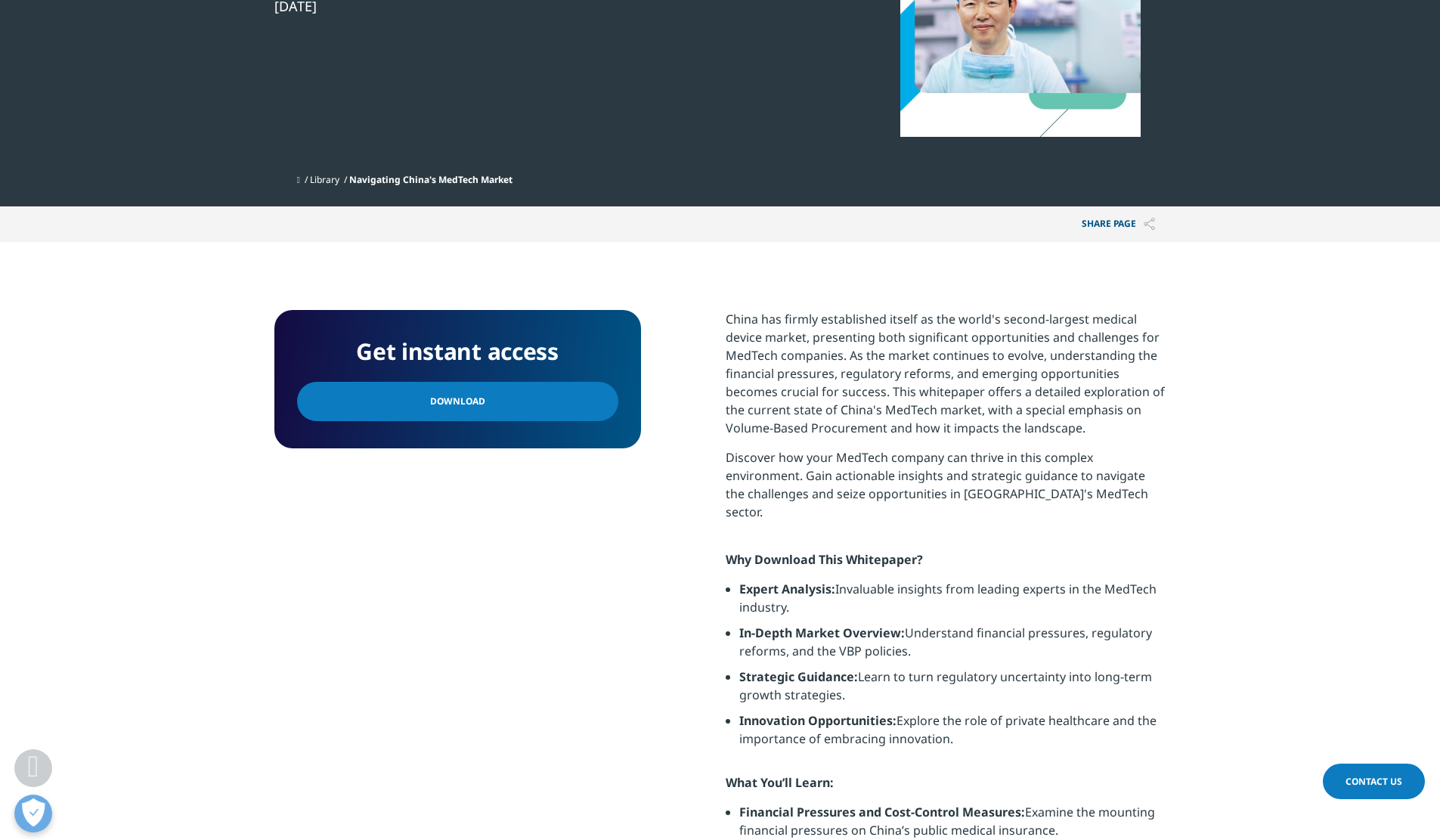
scroll to position [359, 0]
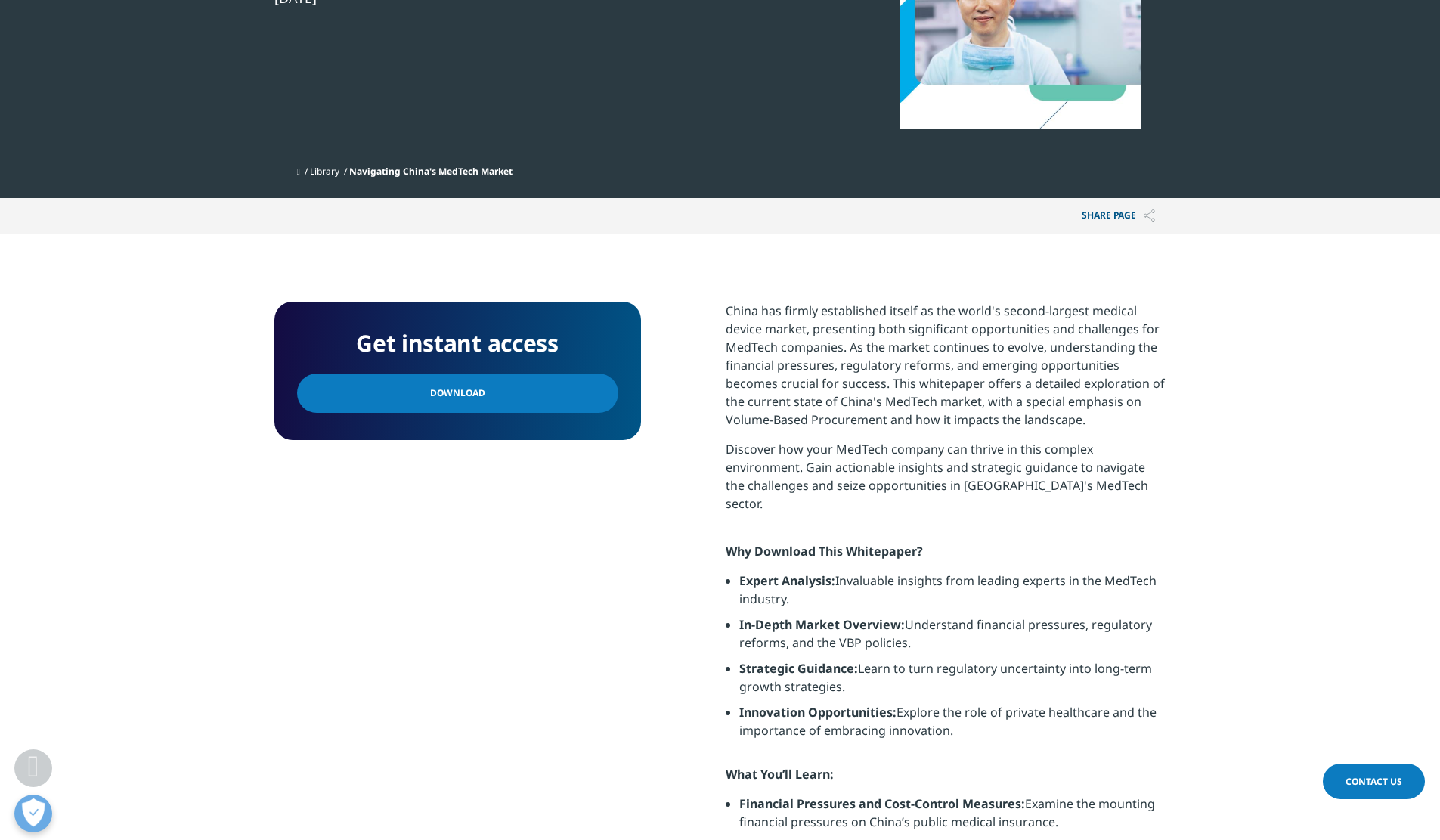
click at [582, 388] on link "Download" at bounding box center [458, 393] width 321 height 39
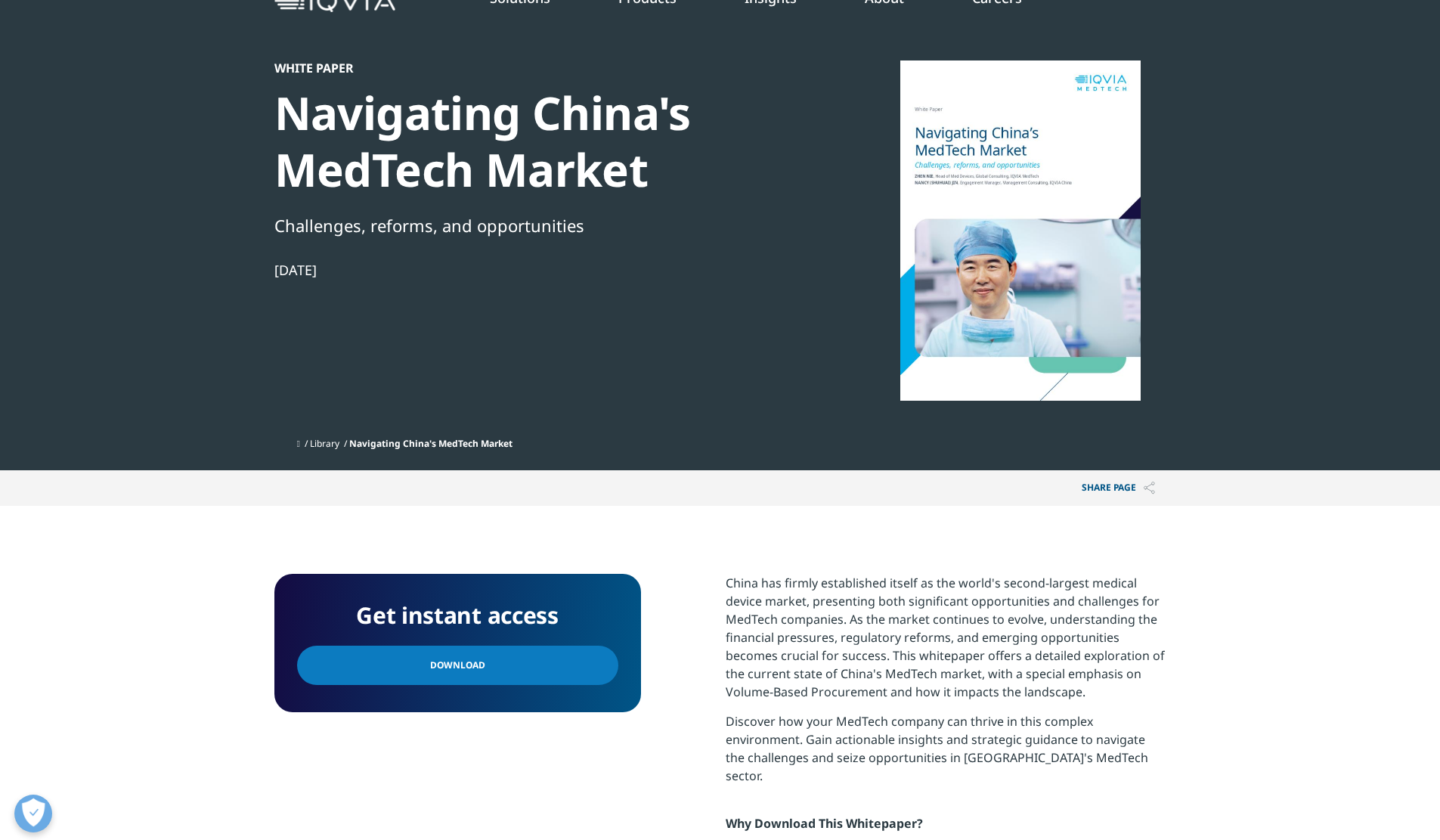
scroll to position [57, 0]
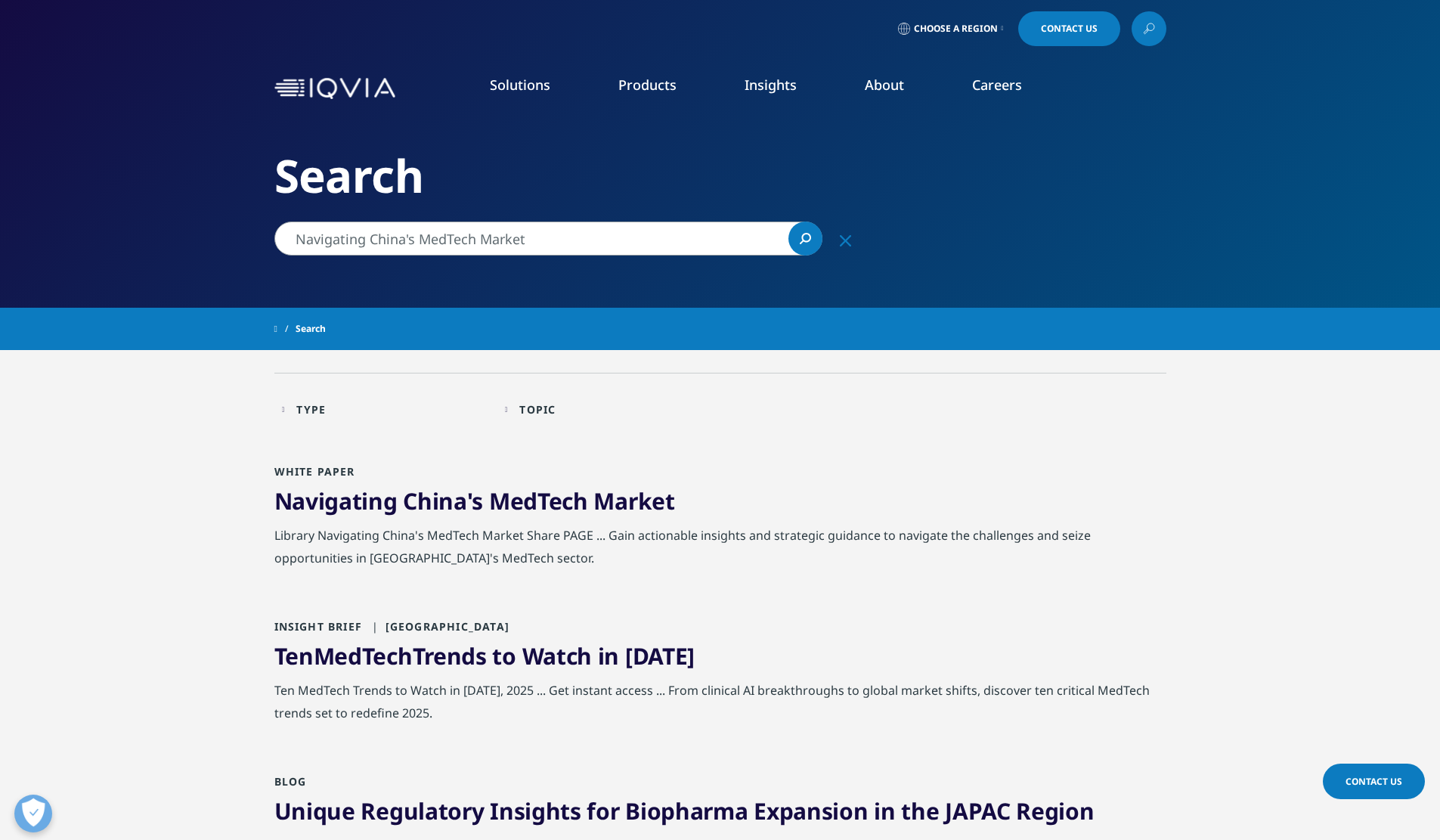
click at [761, 84] on link "Insights" at bounding box center [771, 85] width 52 height 18
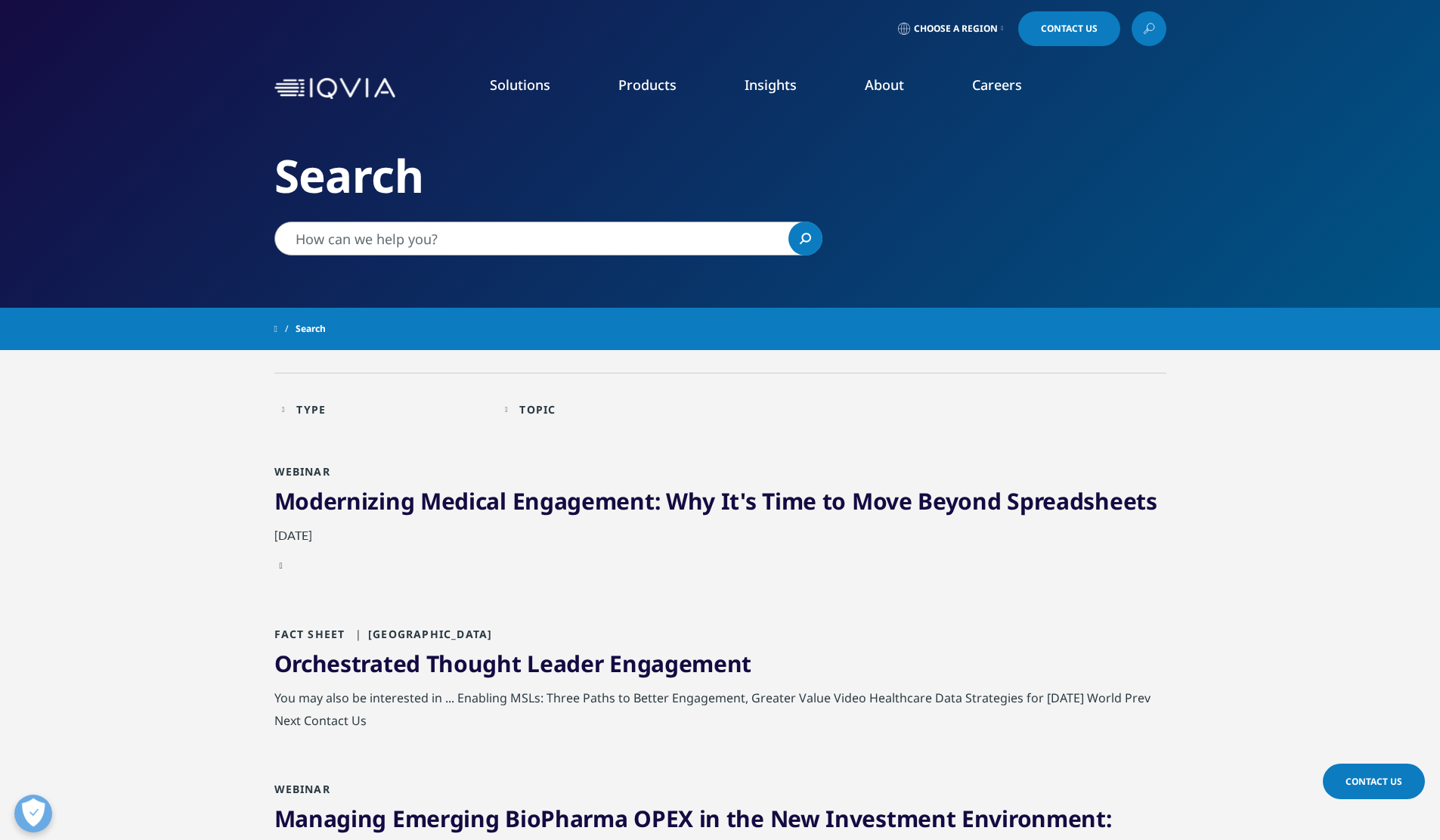
click at [705, 355] on link "READ MORE" at bounding box center [760, 355] width 142 height 13
